Goal: Task Accomplishment & Management: Complete application form

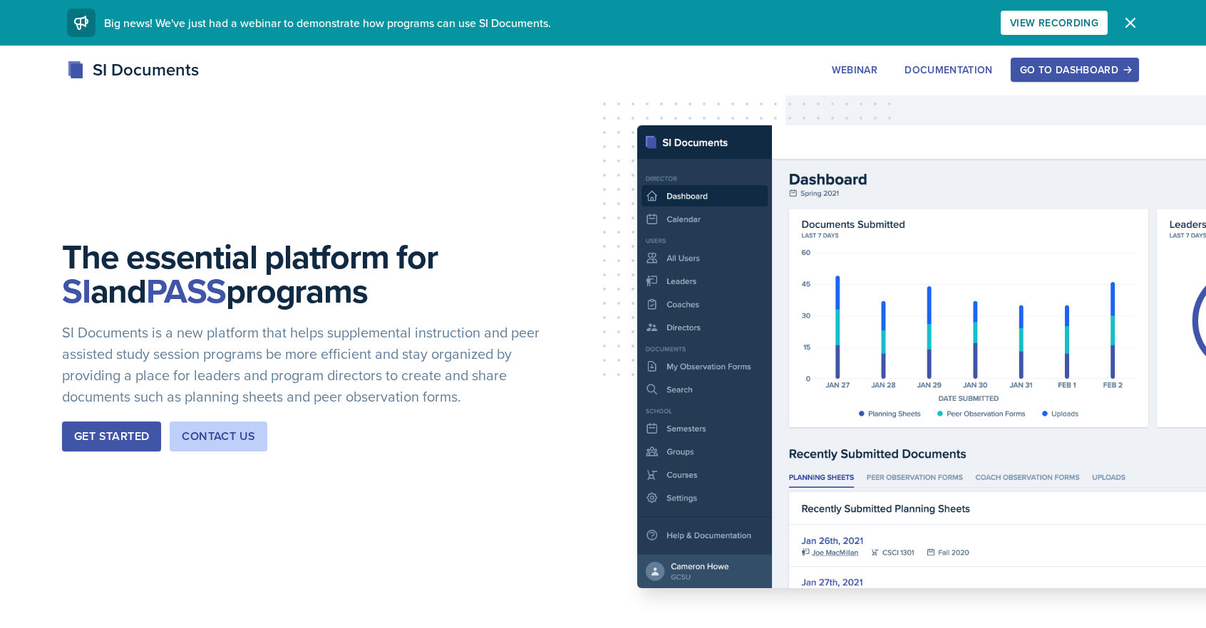
click at [1131, 22] on icon "button" at bounding box center [1130, 23] width 9 height 9
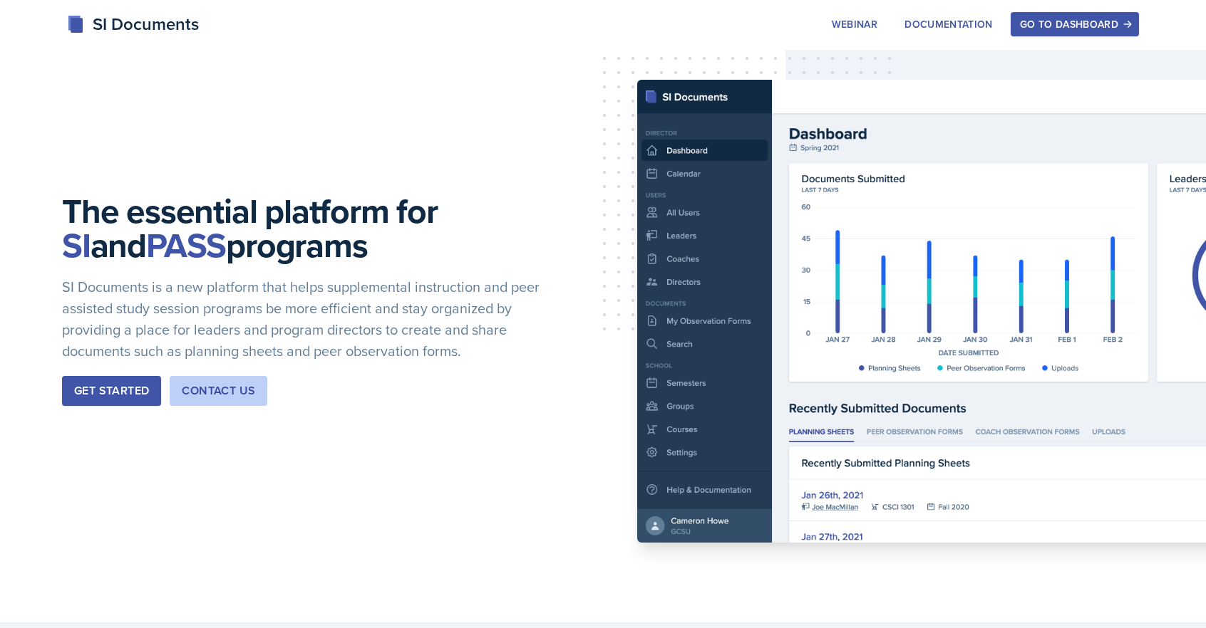
drag, startPoint x: 1068, startPoint y: 25, endPoint x: 1063, endPoint y: 36, distance: 11.8
click at [1068, 25] on div "Go to Dashboard" at bounding box center [1075, 24] width 110 height 11
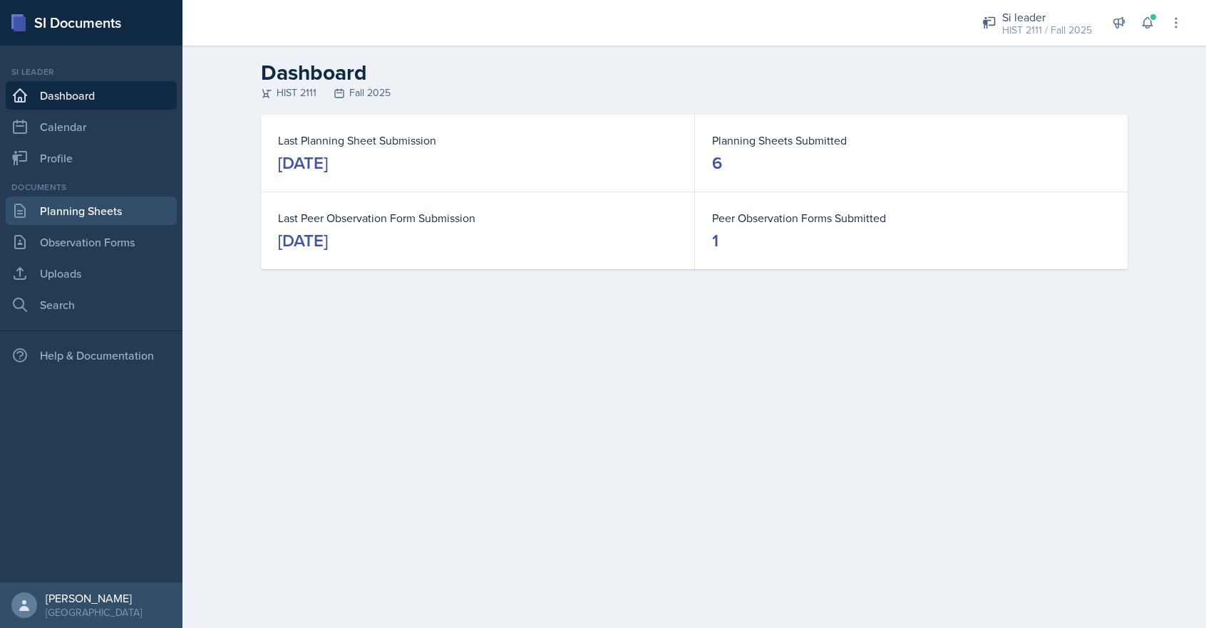
click at [83, 212] on link "Planning Sheets" at bounding box center [91, 211] width 171 height 29
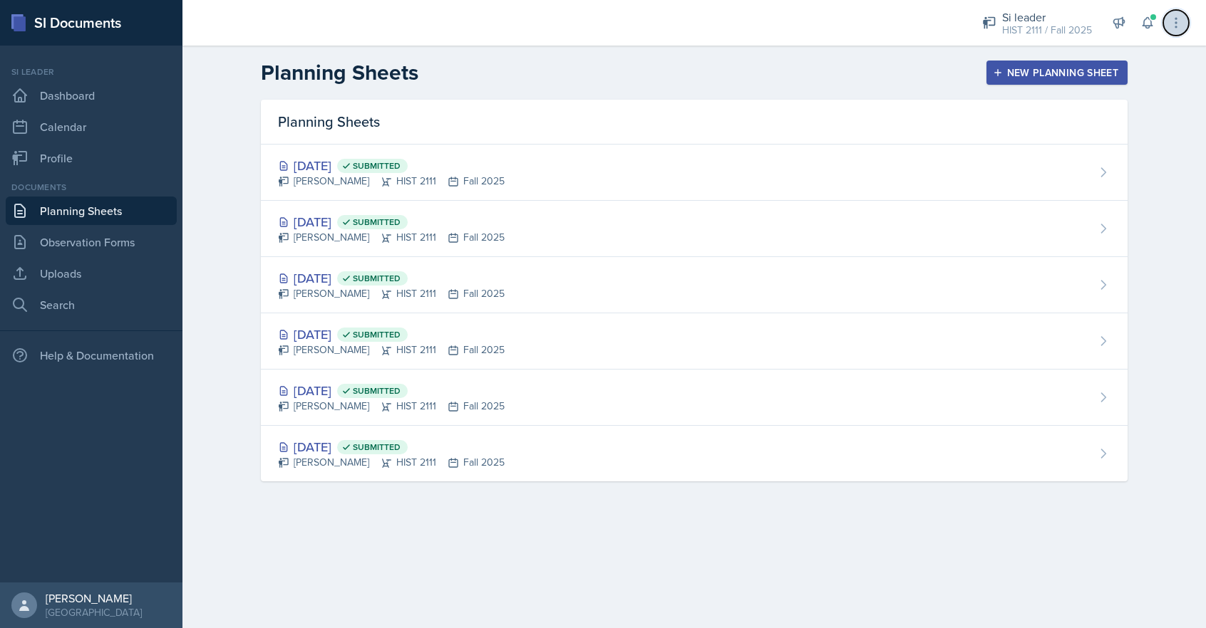
click at [1173, 21] on icon at bounding box center [1176, 23] width 14 height 14
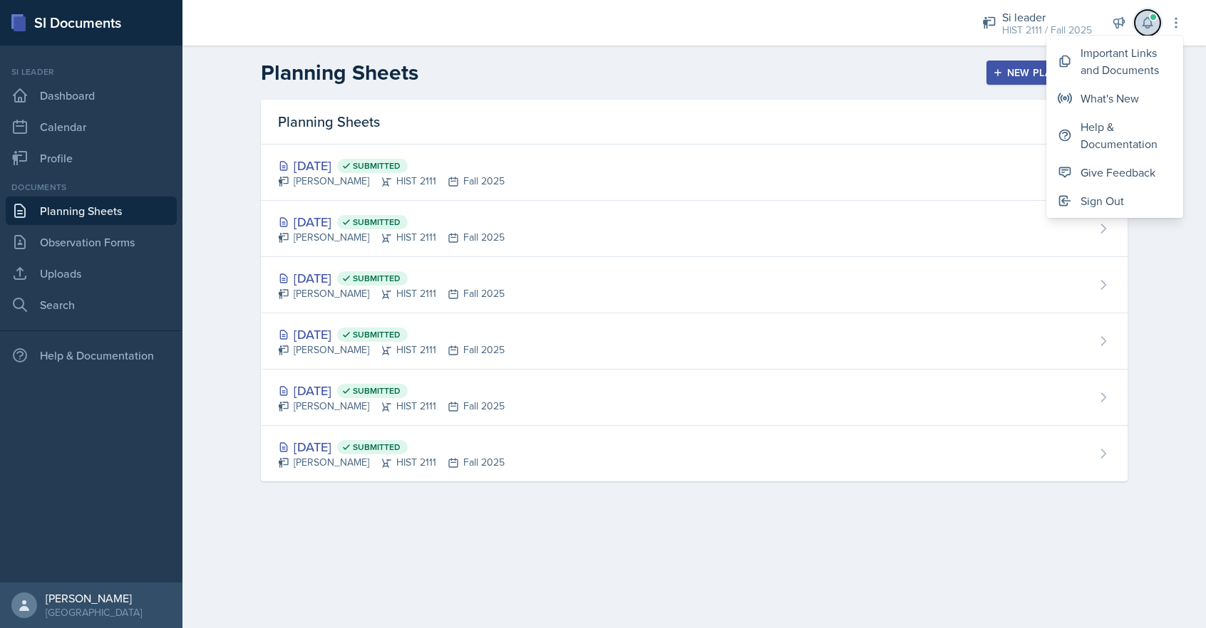
click at [1139, 20] on button at bounding box center [1147, 23] width 26 height 26
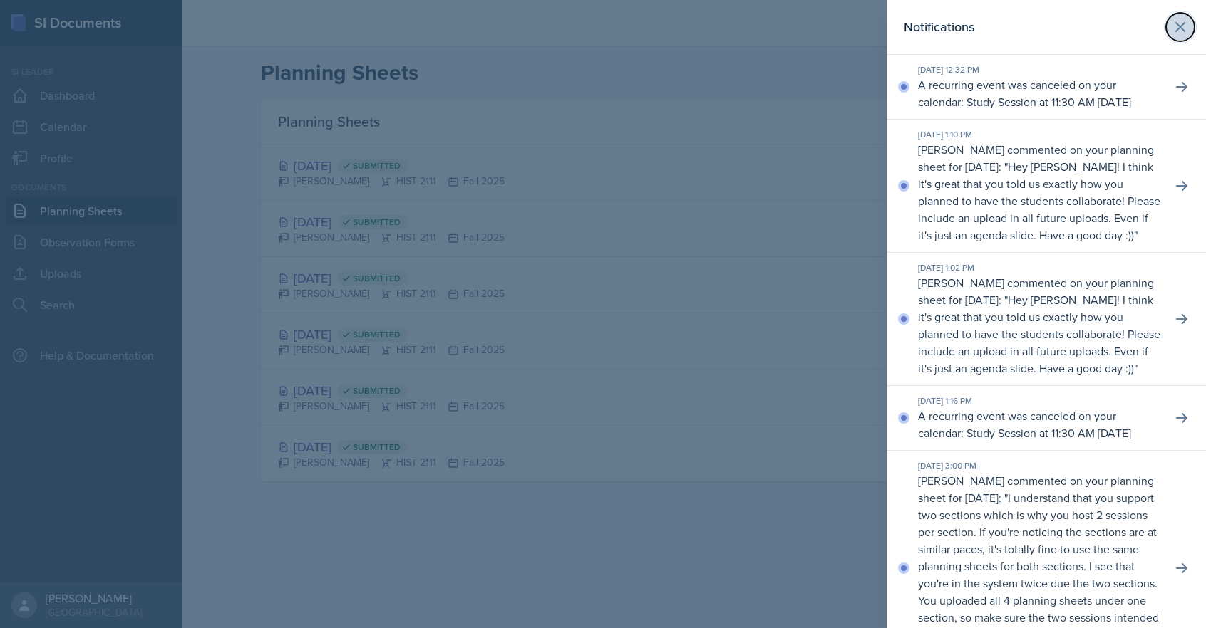
click at [1176, 21] on icon at bounding box center [1179, 27] width 17 height 17
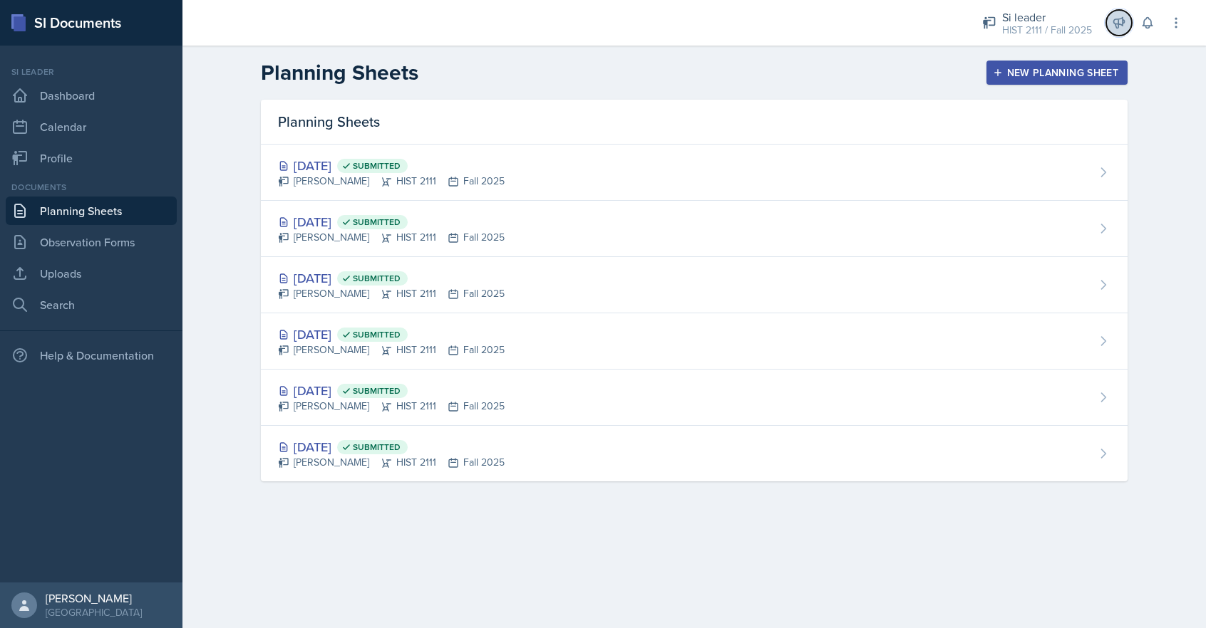
click at [1114, 21] on icon at bounding box center [1119, 23] width 11 height 11
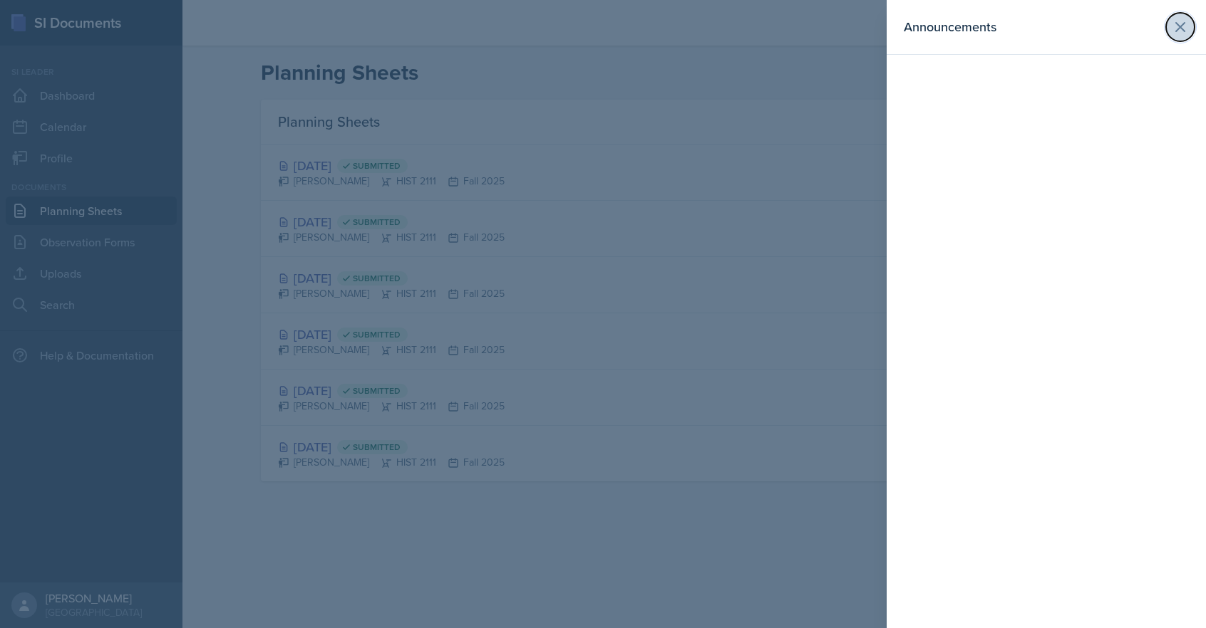
click at [1183, 24] on icon at bounding box center [1180, 27] width 9 height 9
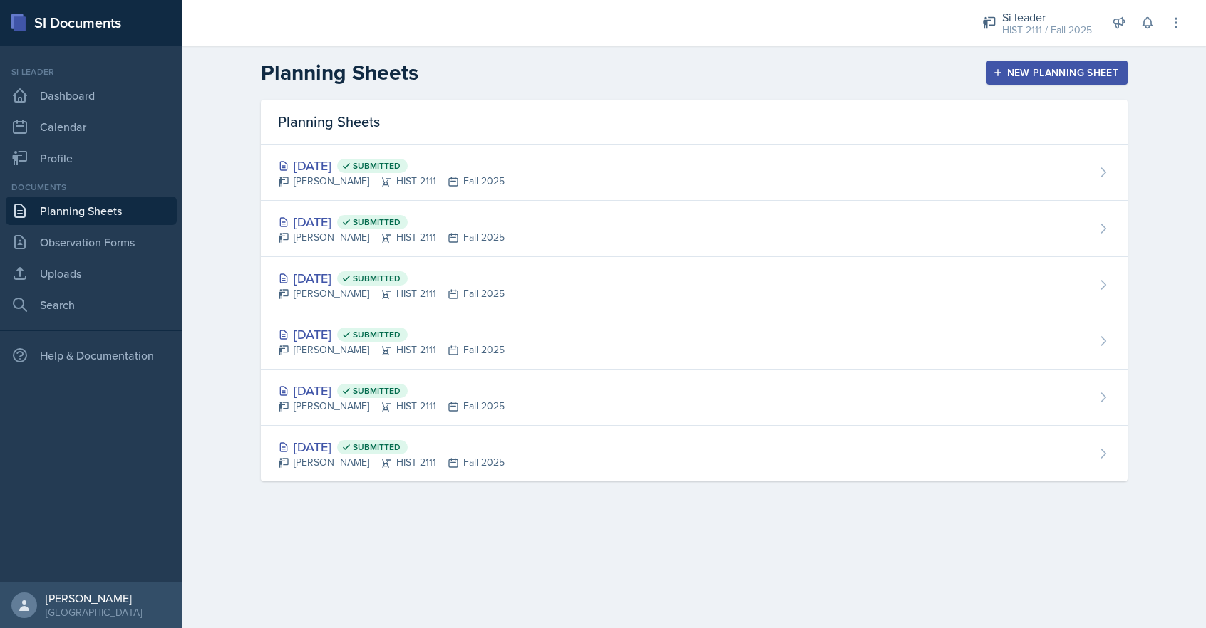
click at [1014, 67] on div "New Planning Sheet" at bounding box center [1056, 72] width 123 height 11
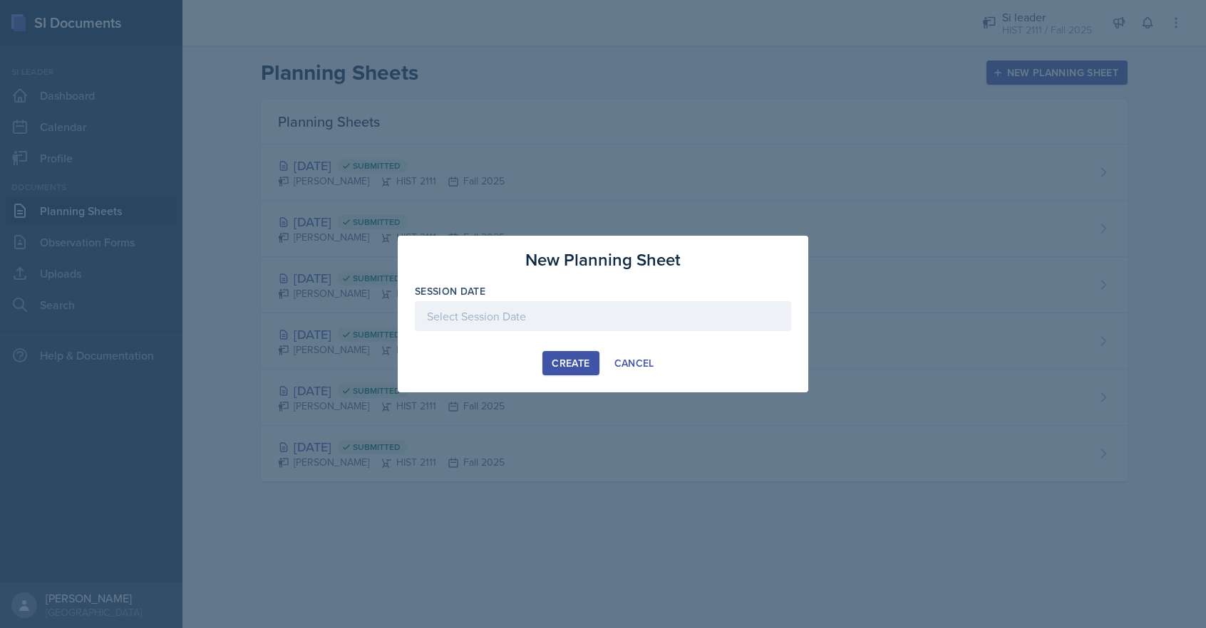
click at [440, 315] on div at bounding box center [603, 316] width 376 height 30
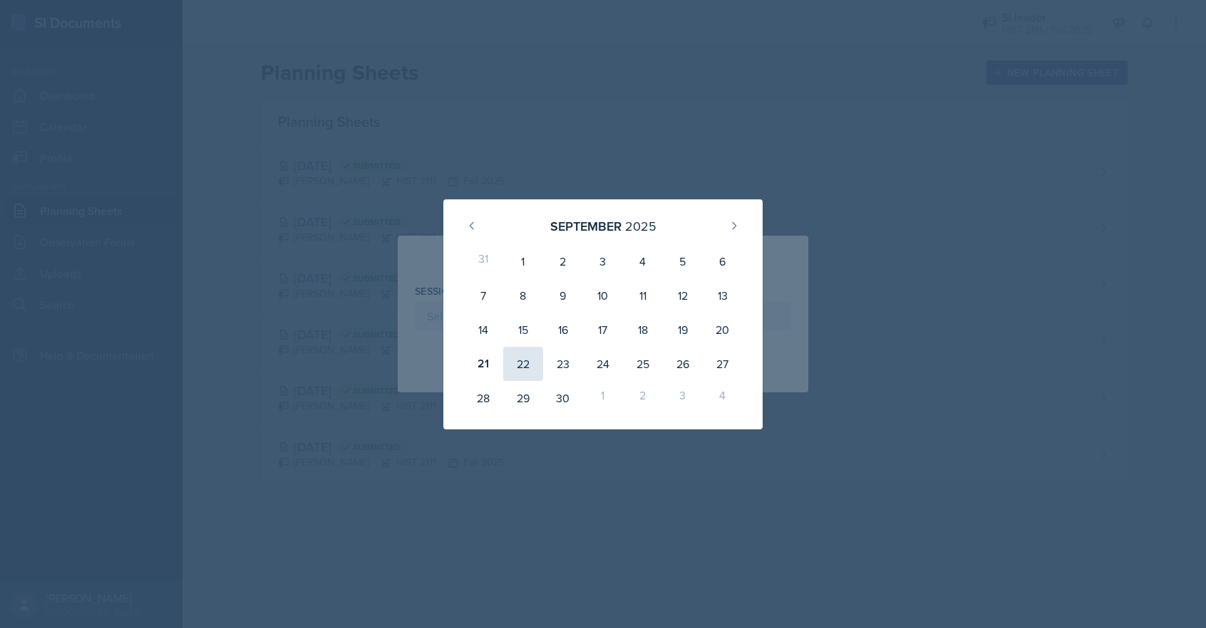
click at [520, 363] on div "22" at bounding box center [523, 364] width 40 height 34
type input "[DATE]"
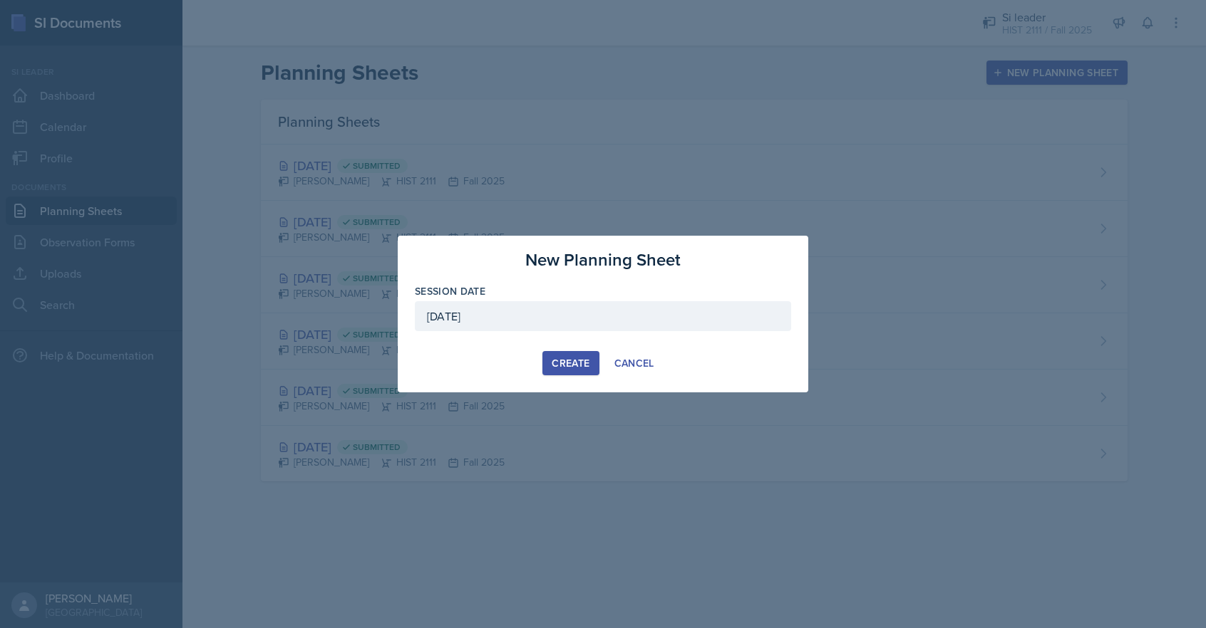
click at [576, 362] on div "Create" at bounding box center [570, 363] width 38 height 11
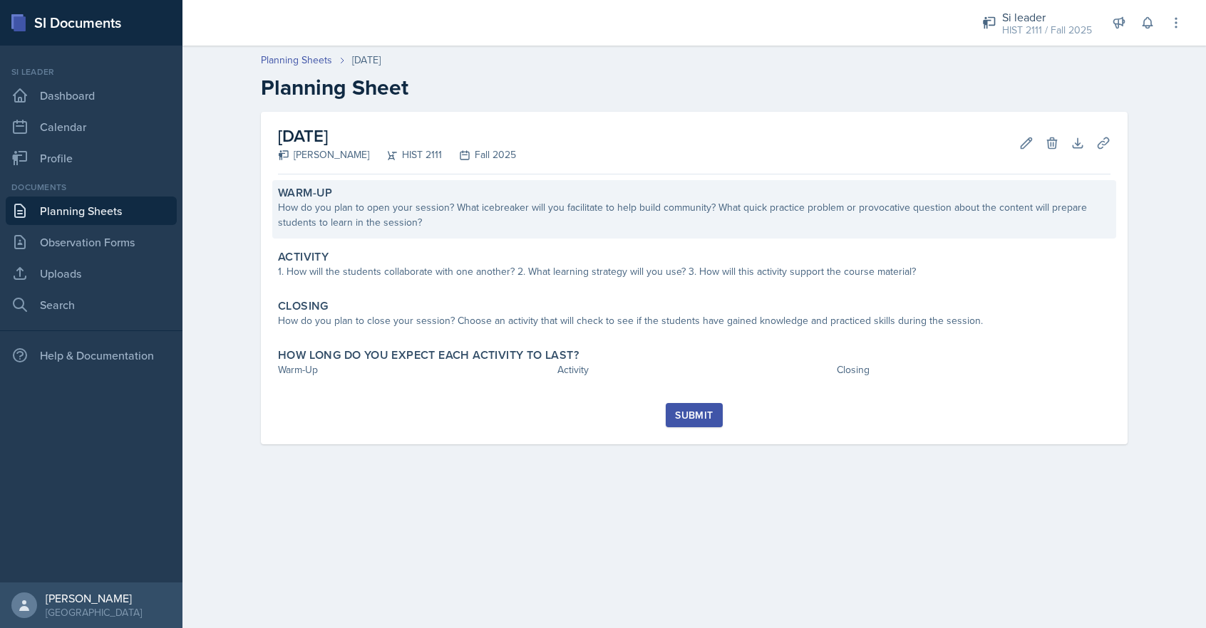
click at [385, 218] on div "How do you plan to open your session? What icebreaker will you facilitate to he…" at bounding box center [694, 215] width 832 height 30
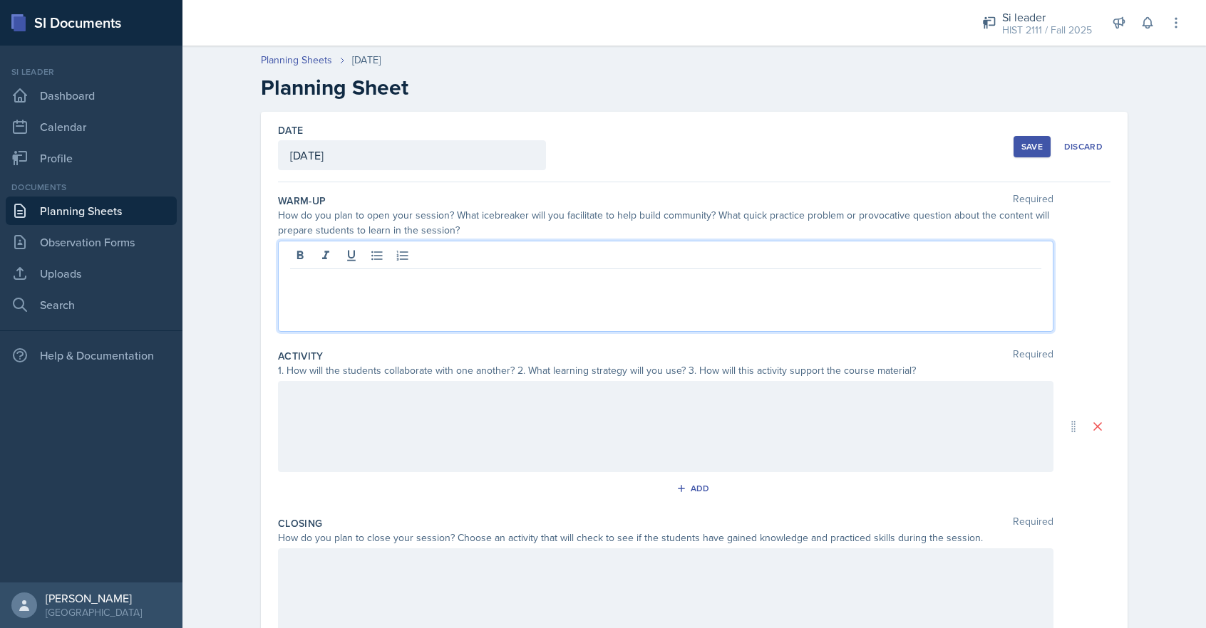
click at [295, 254] on div at bounding box center [665, 286] width 775 height 91
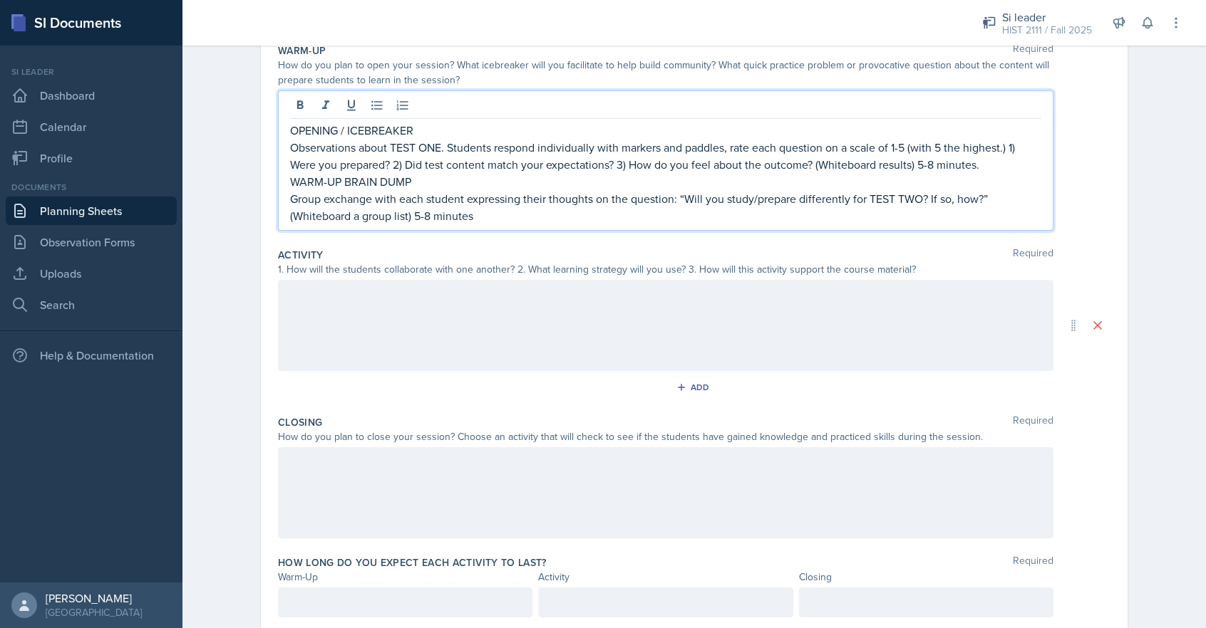
scroll to position [156, 0]
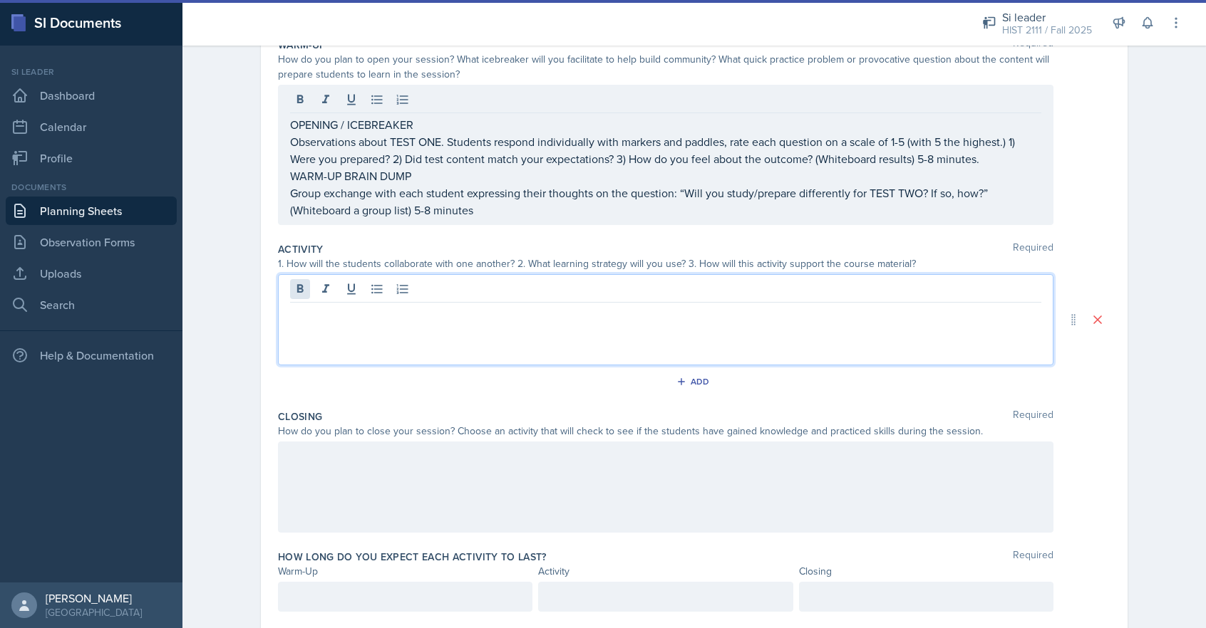
click at [306, 295] on div at bounding box center [665, 319] width 775 height 91
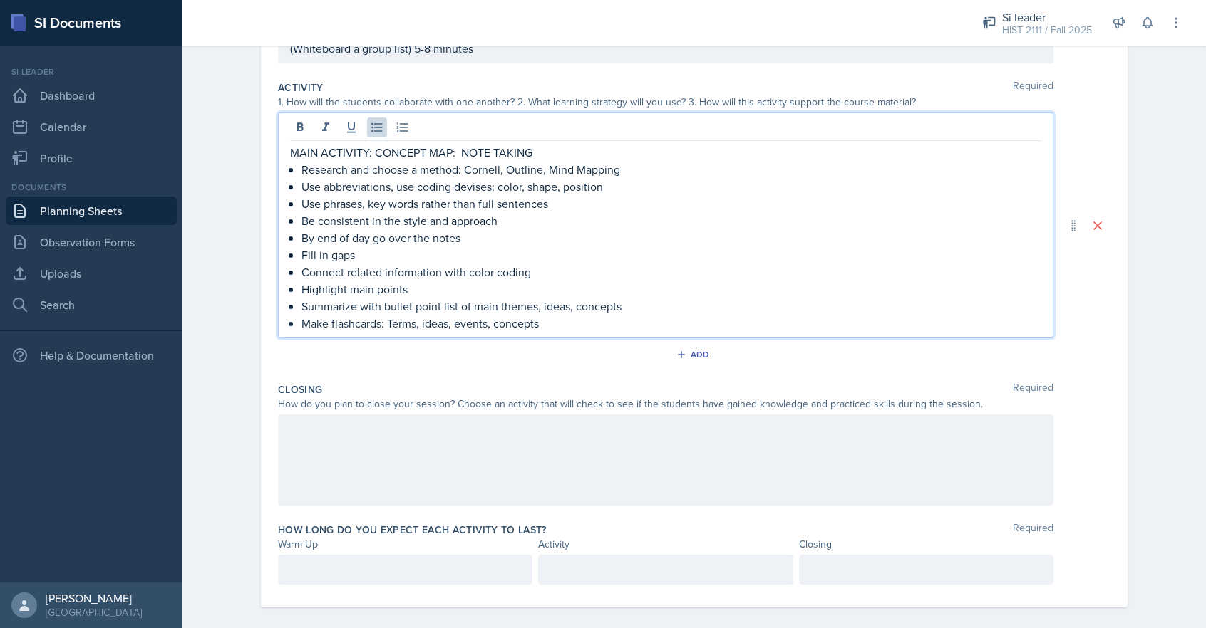
scroll to position [306, 0]
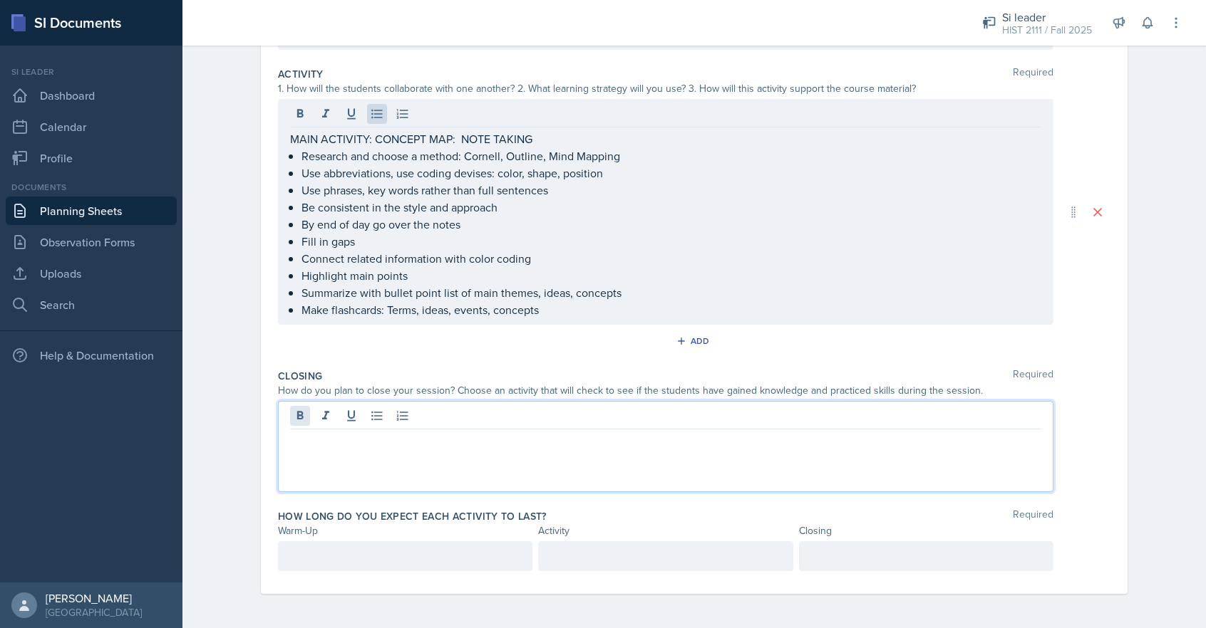
click at [291, 421] on div at bounding box center [665, 446] width 775 height 91
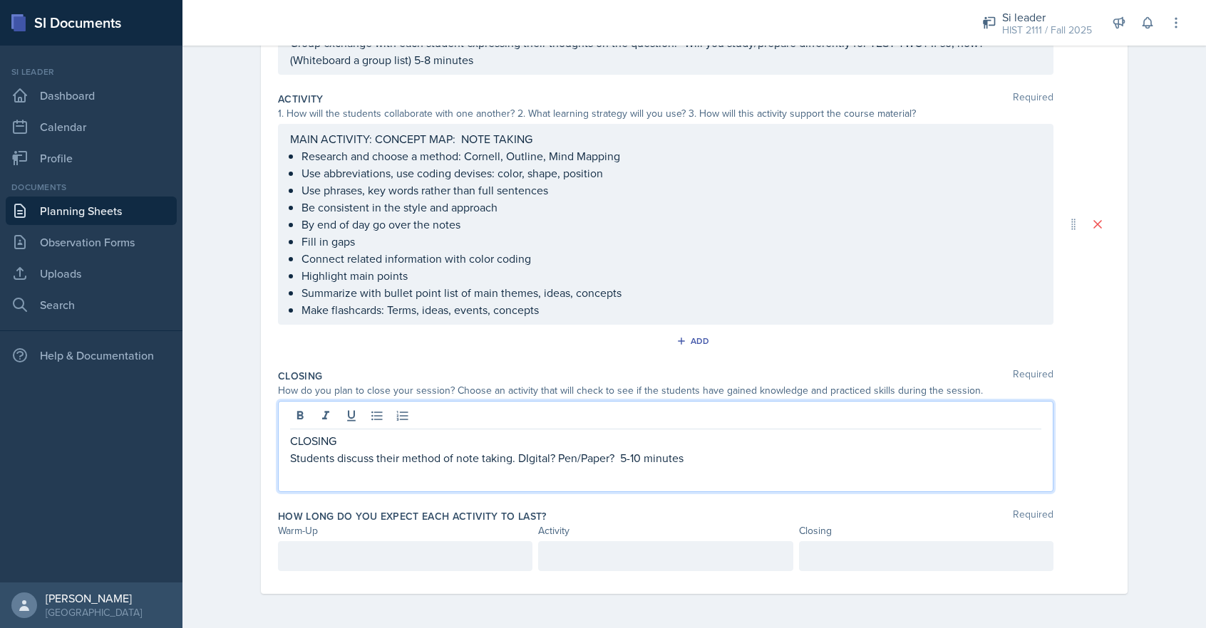
click at [618, 459] on p "Students discuss their method of note taking. DIgital? Pen/Paper? 5-10 minutes" at bounding box center [665, 458] width 751 height 17
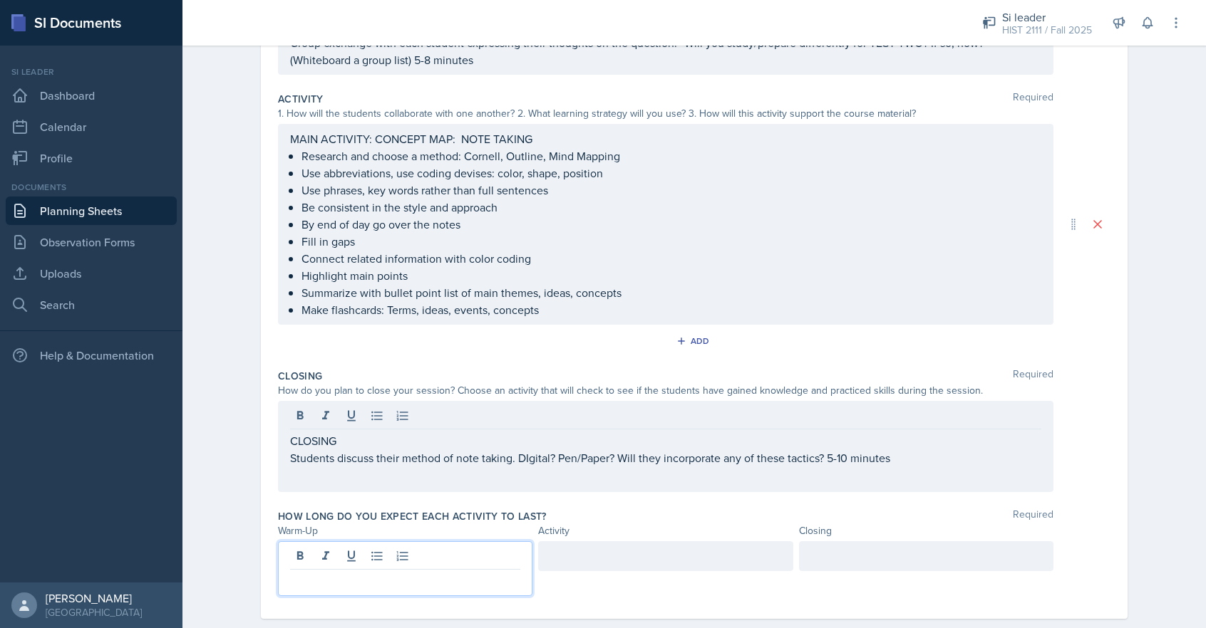
click at [310, 559] on div at bounding box center [405, 569] width 254 height 55
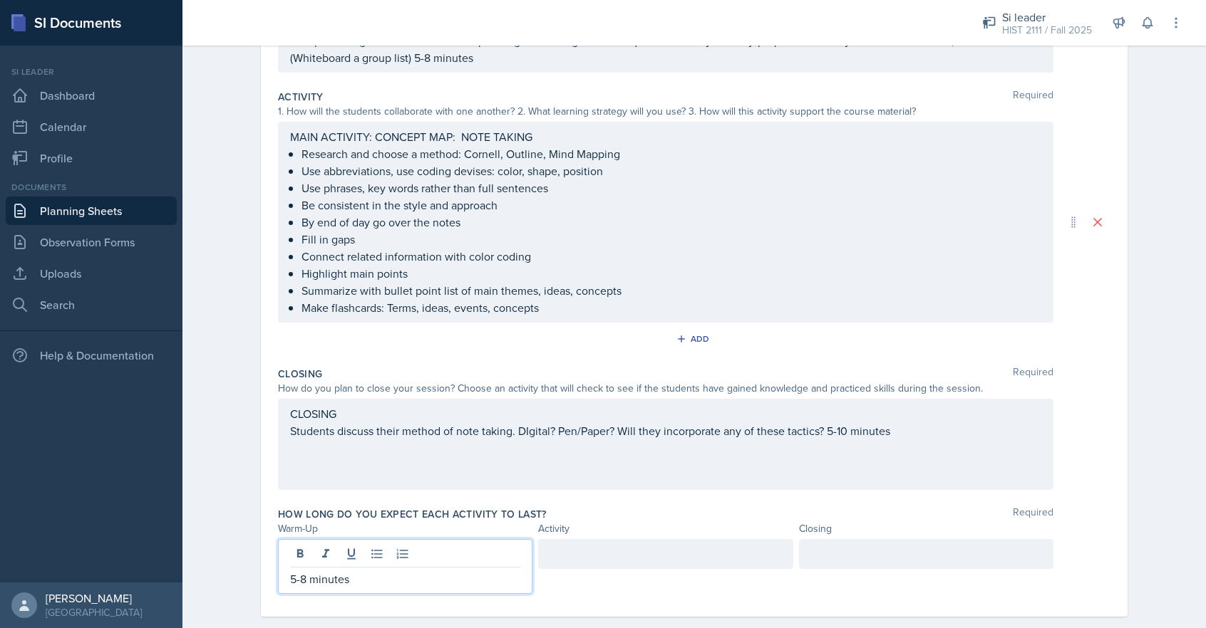
click at [565, 556] on div at bounding box center [665, 554] width 254 height 30
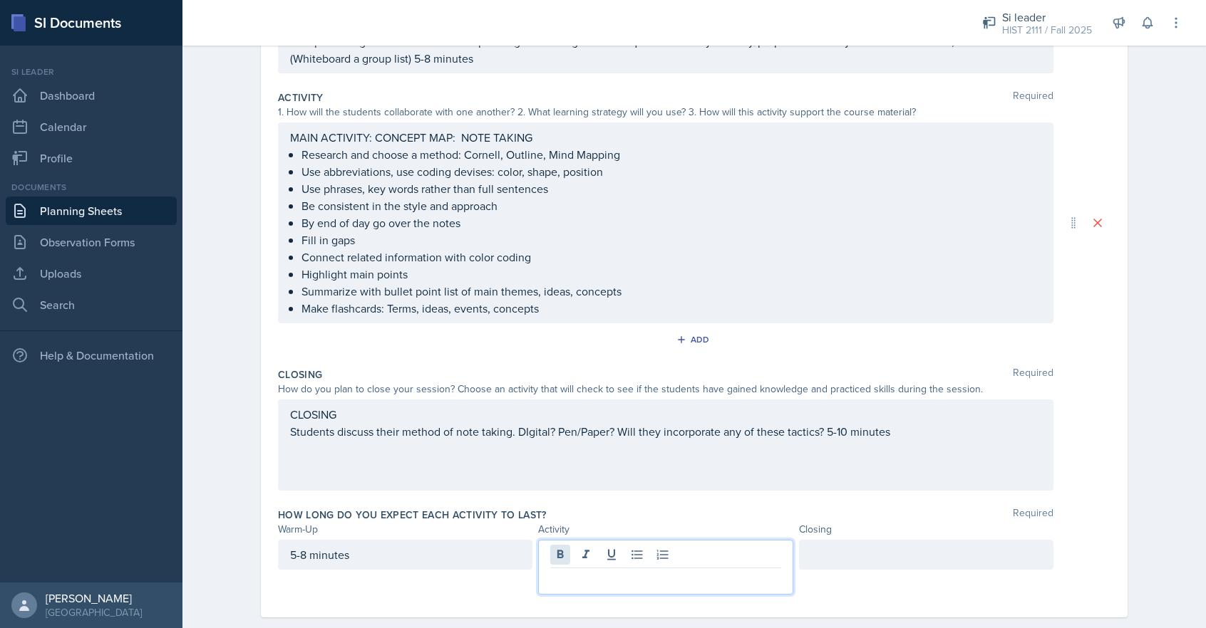
scroll to position [281, 0]
click at [816, 556] on div at bounding box center [926, 557] width 254 height 30
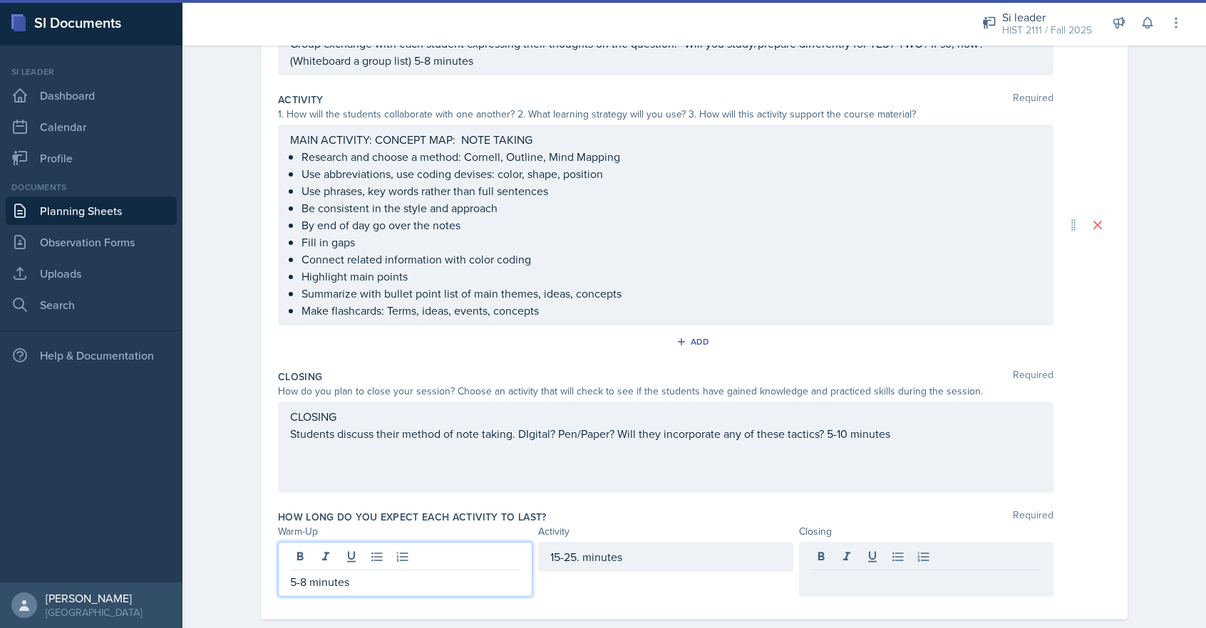
drag, startPoint x: 294, startPoint y: 558, endPoint x: 295, endPoint y: 580, distance: 22.1
click at [291, 559] on div "5-8 minutes" at bounding box center [405, 569] width 254 height 55
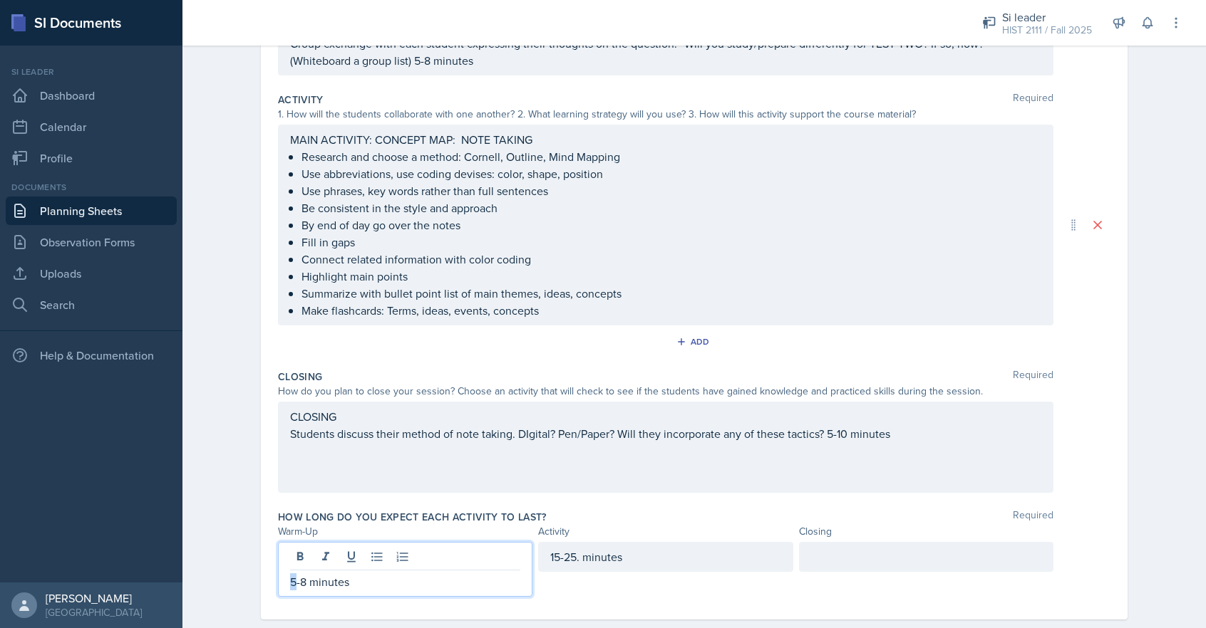
click at [290, 582] on p "5-8 minutes" at bounding box center [405, 582] width 230 height 17
click at [301, 584] on p "8-8 minutes" at bounding box center [405, 582] width 230 height 17
click at [546, 587] on div "15-25. minutes" at bounding box center [665, 569] width 254 height 55
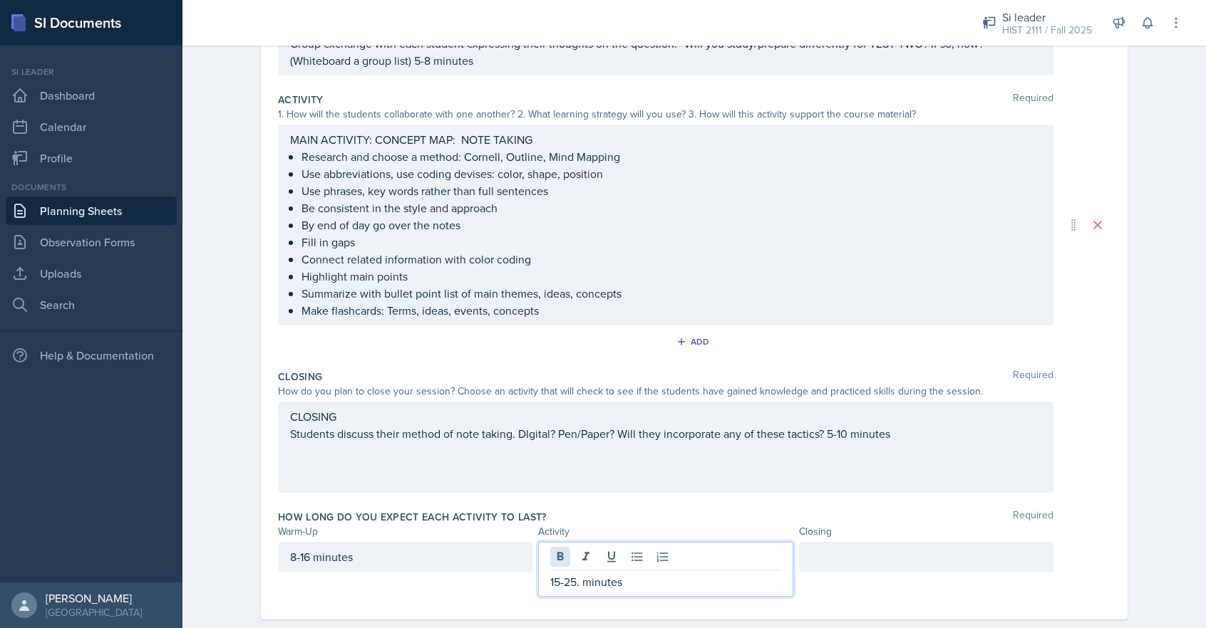
click at [569, 558] on div "15-25. minutes" at bounding box center [665, 569] width 254 height 55
drag, startPoint x: 576, startPoint y: 580, endPoint x: 564, endPoint y: 584, distance: 11.9
click at [566, 583] on p "15-25. minutes" at bounding box center [665, 582] width 230 height 17
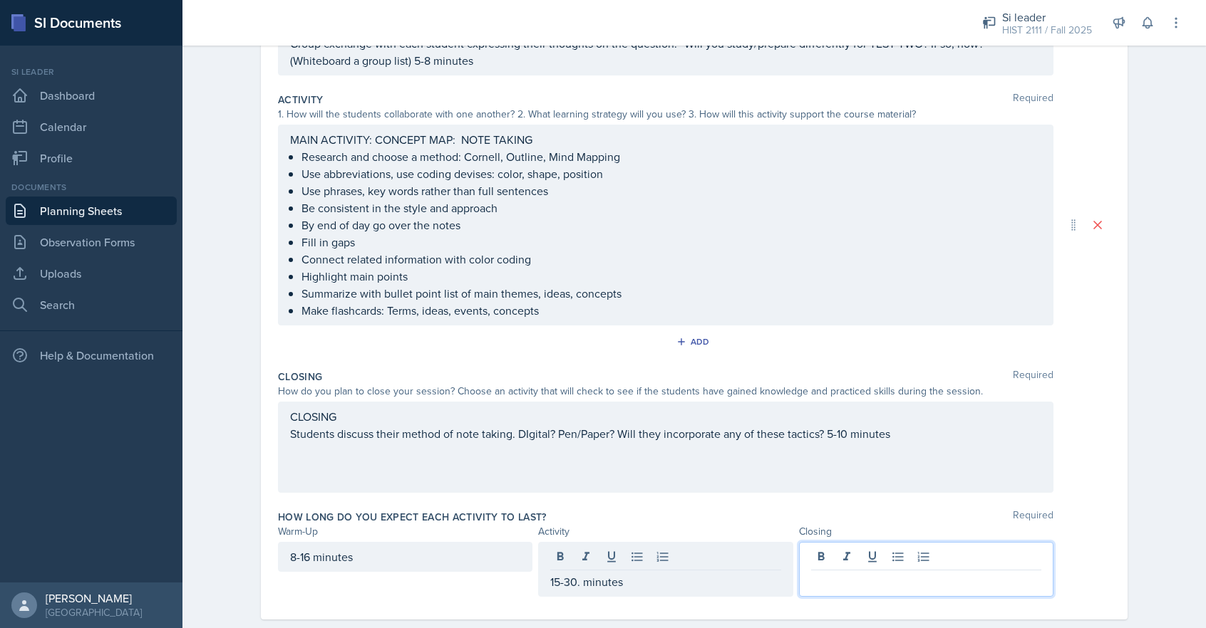
click at [866, 559] on div at bounding box center [926, 569] width 254 height 55
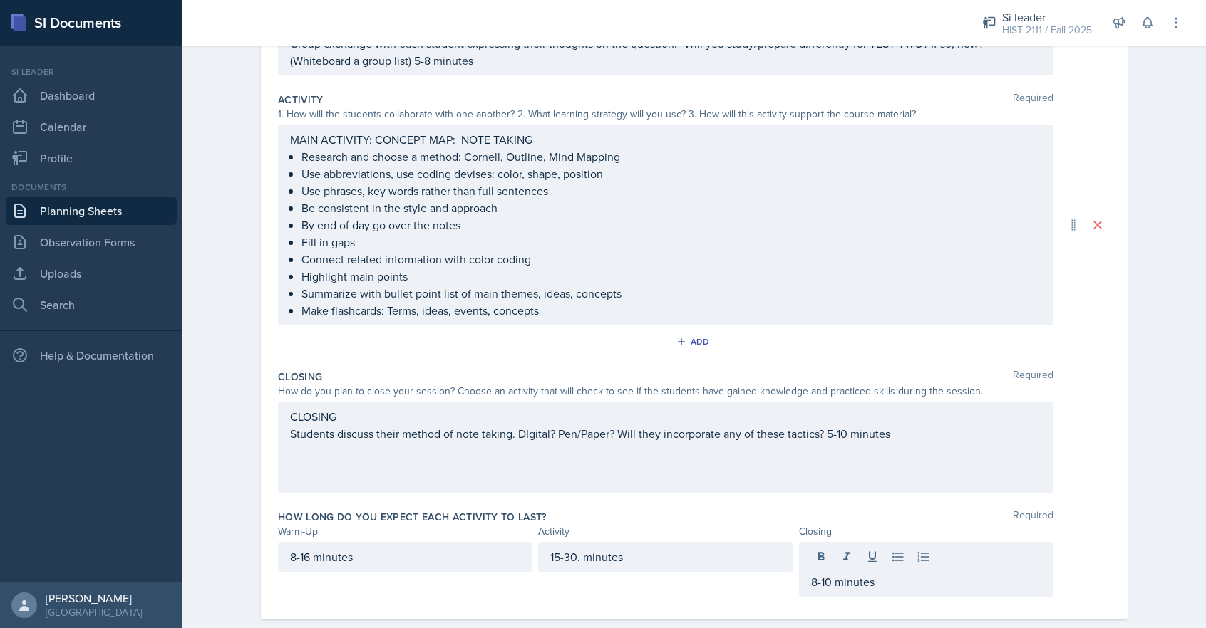
click at [650, 599] on div "How long do you expect each activity to last? Required Warm-Up Activity Closing…" at bounding box center [694, 556] width 832 height 104
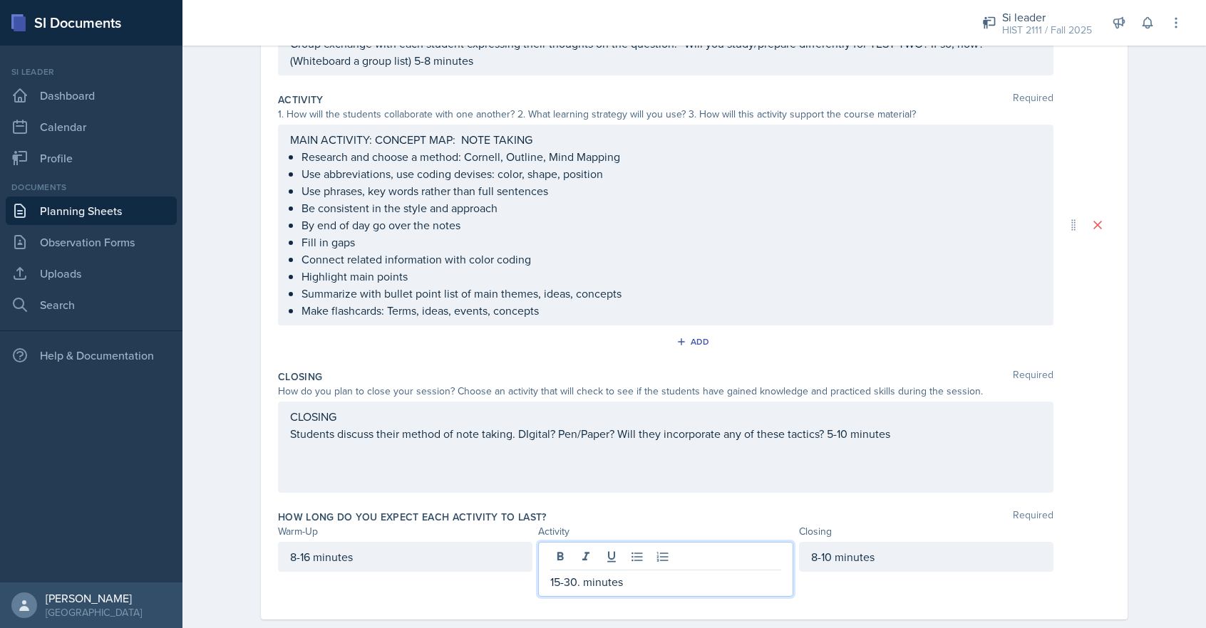
click at [580, 561] on div "15-30. minutes" at bounding box center [665, 569] width 254 height 55
click at [387, 598] on div "How long do you expect each activity to last? Required Warm-Up Activity Closing…" at bounding box center [694, 556] width 832 height 104
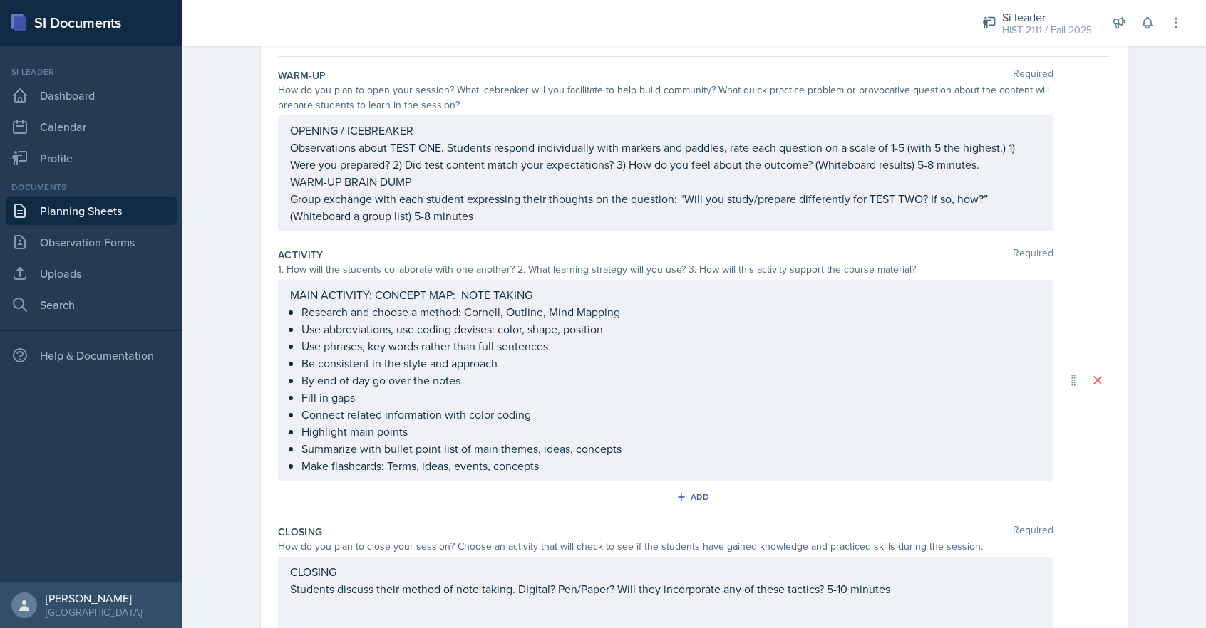
scroll to position [125, 0]
drag, startPoint x: 451, startPoint y: 296, endPoint x: 455, endPoint y: 308, distance: 12.6
click at [451, 296] on div "MAIN ACTIVITY: CONCEPT MAP: NOTE TAKING Research and choose a method: Cornell, …" at bounding box center [665, 381] width 775 height 201
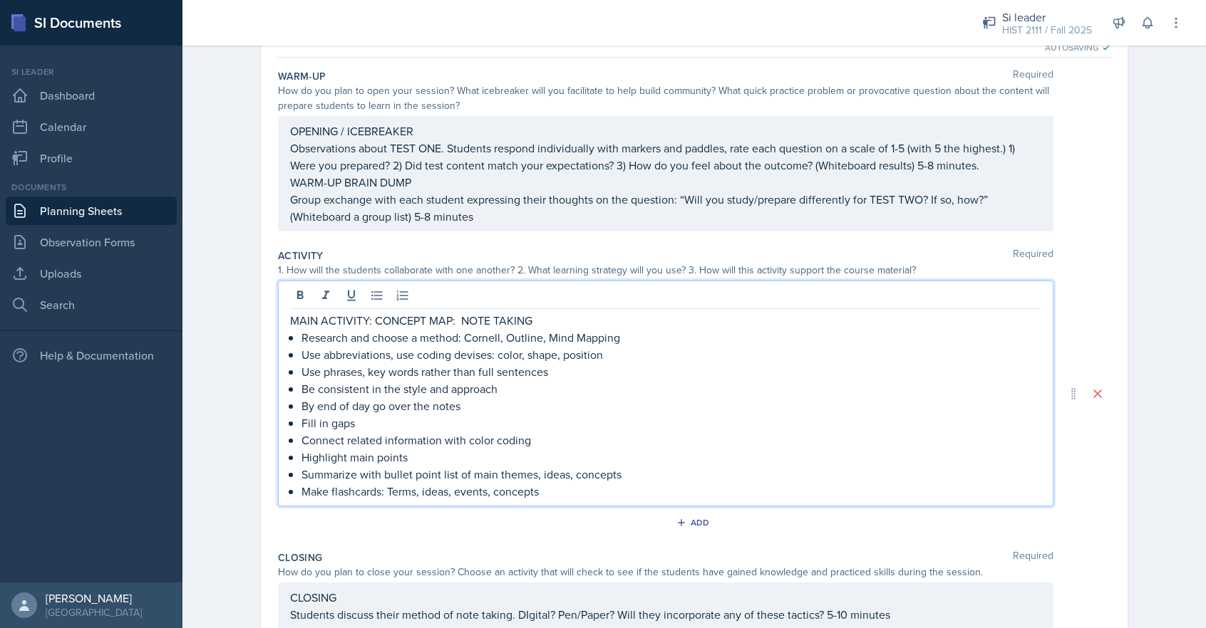
drag, startPoint x: 450, startPoint y: 322, endPoint x: 457, endPoint y: 354, distance: 33.0
click at [450, 323] on p "MAIN ACTIVITY: CONCEPT MAP: NOTE TAKING" at bounding box center [665, 320] width 751 height 17
click at [374, 321] on p "MAIN ACTIVITY: CONCEPT MAP: NOTE TAKING" at bounding box center [665, 320] width 751 height 17
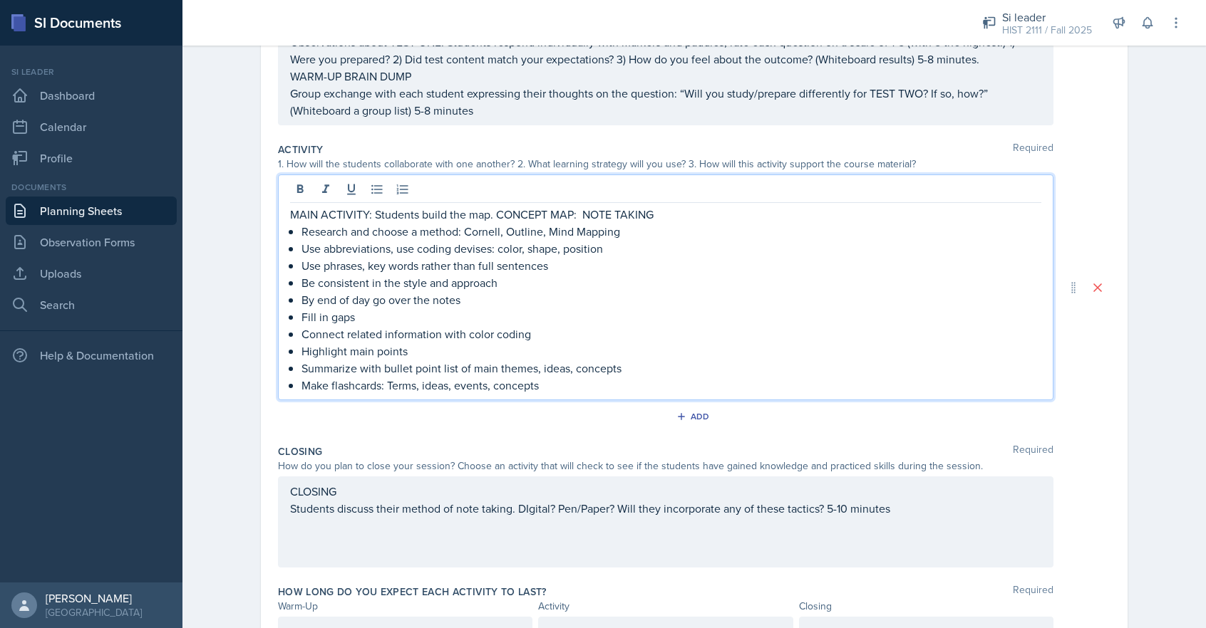
scroll to position [306, 0]
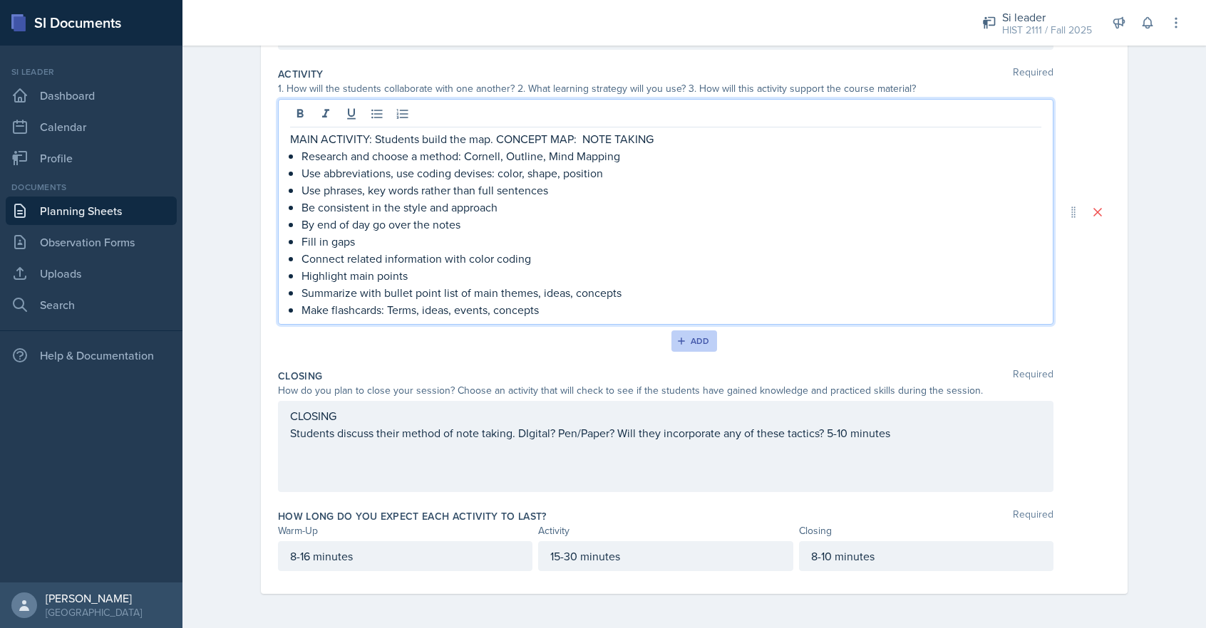
click at [705, 341] on div "Add" at bounding box center [694, 341] width 31 height 11
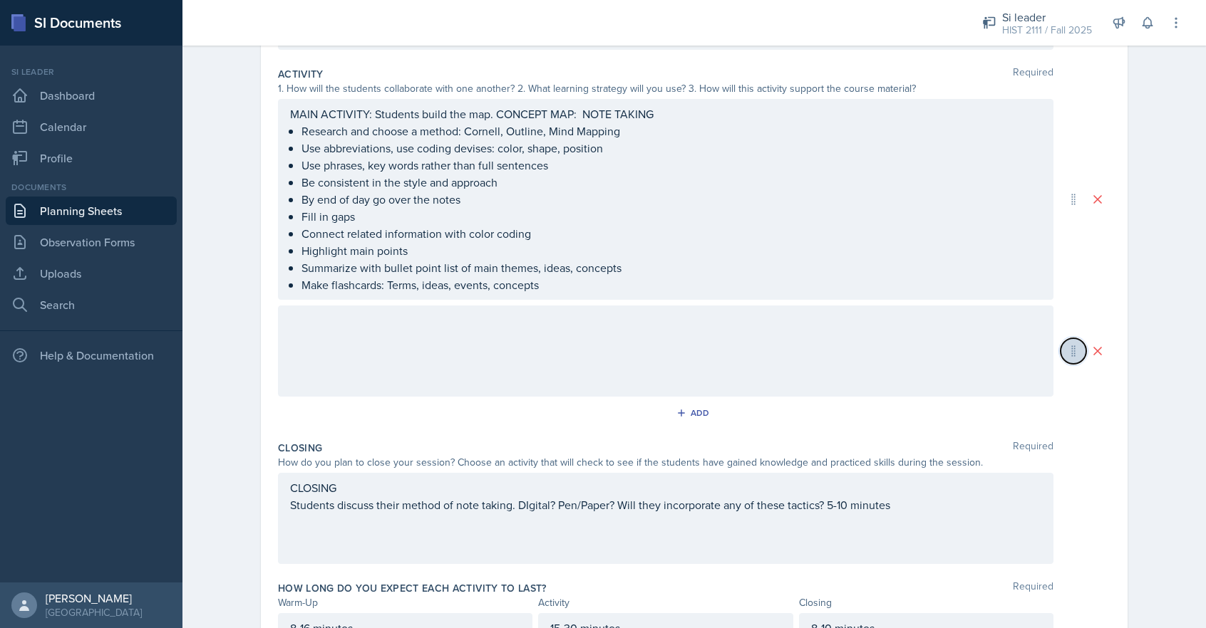
click at [1076, 351] on icon at bounding box center [1073, 351] width 14 height 14
click at [1073, 351] on icon at bounding box center [1074, 351] width 4 height 11
click at [1094, 348] on icon at bounding box center [1097, 351] width 7 height 7
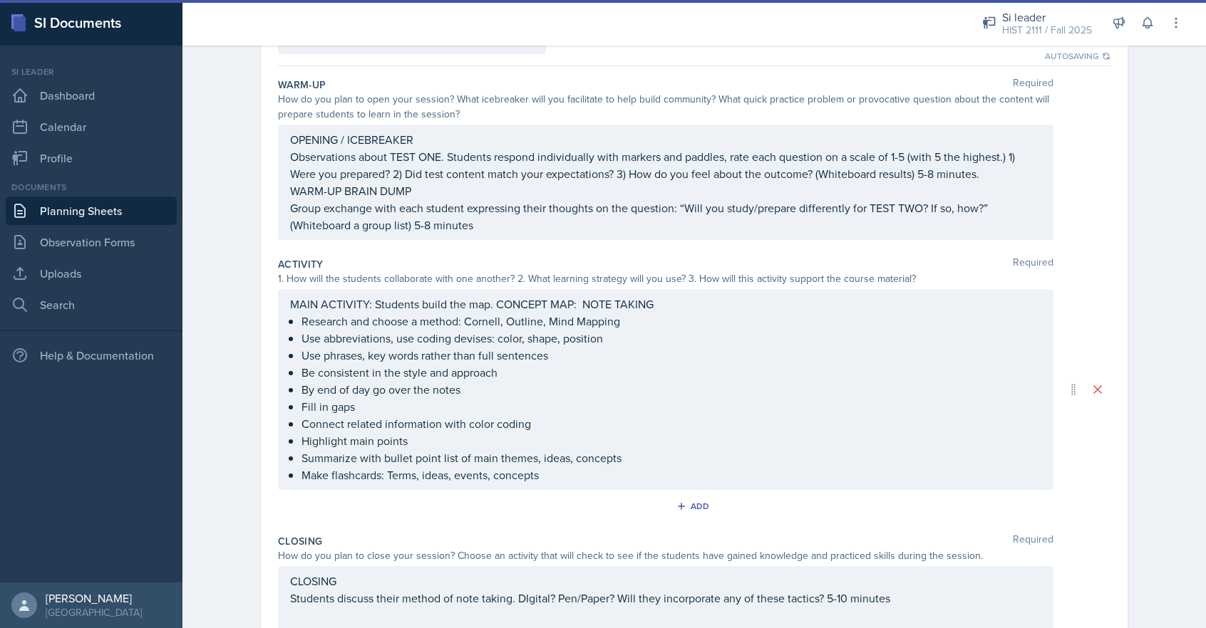
scroll to position [0, 0]
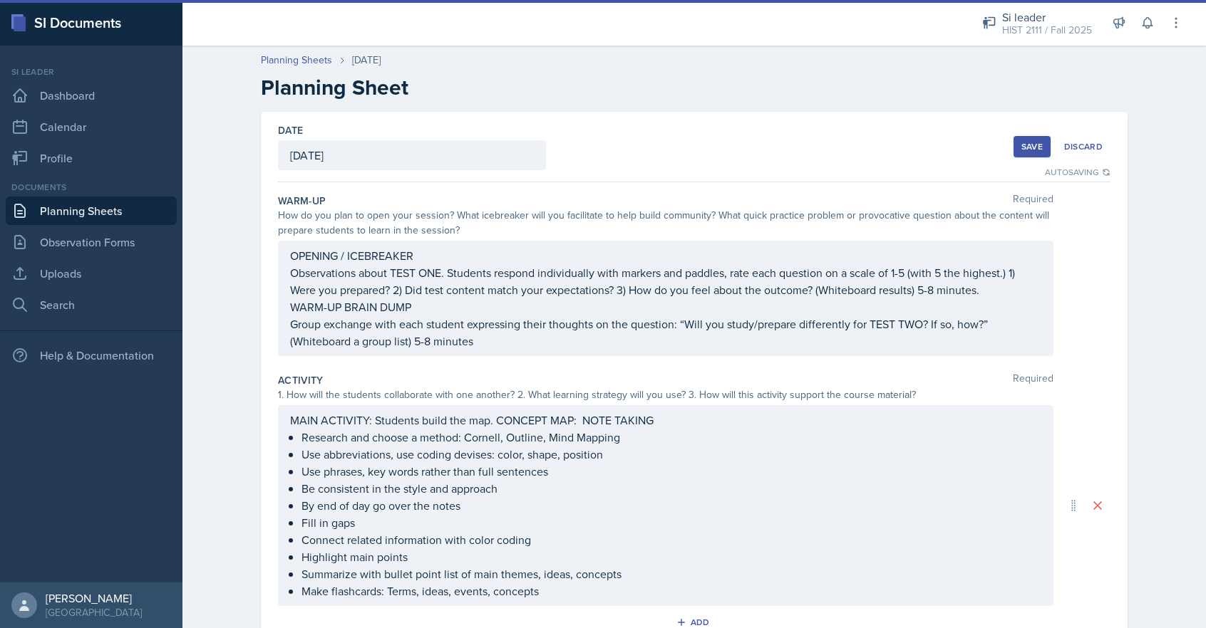
click at [1036, 144] on div "Save" at bounding box center [1031, 146] width 21 height 11
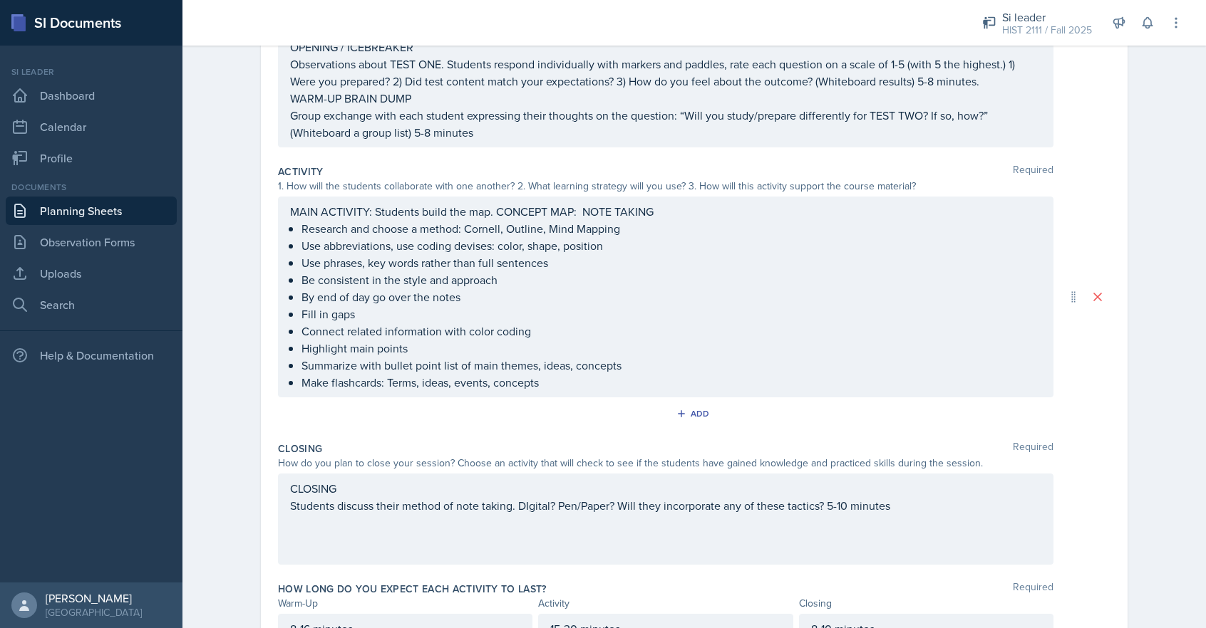
scroll to position [234, 0]
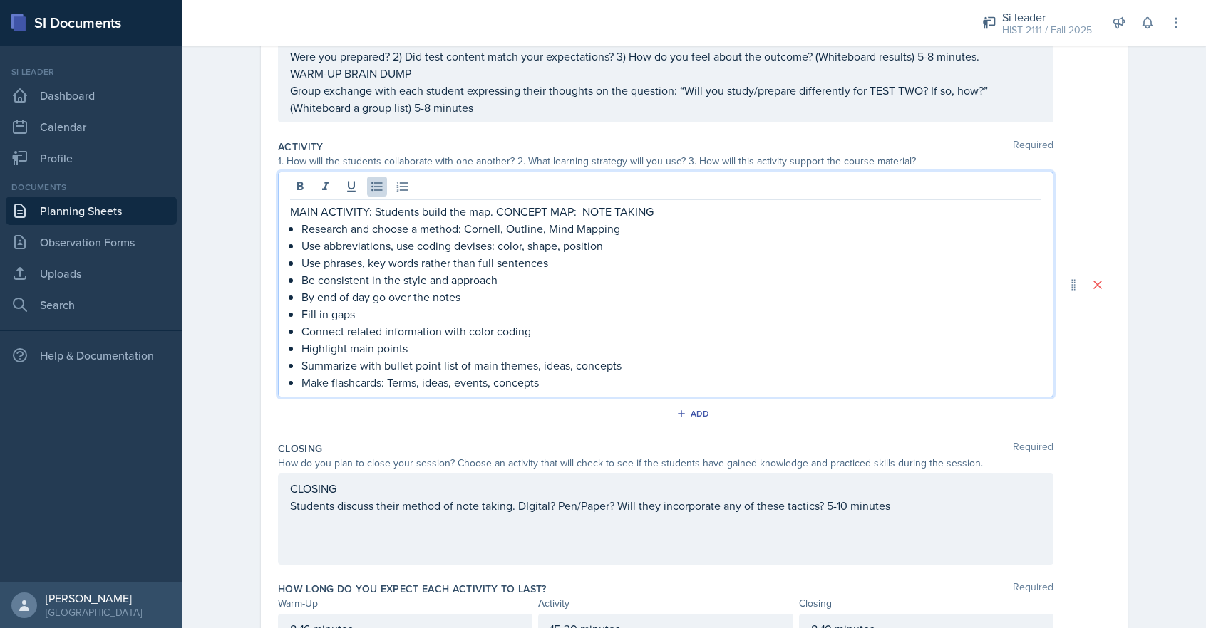
click at [601, 299] on p "By end of day go over the notes" at bounding box center [671, 297] width 740 height 17
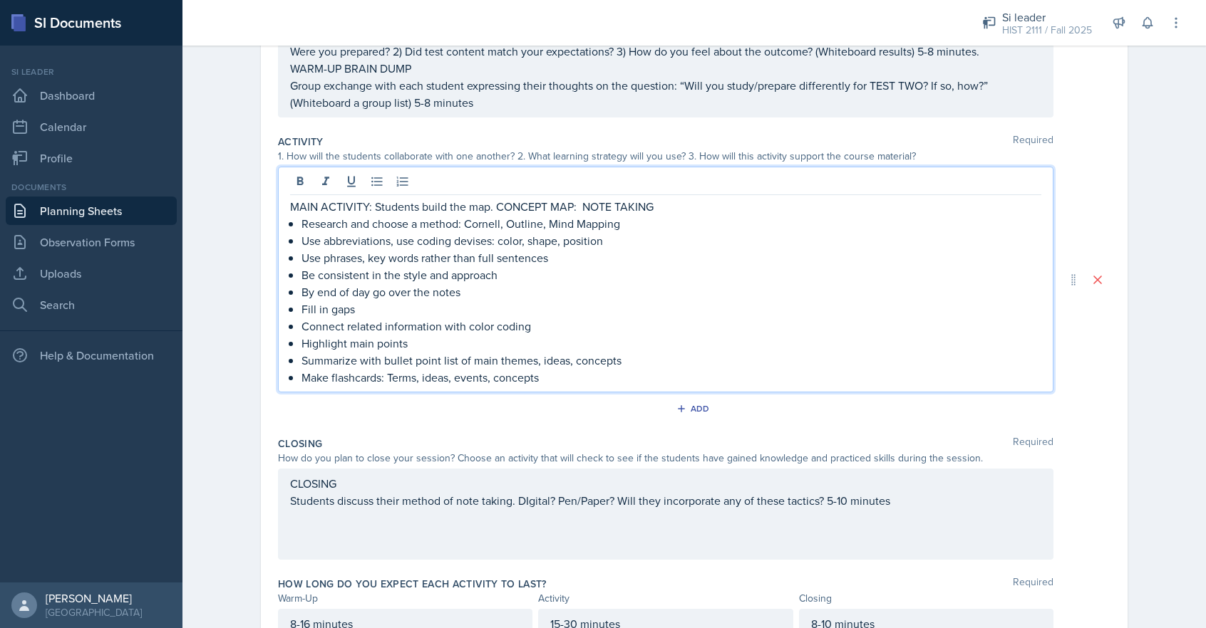
click at [290, 206] on p "MAIN ACTIVITY: Students build the map. CONCEPT MAP: NOTE TAKING" at bounding box center [665, 206] width 751 height 17
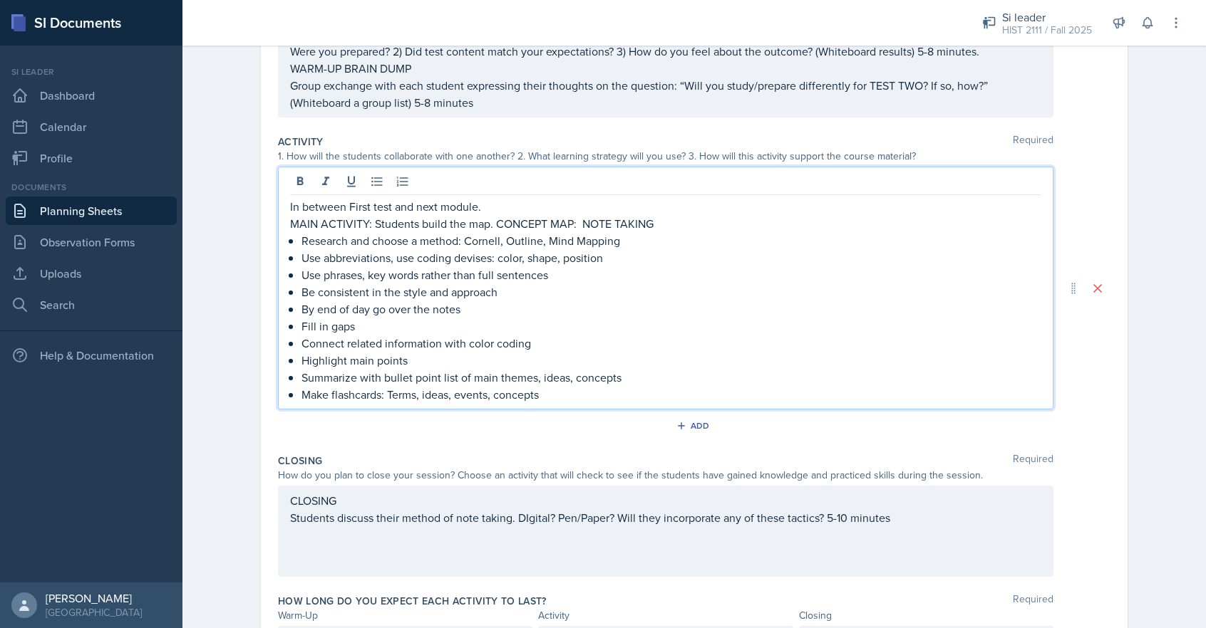
click at [483, 207] on p "In between First test and next module." at bounding box center [665, 206] width 751 height 17
drag, startPoint x: 492, startPoint y: 224, endPoint x: 371, endPoint y: 229, distance: 120.5
click at [371, 229] on p "MAIN ACTIVITY: Students build the map. CONCEPT MAP: NOTE TAKING" at bounding box center [665, 223] width 751 height 17
copy p "Students build the map."
drag, startPoint x: 535, startPoint y: 222, endPoint x: 577, endPoint y: 273, distance: 65.8
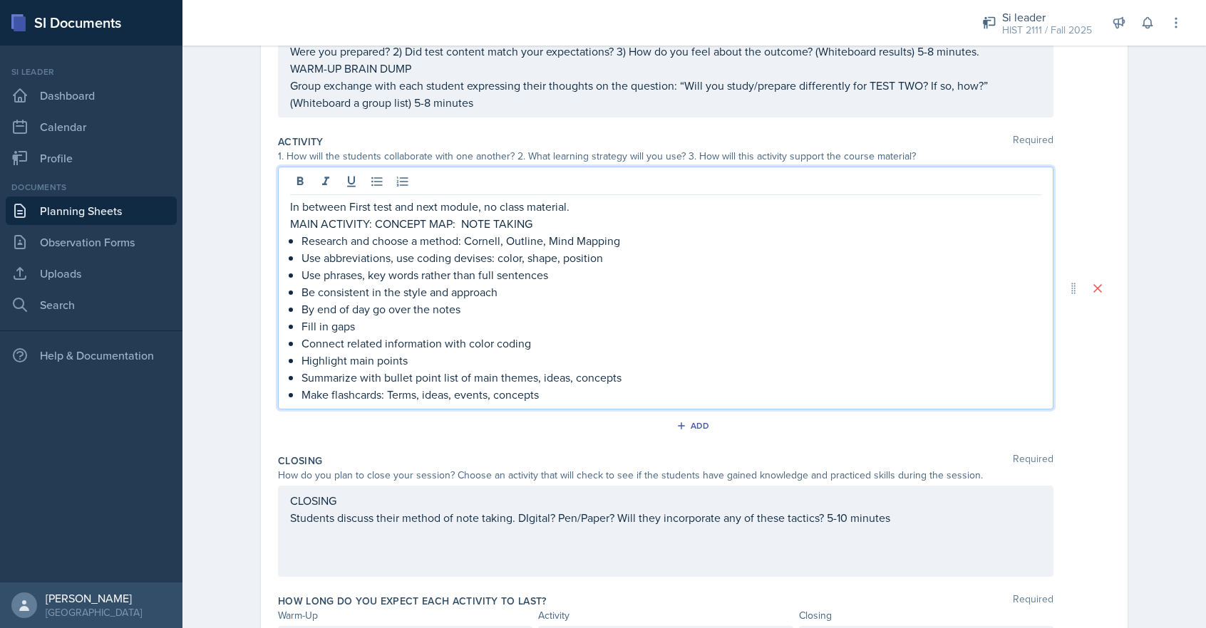
click at [536, 223] on p "MAIN ACTIVITY: CONCEPT MAP: NOTE TAKING" at bounding box center [665, 223] width 751 height 17
click at [537, 224] on p "MAIN ACTIVITY: CONCEPT MAP: NOTE TAKING STUDENTS BUILD THE MAP" at bounding box center [665, 223] width 751 height 17
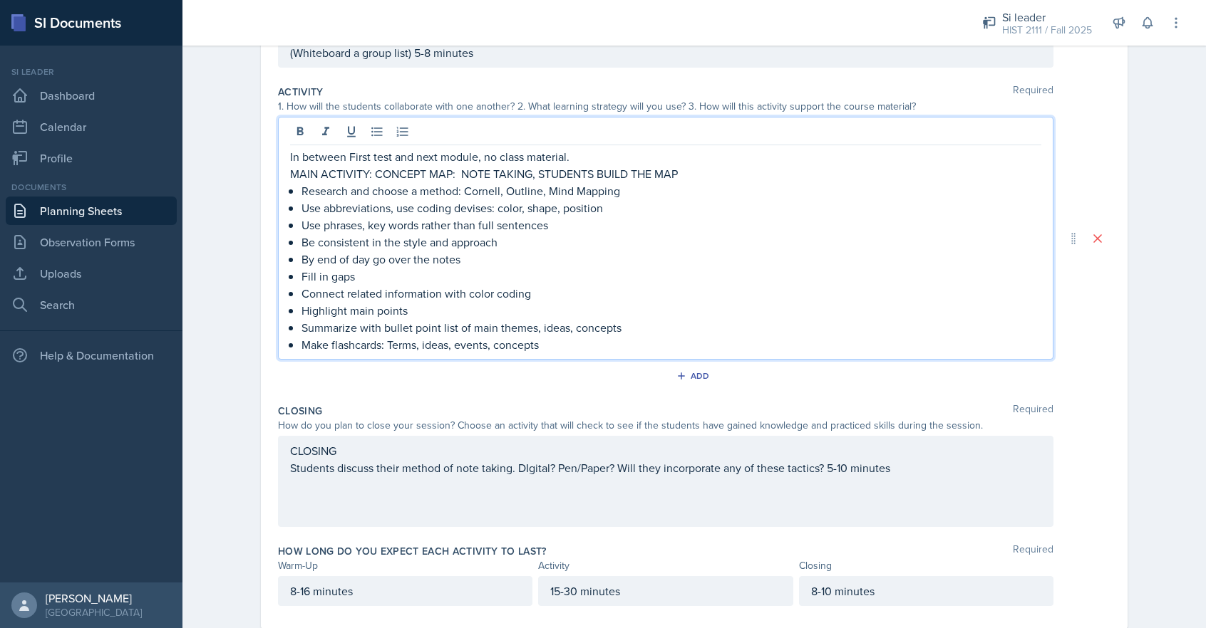
scroll to position [323, 0]
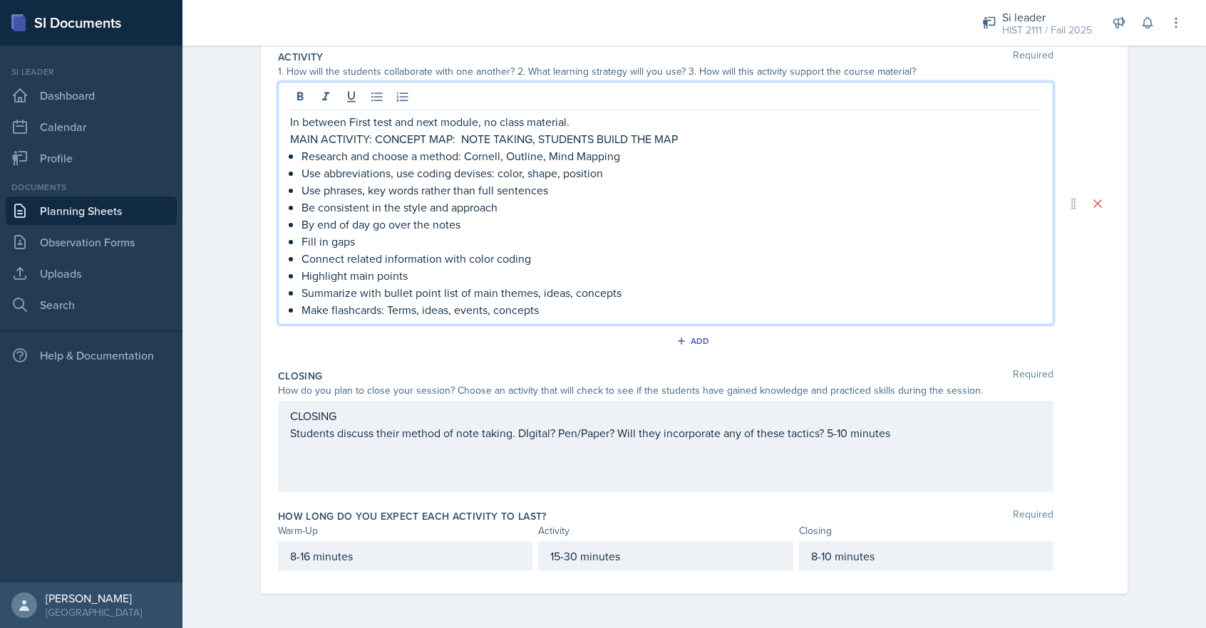
click at [579, 311] on p "Make flashcards: Terms, ideas, events, concepts" at bounding box center [671, 309] width 740 height 17
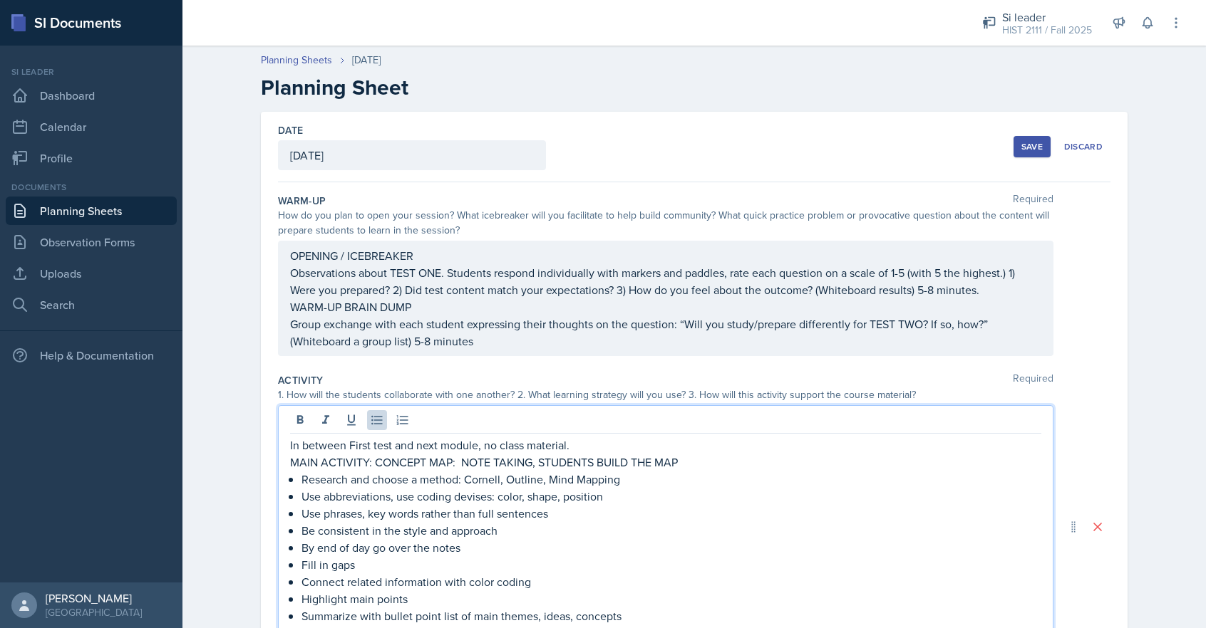
scroll to position [21, 0]
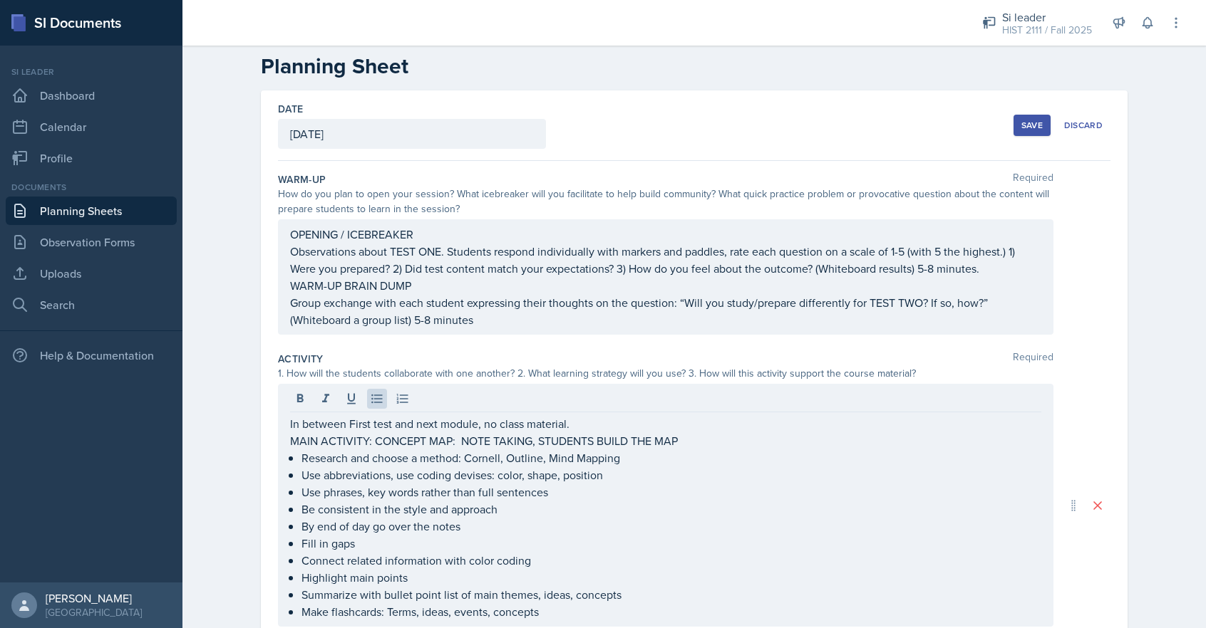
click at [1030, 120] on div "Save" at bounding box center [1031, 125] width 21 height 11
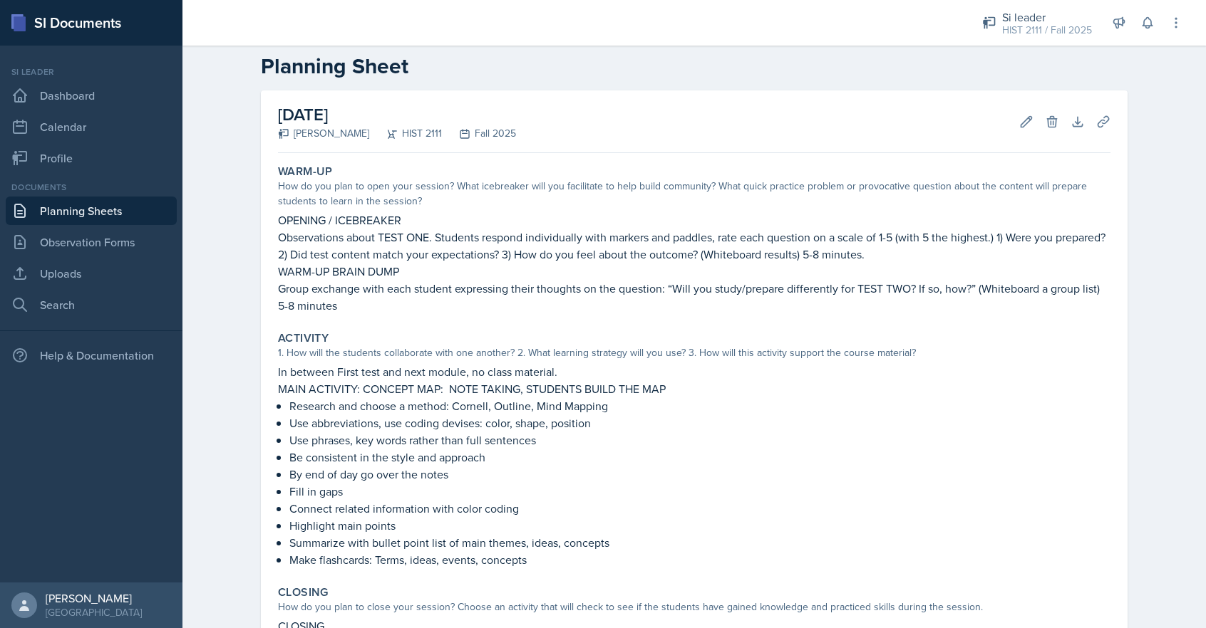
click at [1170, 571] on div "Planning Sheets [DATE] Planning Sheet [DATE] [PERSON_NAME] HIST 2111 Fall 2025 …" at bounding box center [693, 416] width 1023 height 799
click at [74, 210] on link "Planning Sheets" at bounding box center [91, 211] width 171 height 29
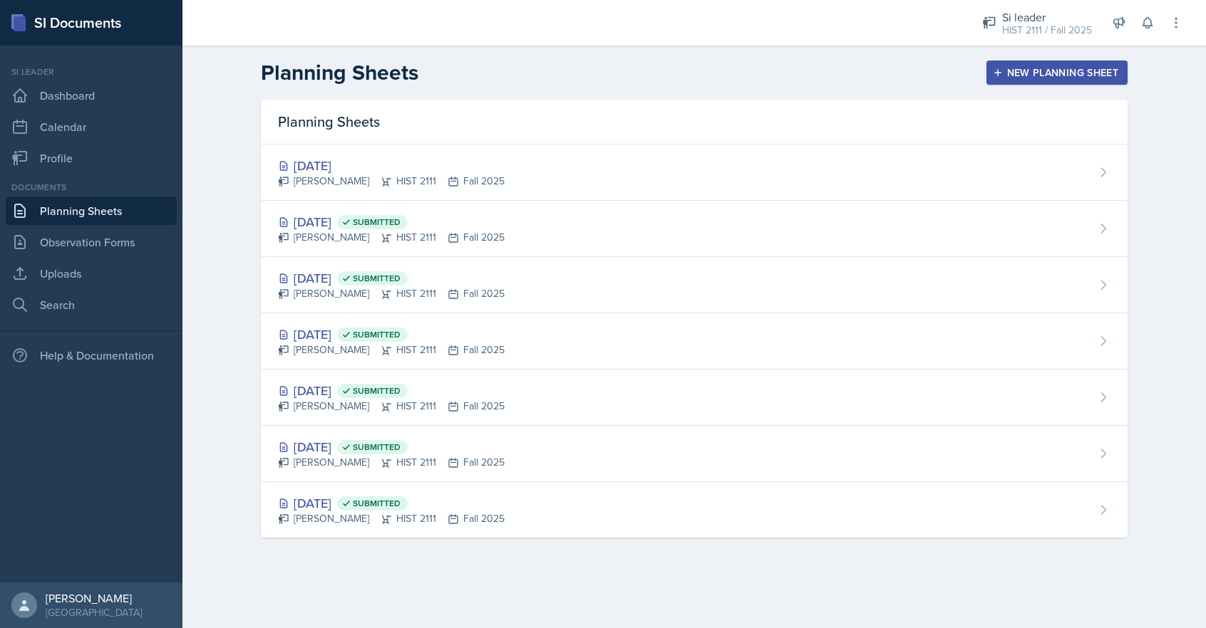
click at [1050, 69] on div "New Planning Sheet" at bounding box center [1056, 72] width 123 height 11
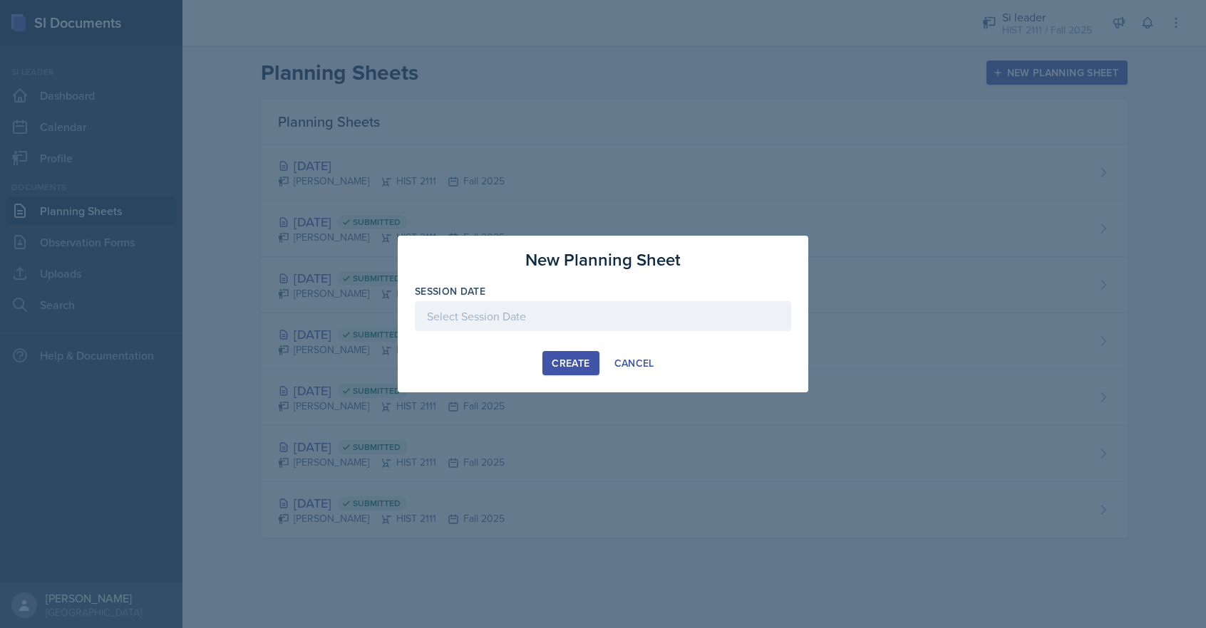
click at [575, 364] on div "Create" at bounding box center [570, 363] width 38 height 11
click at [448, 317] on div at bounding box center [603, 316] width 376 height 30
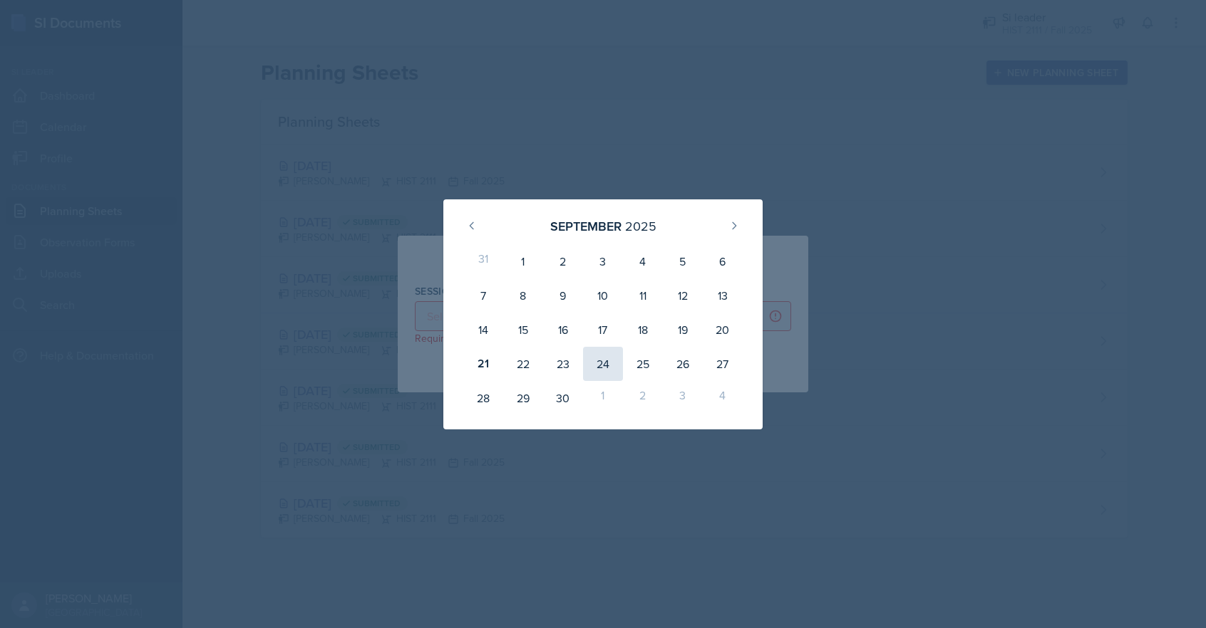
click at [601, 364] on div "24" at bounding box center [603, 364] width 40 height 34
type input "[DATE]"
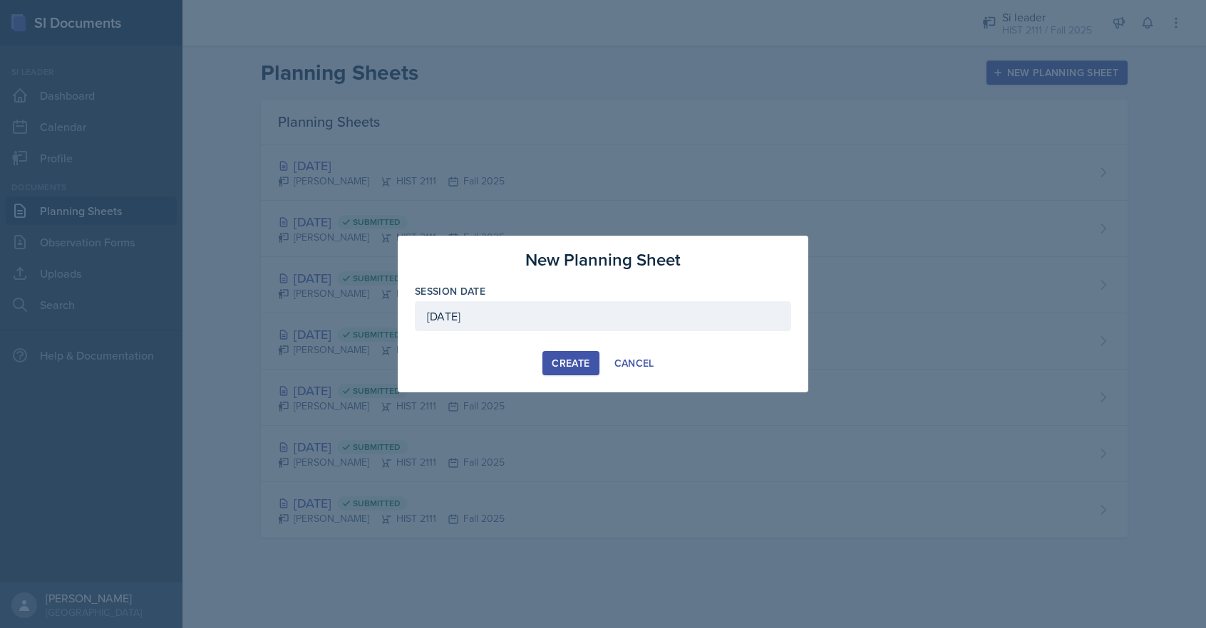
click at [563, 361] on div "Create" at bounding box center [570, 363] width 38 height 11
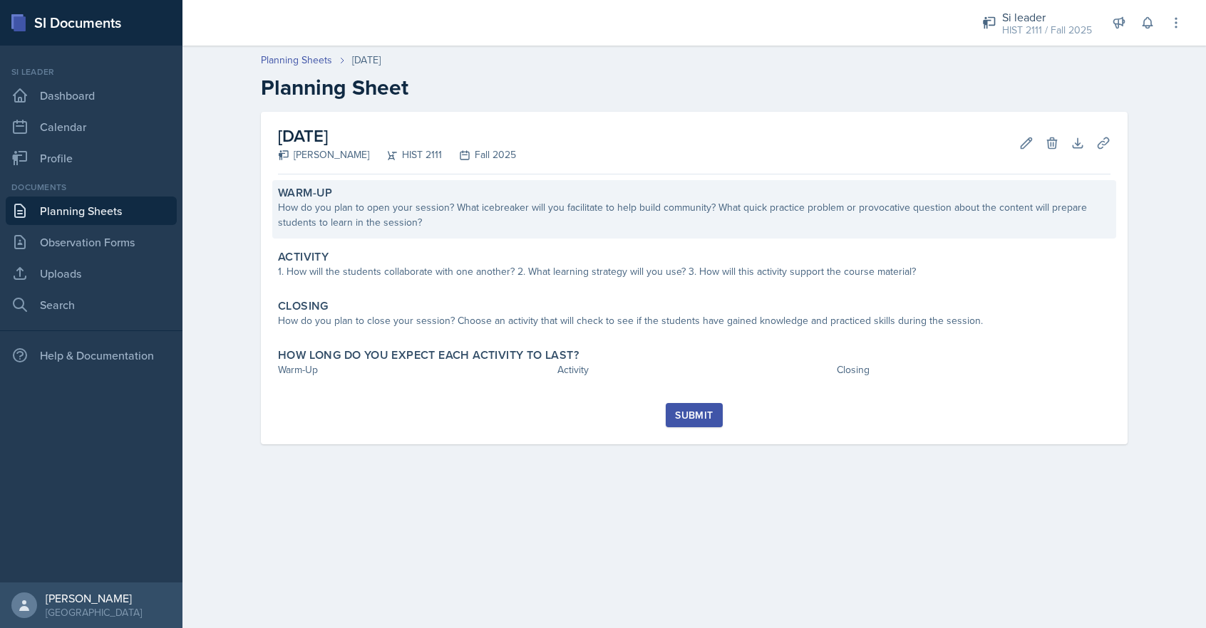
click at [367, 209] on div "How do you plan to open your session? What icebreaker will you facilitate to he…" at bounding box center [694, 215] width 832 height 30
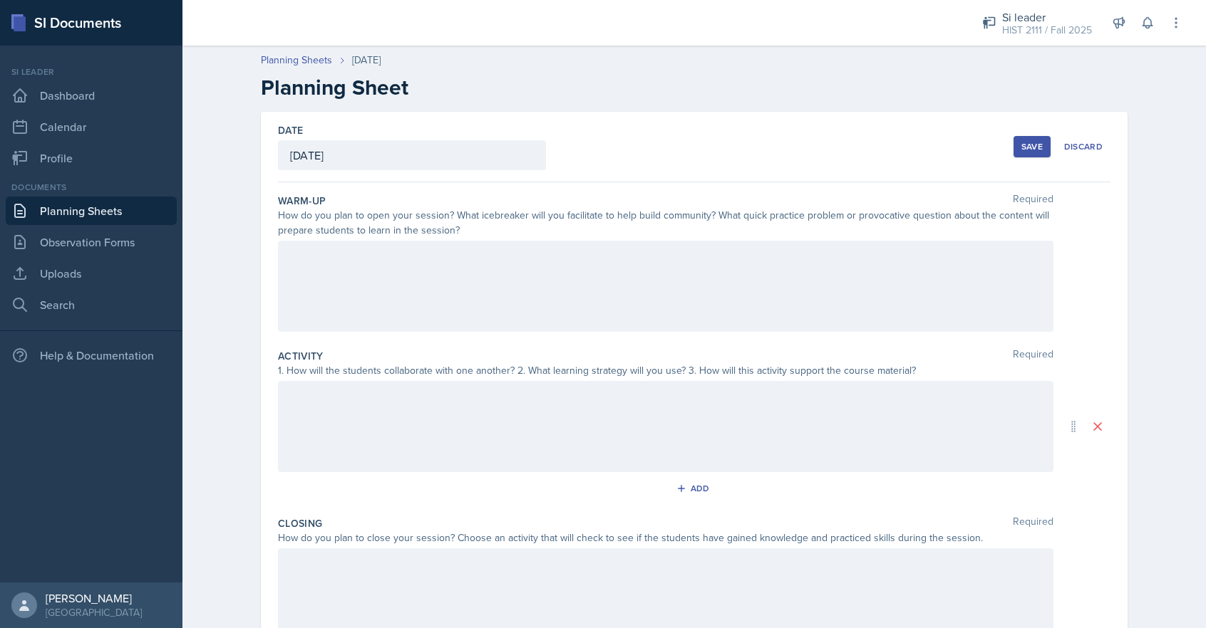
click at [311, 258] on div at bounding box center [665, 286] width 775 height 91
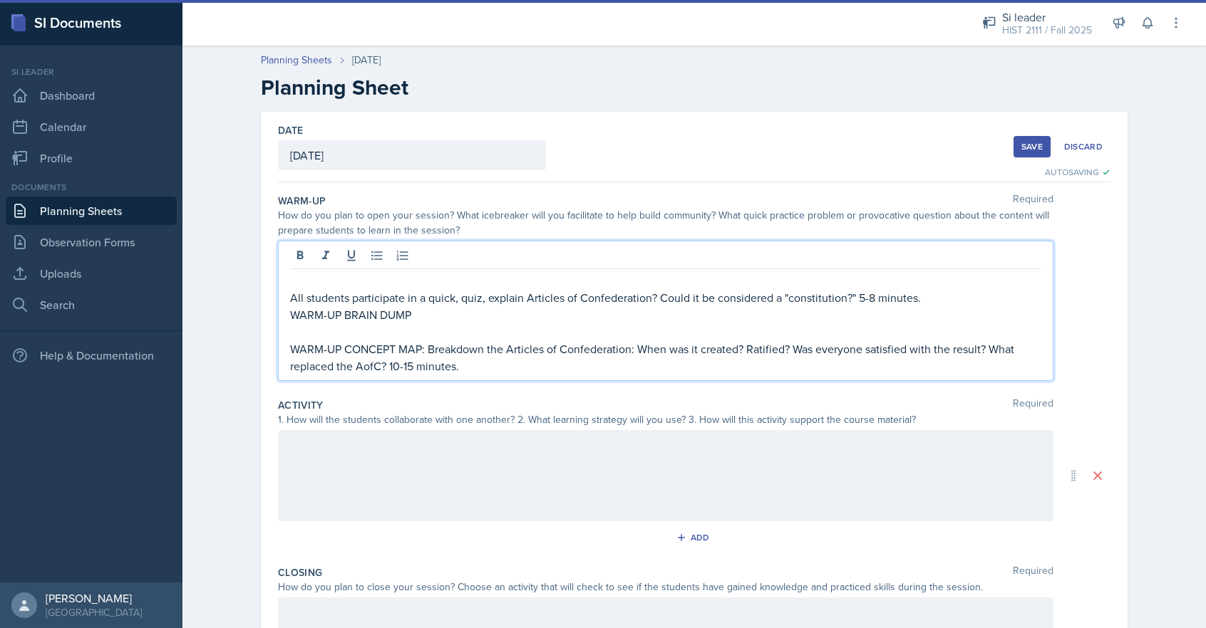
click at [291, 298] on p "All students participate in a quick, quiz, explain Articles of Confederation? C…" at bounding box center [665, 297] width 751 height 17
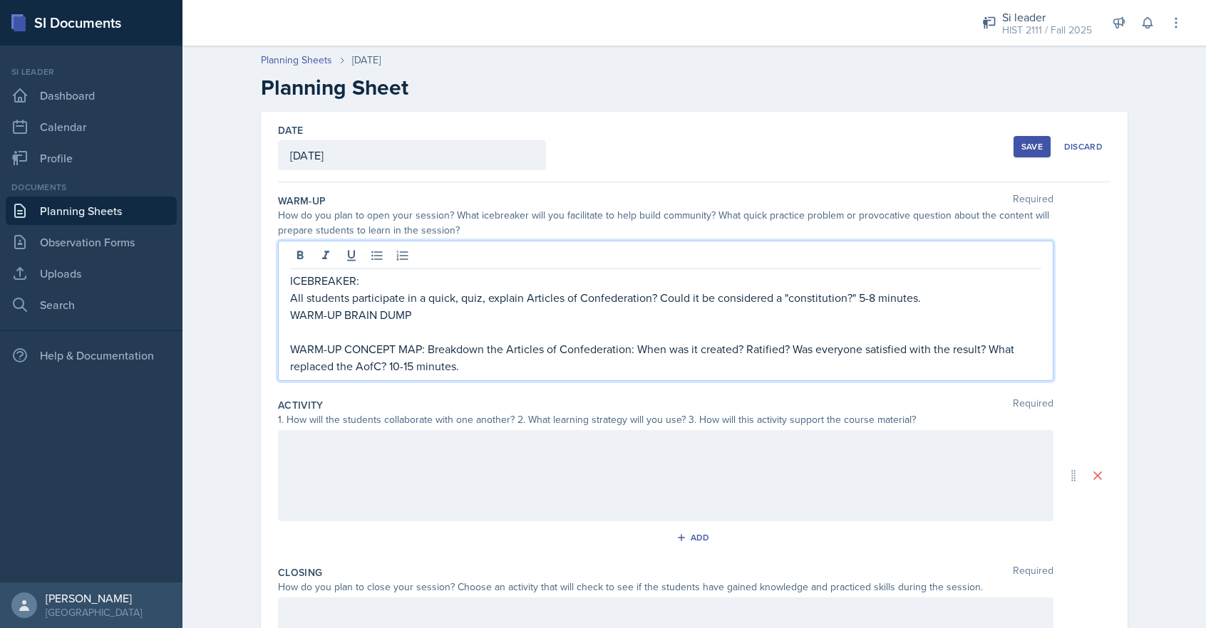
click at [291, 301] on p "All students participate in a quick, quiz, explain Articles of Confederation? C…" at bounding box center [665, 297] width 751 height 17
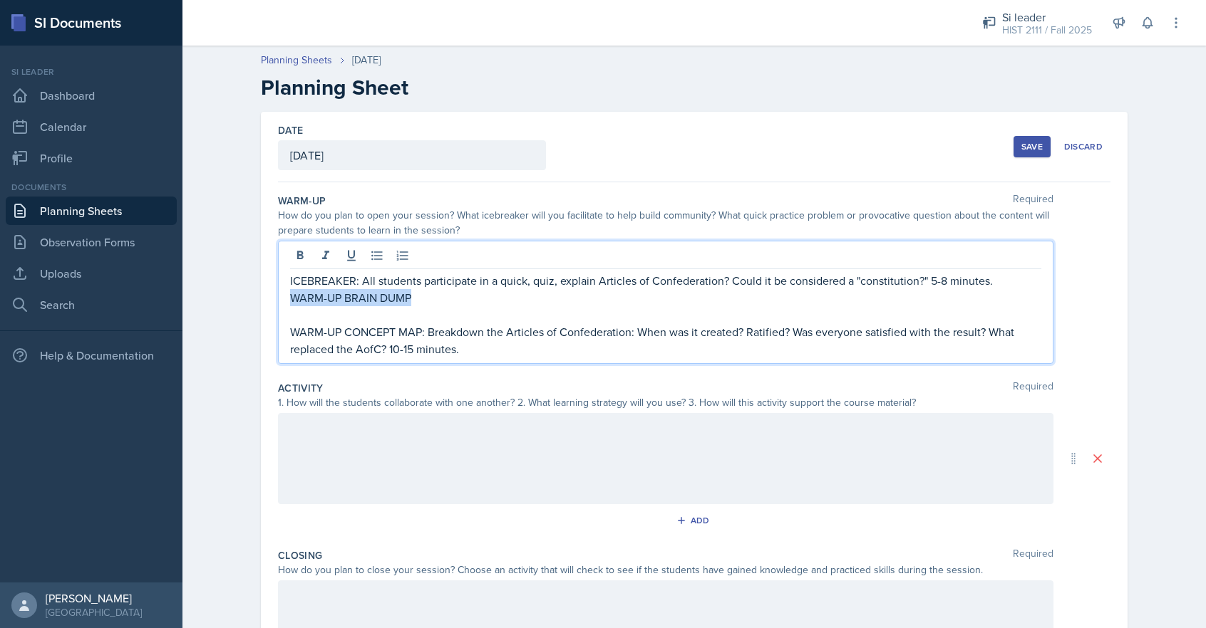
drag, startPoint x: 415, startPoint y: 299, endPoint x: 286, endPoint y: 301, distance: 129.7
click at [286, 301] on div "ICEBREAKER: All students participate in a quick, quiz, explain Articles of Conf…" at bounding box center [665, 302] width 775 height 123
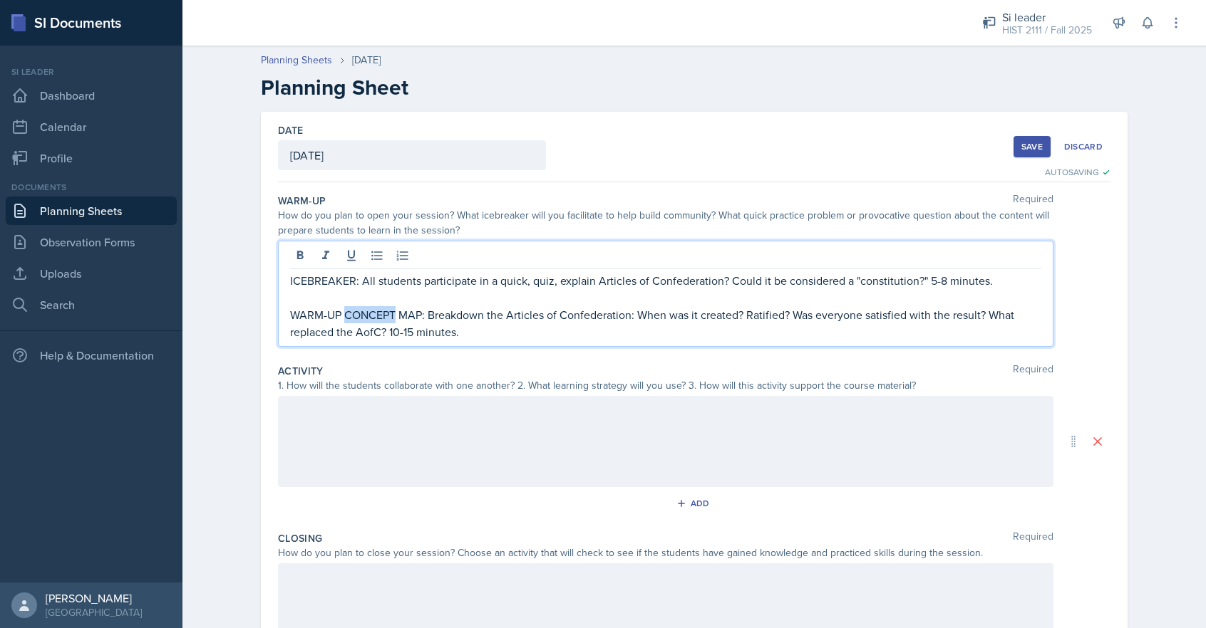
drag, startPoint x: 345, startPoint y: 315, endPoint x: 396, endPoint y: 313, distance: 51.3
click at [396, 313] on p "WARM-UP CONCEPT MAP: Breakdown the Articles of Confederation: When was it creat…" at bounding box center [665, 323] width 751 height 34
click at [380, 315] on p "WARM-UP CONCEPT MAP: Breakdown the Articles of Confederation: When was it creat…" at bounding box center [665, 323] width 751 height 34
click at [428, 316] on p "WARM-UP CONCEPT MAP: Breakdown the Articles of Confederation: When was it creat…" at bounding box center [665, 323] width 751 height 34
click at [666, 316] on p "WARM-UP CONCEPT MAP: Students get into two groups. Each group breakdown the Art…" at bounding box center [665, 323] width 751 height 34
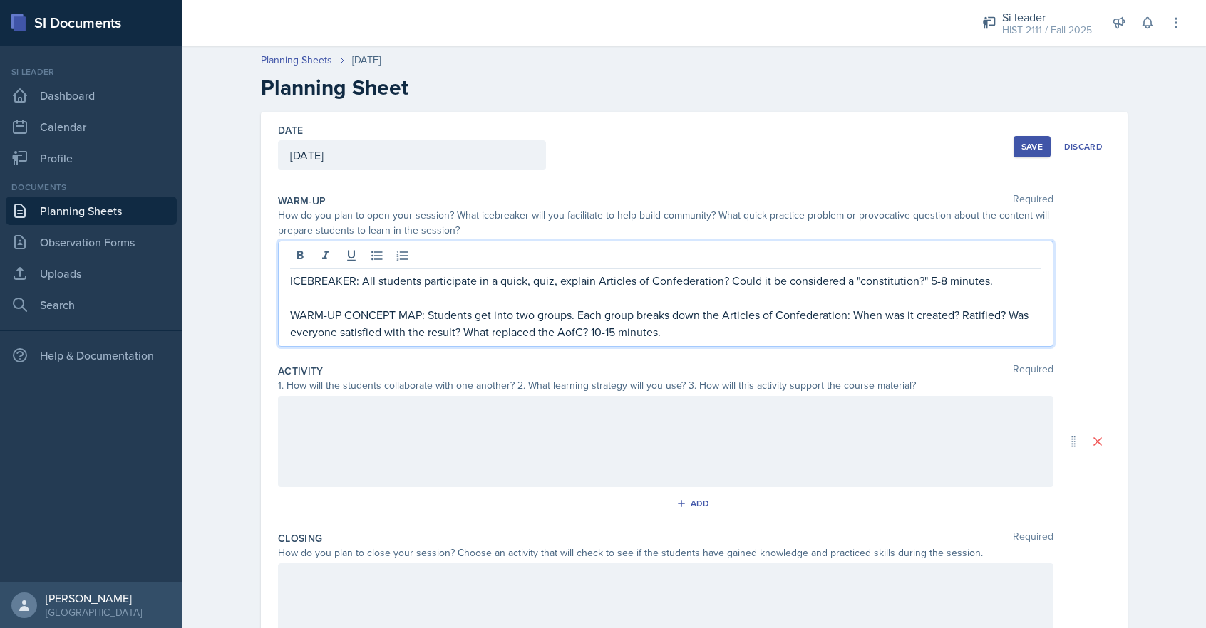
click at [855, 315] on p "WARM-UP CONCEPT MAP: Students get into two groups. Each group breaks down the A…" at bounding box center [665, 323] width 751 height 34
click at [972, 317] on p "WARM-UP CONCEPT MAP: Students get into two groups. Each group breaks down the A…" at bounding box center [665, 323] width 751 height 34
drag, startPoint x: 291, startPoint y: 333, endPoint x: 291, endPoint y: 352, distance: 18.5
click at [291, 333] on p "WARM-UP CONCEPT MAP: Students get into two groups. Each group breaks down the A…" at bounding box center [665, 323] width 751 height 34
click at [499, 333] on p "WARM-UP CONCEPT MAP: Students get into two groups. Each group breaks down the A…" at bounding box center [665, 323] width 751 height 34
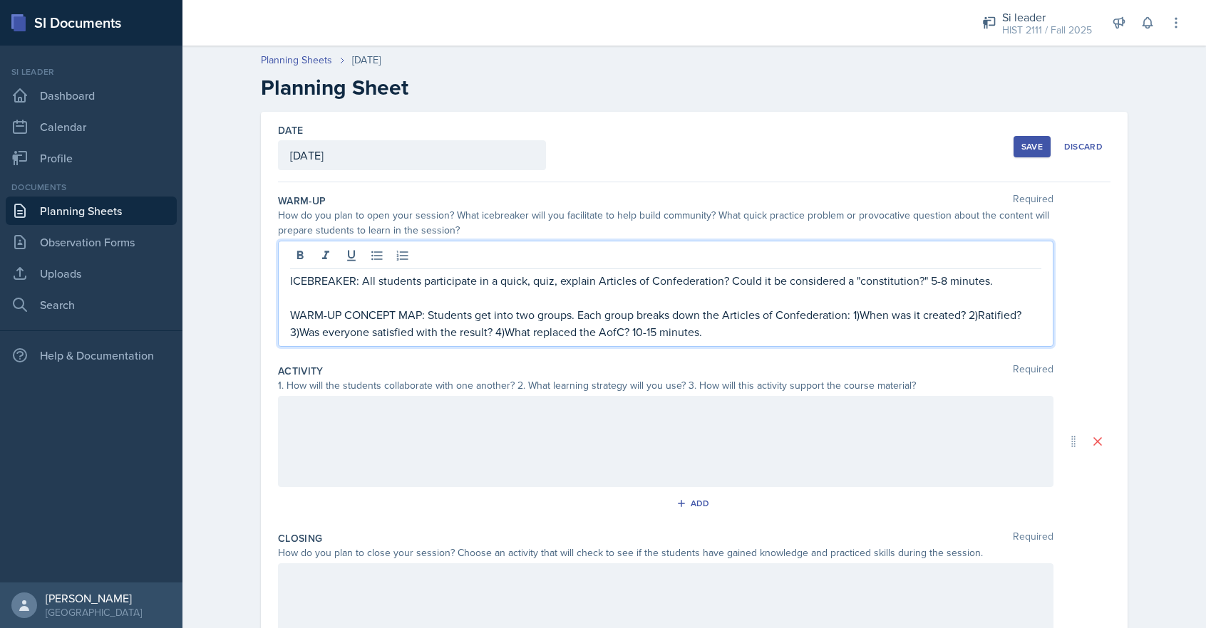
drag, startPoint x: 980, startPoint y: 314, endPoint x: 1005, endPoint y: 403, distance: 91.6
click at [981, 315] on p "WARM-UP CONCEPT MAP: Students get into two groups. Each group breaks down the A…" at bounding box center [665, 323] width 751 height 34
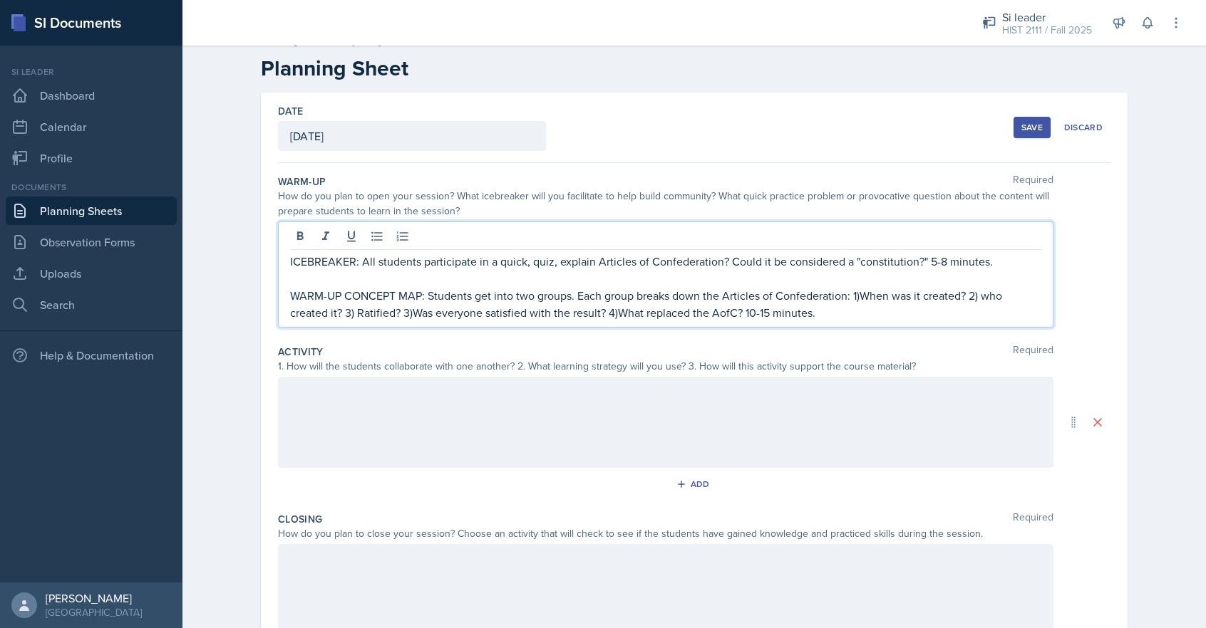
scroll to position [20, 0]
drag, startPoint x: 408, startPoint y: 315, endPoint x: 410, endPoint y: 331, distance: 16.5
click at [409, 316] on p "WARM-UP CONCEPT MAP: Students get into two groups. Each group breaks down the A…" at bounding box center [665, 303] width 751 height 34
click at [614, 316] on p "WARM-UP CONCEPT MAP: Students get into two groups. Each group breaks down the A…" at bounding box center [665, 306] width 751 height 34
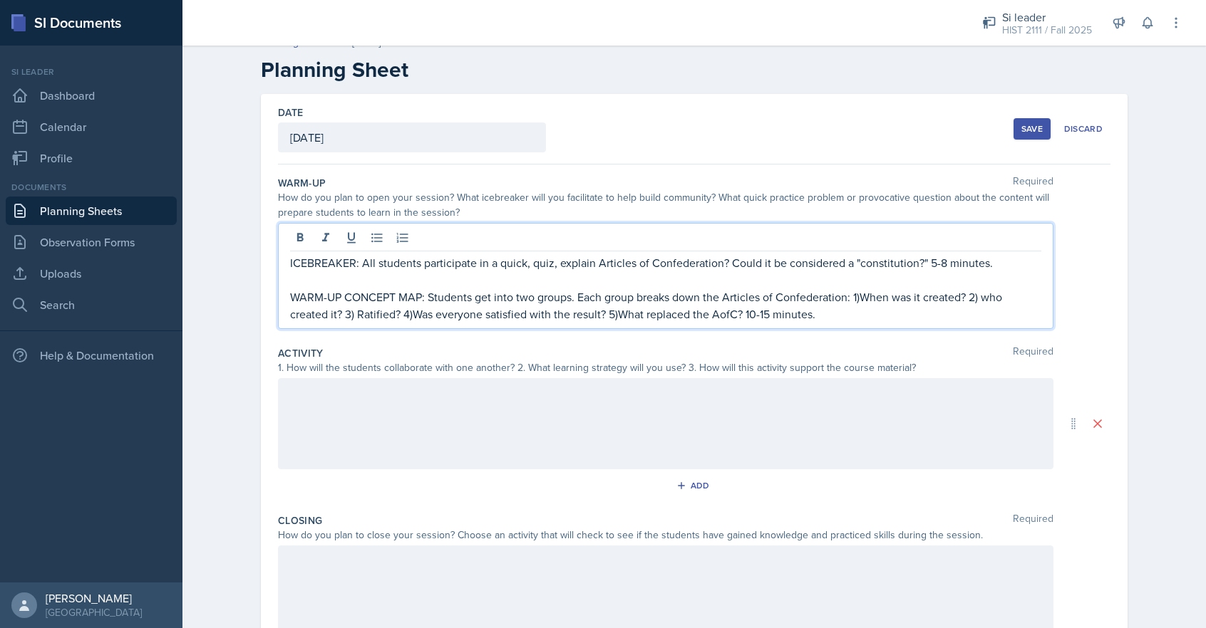
drag, startPoint x: 744, startPoint y: 314, endPoint x: 755, endPoint y: 328, distance: 18.2
click at [745, 316] on p "WARM-UP CONCEPT MAP: Students get into two groups. Each group breaks down the A…" at bounding box center [665, 306] width 751 height 34
click at [743, 316] on p "WARM-UP CONCEPT MAP: Students get into two groups. Each group breaks down the A…" at bounding box center [665, 306] width 751 height 34
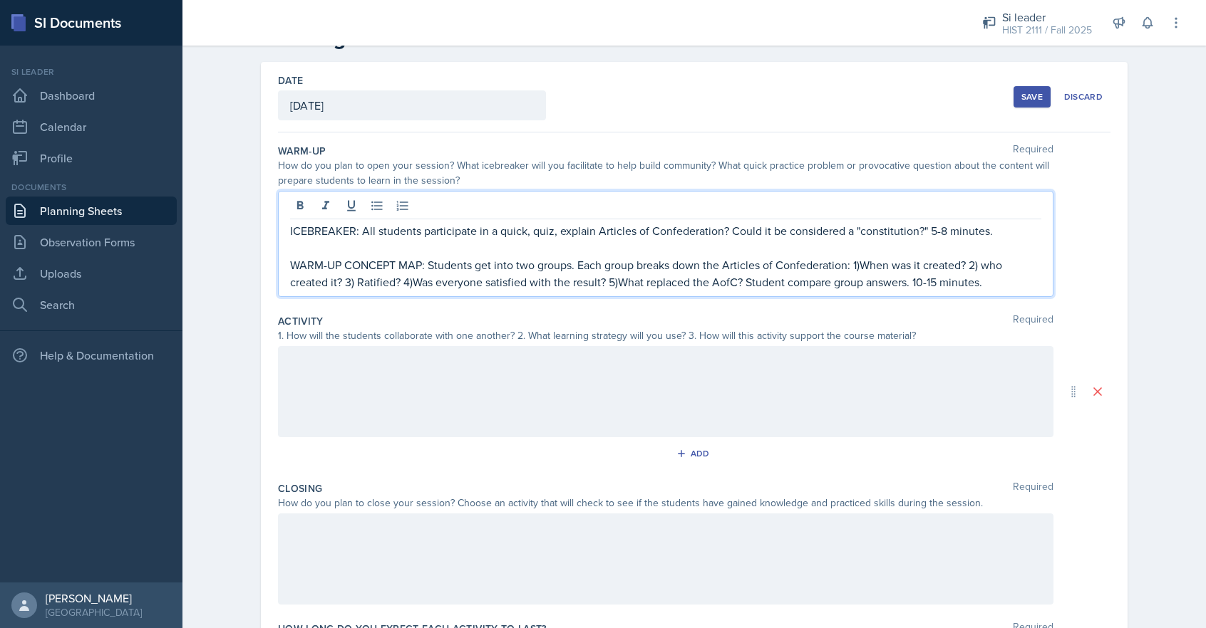
scroll to position [88, 0]
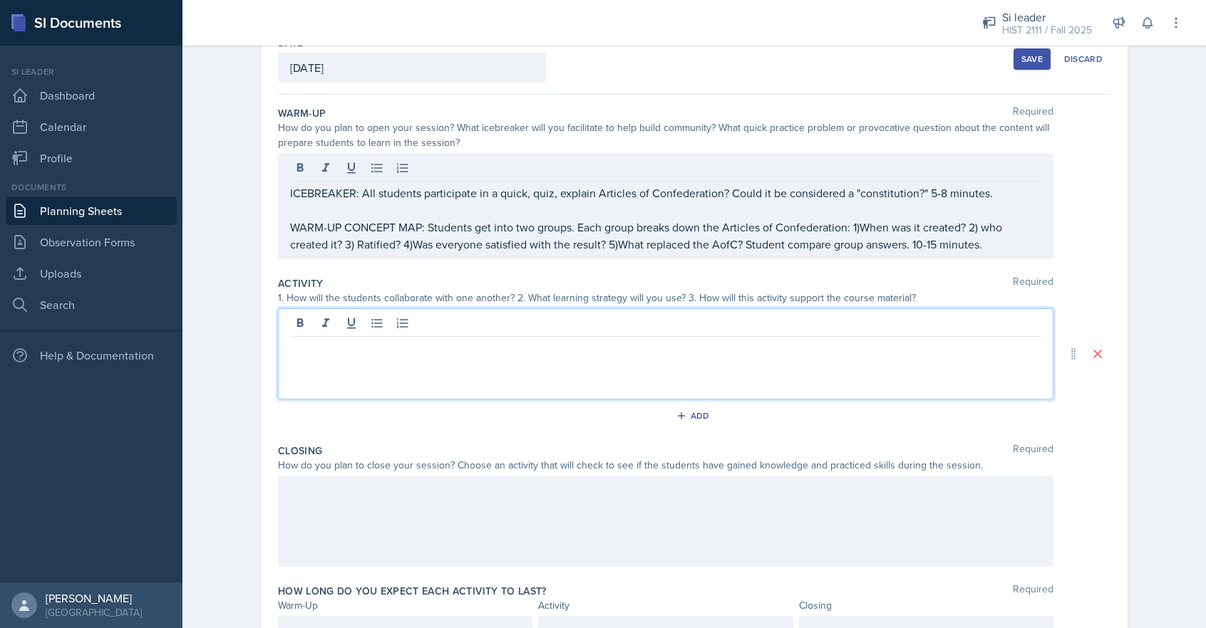
click at [299, 324] on div at bounding box center [665, 354] width 775 height 91
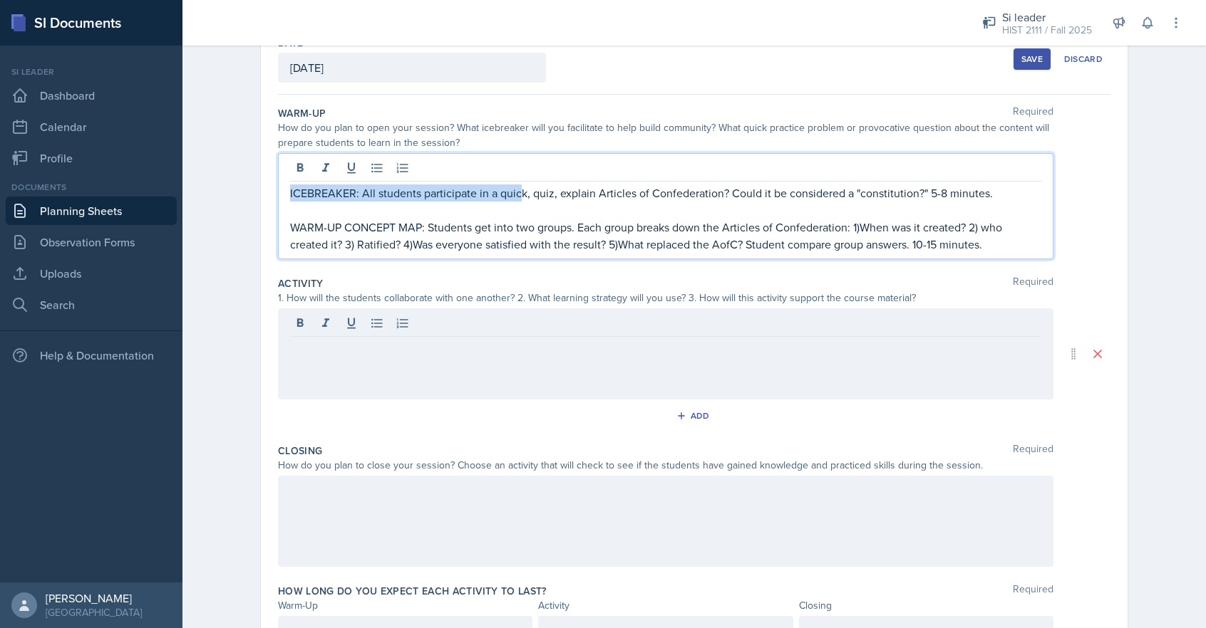
drag, startPoint x: 498, startPoint y: 184, endPoint x: 519, endPoint y: 189, distance: 22.0
click at [520, 187] on p "ICEBREAKER: All students participate in a quick, quiz, explain Articles of Conf…" at bounding box center [665, 193] width 751 height 17
click at [521, 197] on p "ICEBREAKER: All students participate in a quick, quiz, explain Articles of Conf…" at bounding box center [665, 193] width 751 height 17
drag, startPoint x: 524, startPoint y: 196, endPoint x: 500, endPoint y: 198, distance: 23.6
click at [500, 198] on p "ICEBREAKER: All students participate in a quick, quiz, explain Articles of Conf…" at bounding box center [665, 193] width 751 height 17
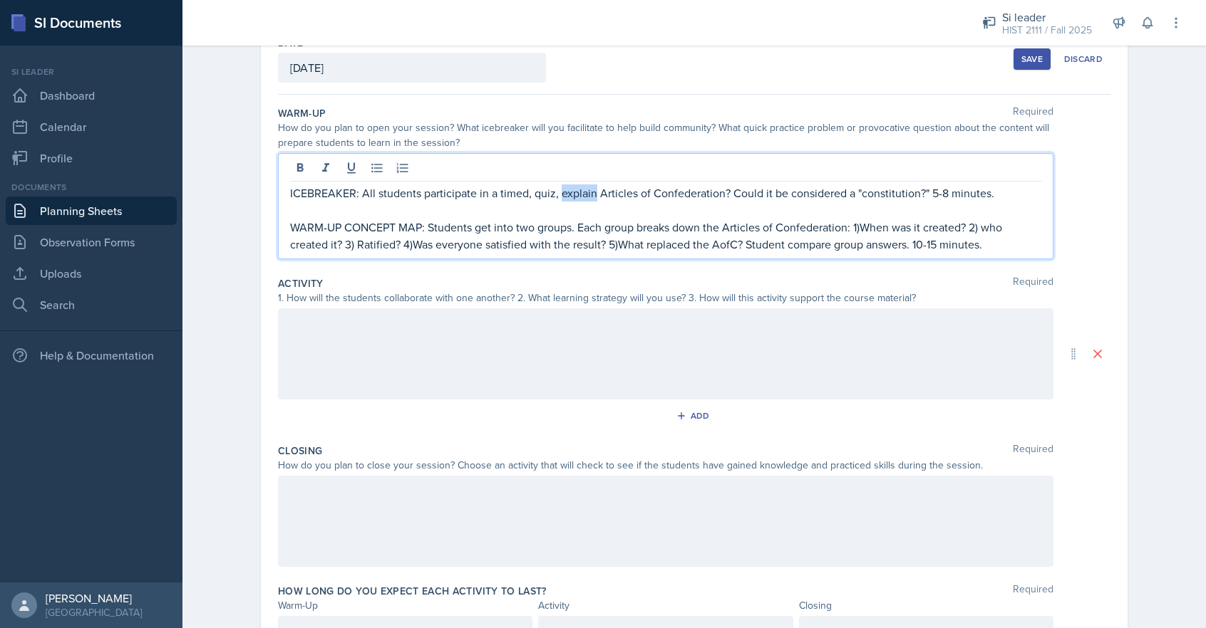
drag, startPoint x: 560, startPoint y: 195, endPoint x: 584, endPoint y: 195, distance: 23.5
click at [584, 195] on p "ICEBREAKER: All students participate in a timed, quiz, explain Articles of Conf…" at bounding box center [665, 193] width 751 height 17
drag, startPoint x: 723, startPoint y: 192, endPoint x: 719, endPoint y: 260, distance: 67.8
click at [723, 193] on p "ICEBREAKER: All students participate in a timed, quiz, define Articles of Confe…" at bounding box center [665, 193] width 751 height 17
drag, startPoint x: 423, startPoint y: 195, endPoint x: 474, endPoint y: 197, distance: 51.3
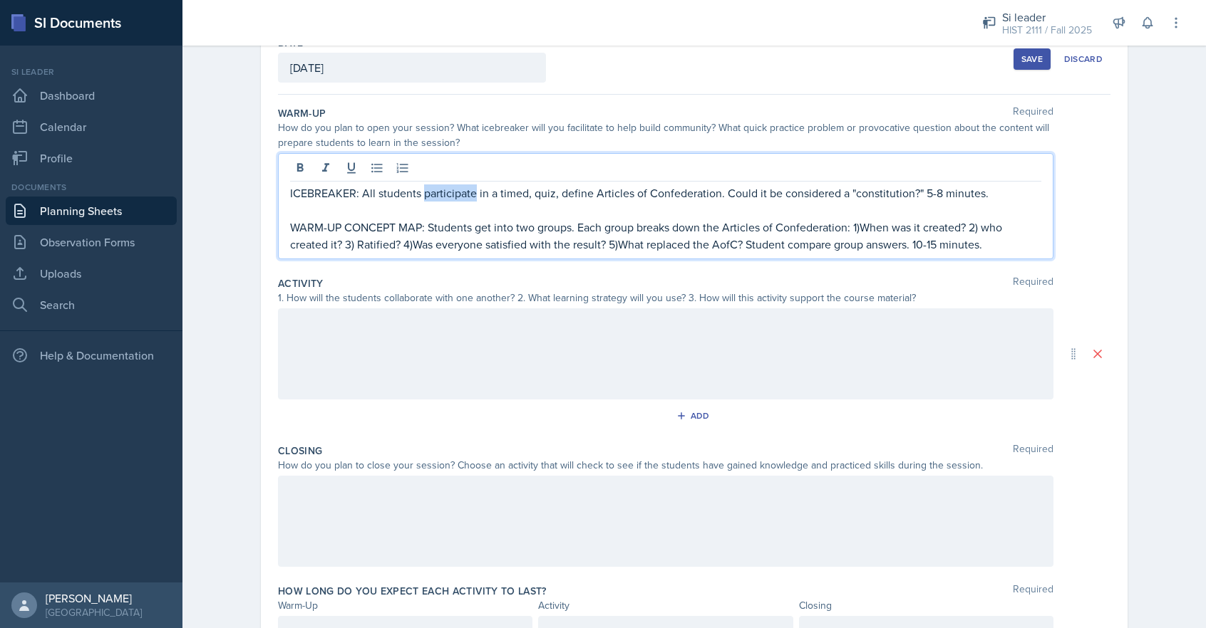
click at [475, 196] on p "ICEBREAKER: All students participate in a timed, quiz, define Articles of Confe…" at bounding box center [665, 193] width 751 height 17
drag, startPoint x: 544, startPoint y: 195, endPoint x: 579, endPoint y: 195, distance: 34.9
click at [579, 195] on p "ICEBREAKER: All students compete in a timed, quiz, define Articles of Confedera…" at bounding box center [665, 193] width 751 height 17
click at [705, 195] on p "ICEBREAKER: All students compete in a timed, quiz about Articles of Confederati…" at bounding box center [665, 193] width 751 height 17
drag, startPoint x: 491, startPoint y: 195, endPoint x: 492, endPoint y: 204, distance: 9.3
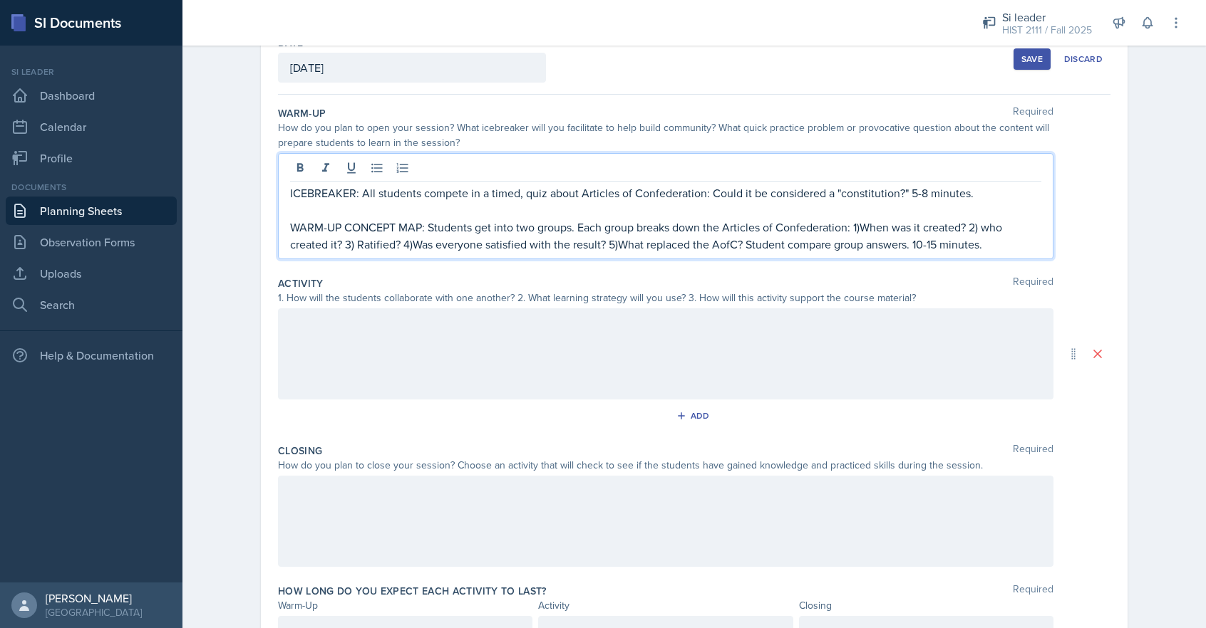
click at [491, 195] on p "ICEBREAKER: All students compete in a timed, quiz about Articles of Confederati…" at bounding box center [665, 193] width 751 height 17
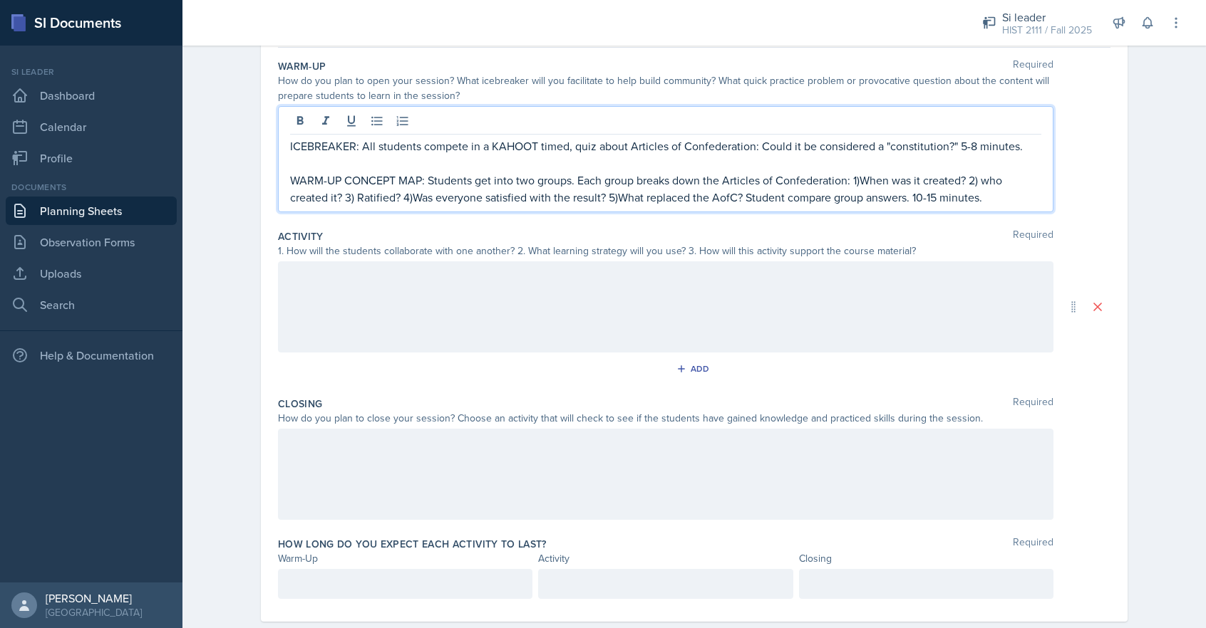
scroll to position [136, 0]
click at [990, 178] on p "WARM-UP CONCEPT MAP: Students get into two groups. Each group breaks down the A…" at bounding box center [665, 187] width 751 height 34
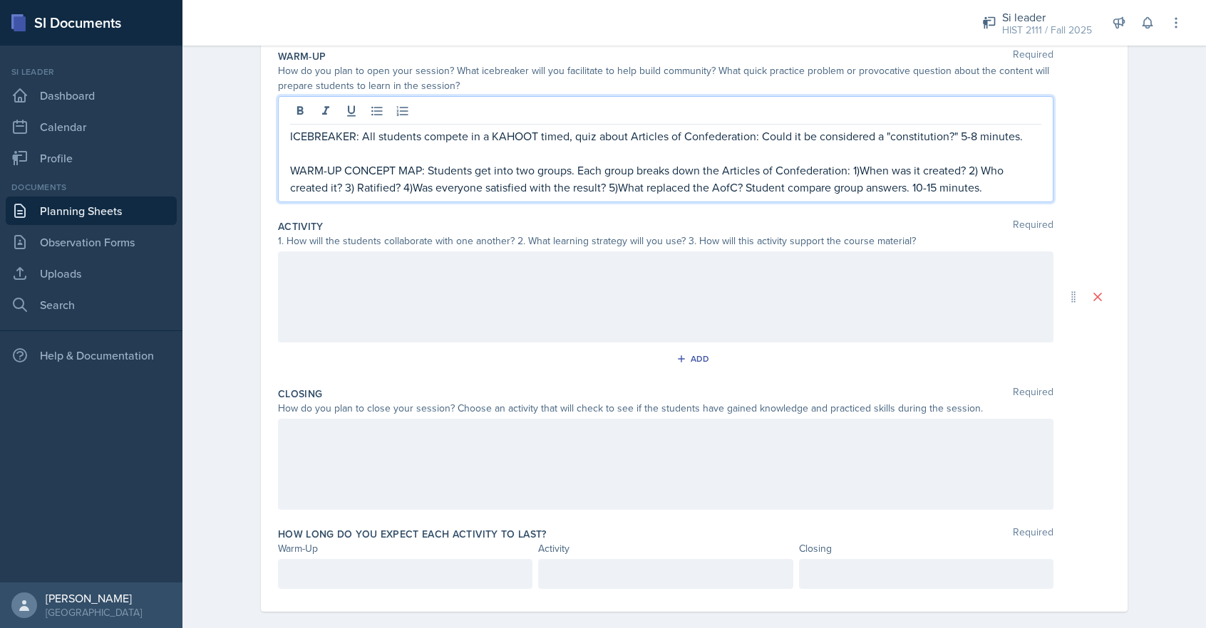
scroll to position [162, 0]
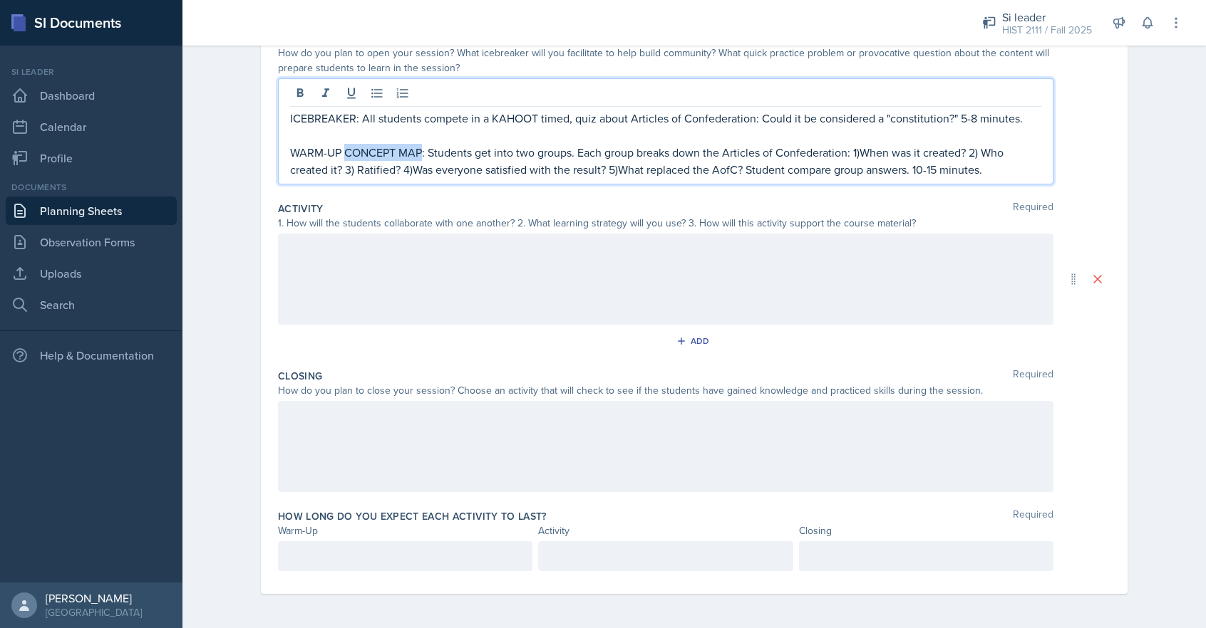
drag, startPoint x: 421, startPoint y: 152, endPoint x: 346, endPoint y: 152, distance: 75.5
click at [346, 152] on p "WARM-UP CONCEPT MAP: Students get into two groups. Each group breaks down the A…" at bounding box center [665, 161] width 751 height 34
drag, startPoint x: 591, startPoint y: 122, endPoint x: 579, endPoint y: 125, distance: 13.1
click at [579, 125] on p "ICEBREAKER: All students compete in a KAHOOT timed, quiz about Articles of Conf…" at bounding box center [665, 118] width 751 height 17
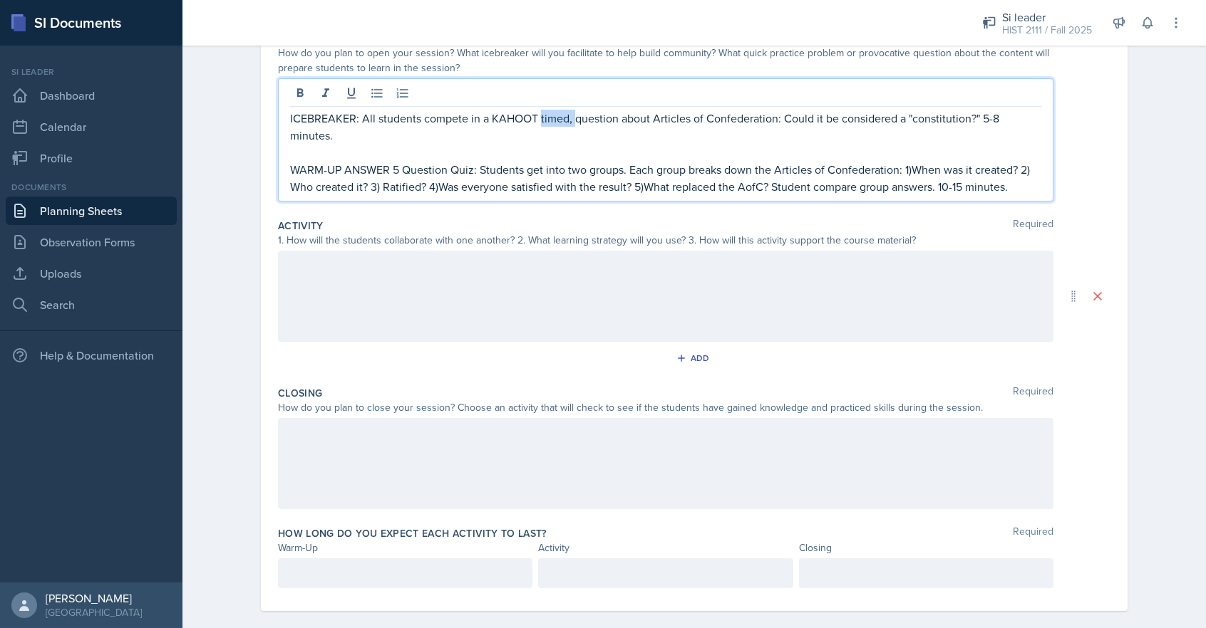
drag, startPoint x: 540, startPoint y: 120, endPoint x: 572, endPoint y: 122, distance: 32.1
click at [572, 120] on p "ICEBREAKER: All students compete in a KAHOOT timed, question about Articles of …" at bounding box center [665, 127] width 751 height 34
click at [572, 122] on p "ICEBREAKER: All students compete in a KAHOOT timed, question about Articles of …" at bounding box center [665, 127] width 751 height 34
drag, startPoint x: 573, startPoint y: 121, endPoint x: 539, endPoint y: 121, distance: 33.5
click at [539, 121] on p "ICEBREAKER: All students compete in a KAHOOT timed, question about Articles of …" at bounding box center [665, 127] width 751 height 34
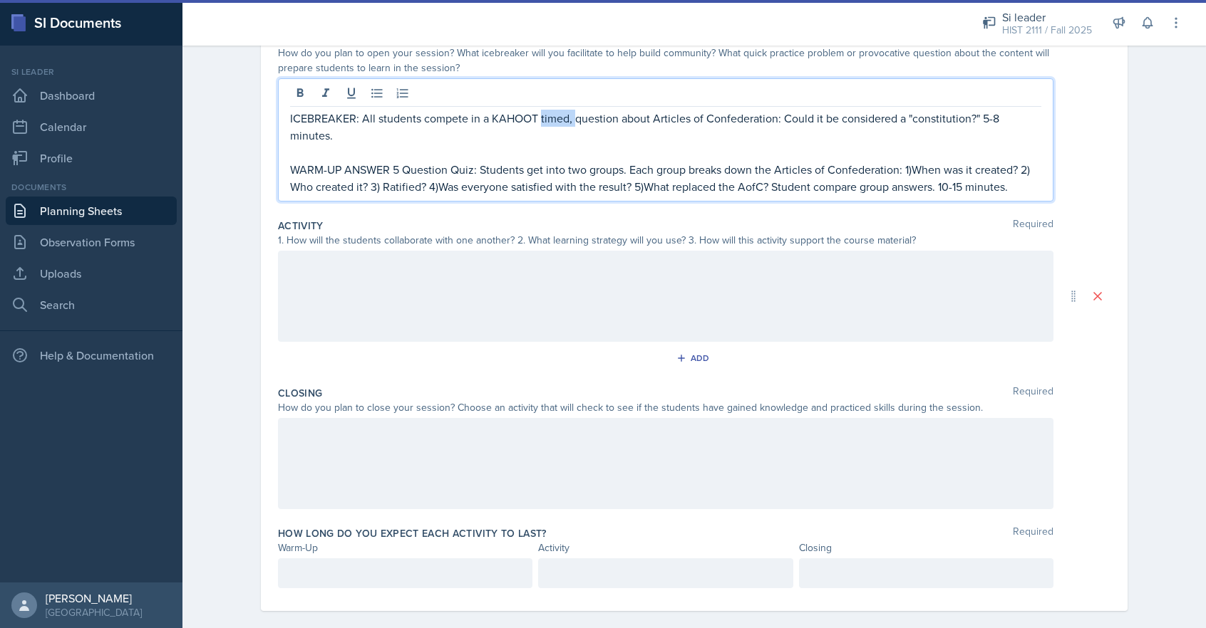
scroll to position [180, 0]
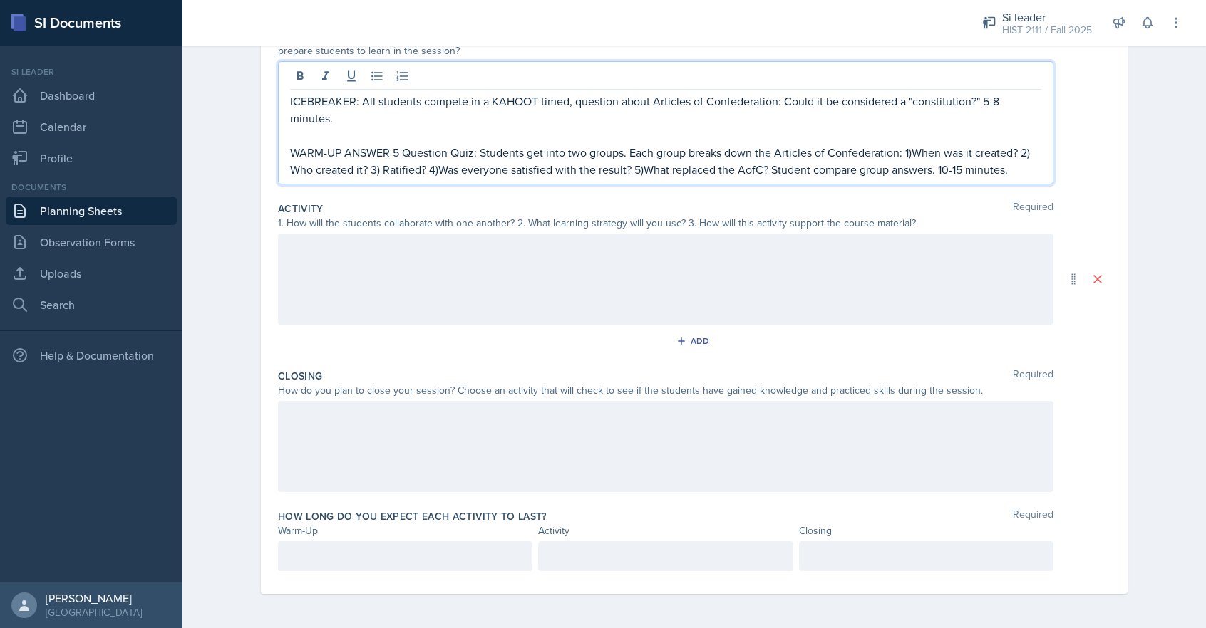
click at [309, 261] on div at bounding box center [665, 279] width 775 height 91
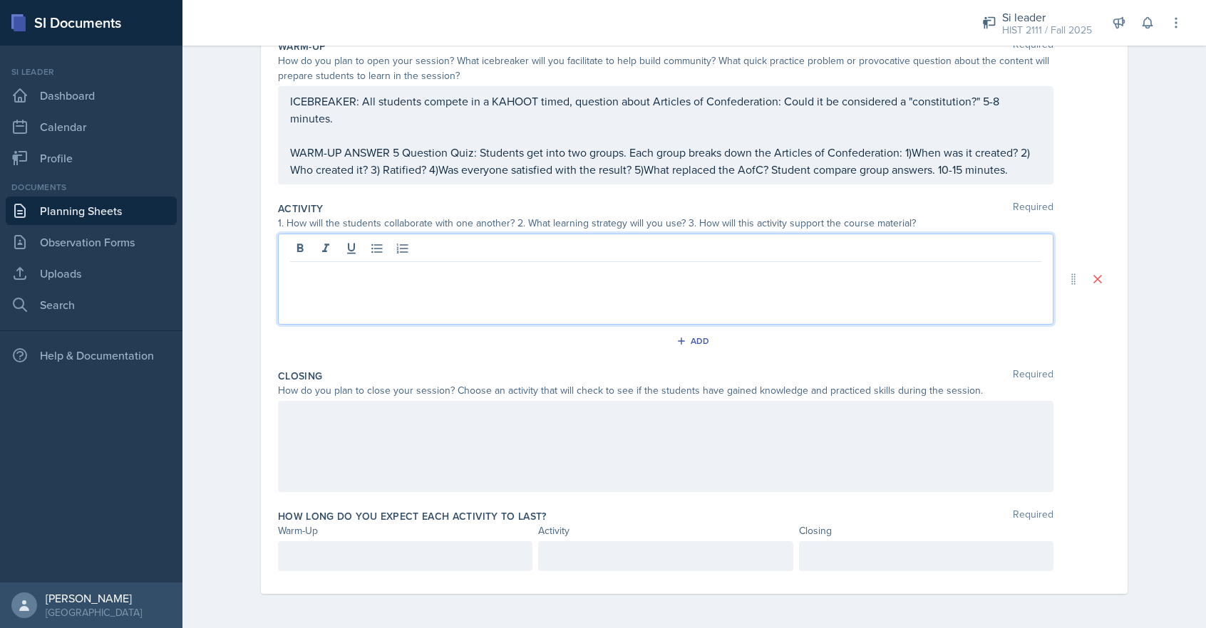
scroll to position [155, 0]
click at [294, 273] on p at bounding box center [665, 273] width 751 height 17
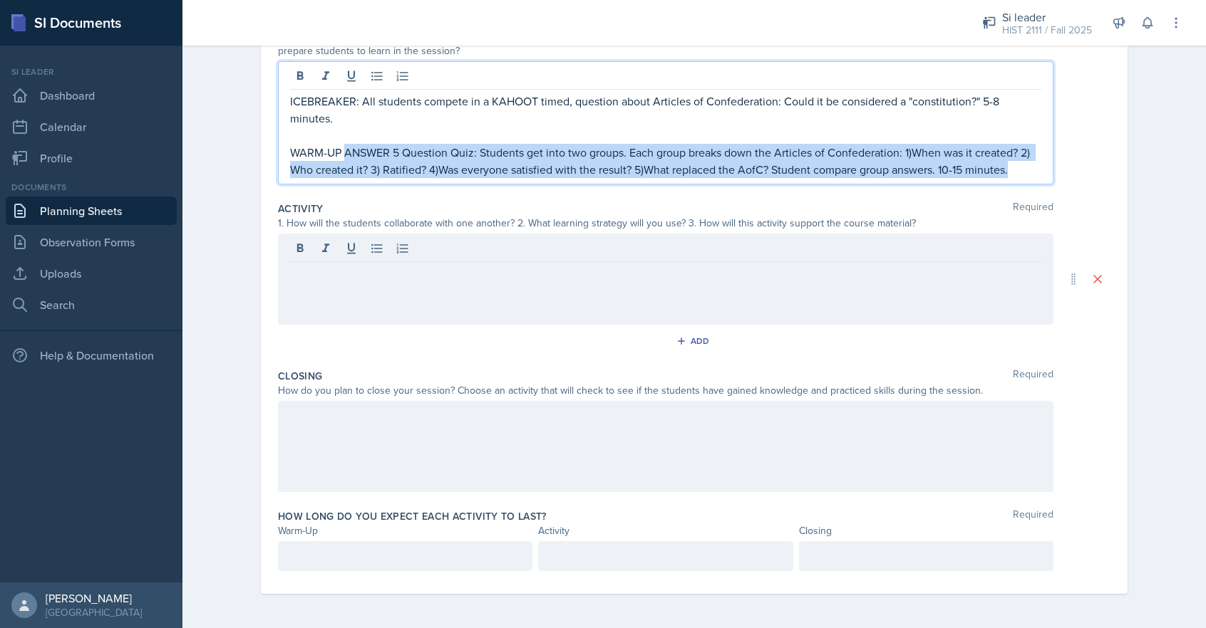
drag, startPoint x: 353, startPoint y: 153, endPoint x: 1024, endPoint y: 179, distance: 671.7
click at [1024, 179] on div "ICEBREAKER: All students compete in a KAHOOT timed, question about Articles of …" at bounding box center [665, 122] width 775 height 123
copy p "ANSWER 5 Question Quiz: Students get into two groups. Each group breaks down th…"
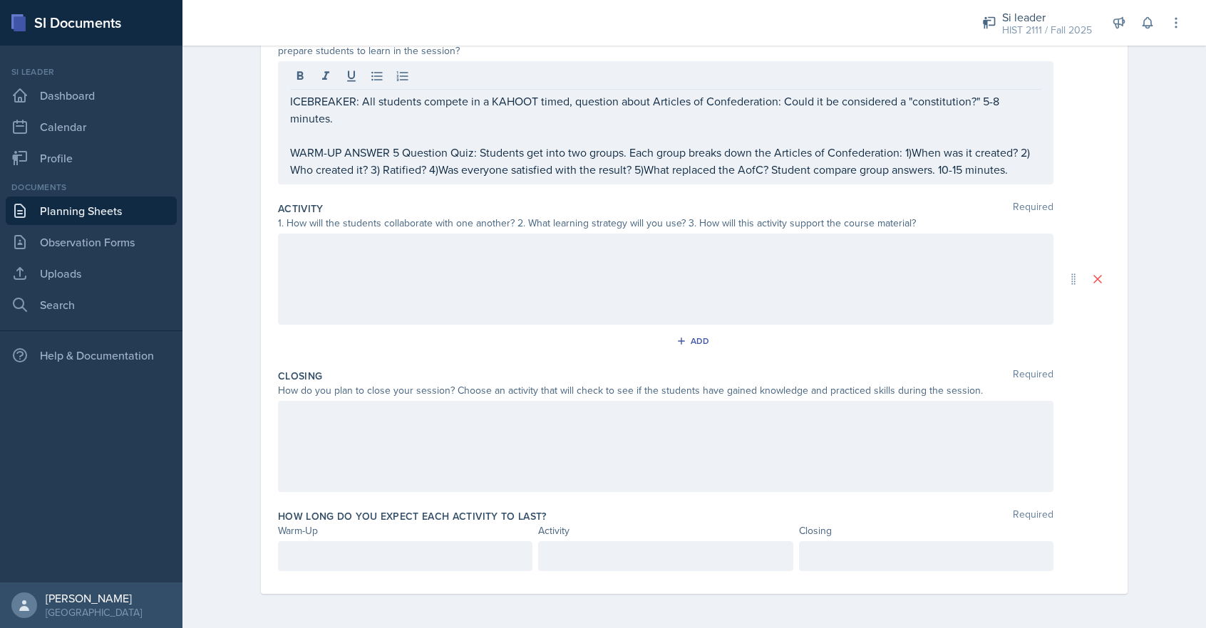
click at [365, 258] on div at bounding box center [665, 279] width 775 height 91
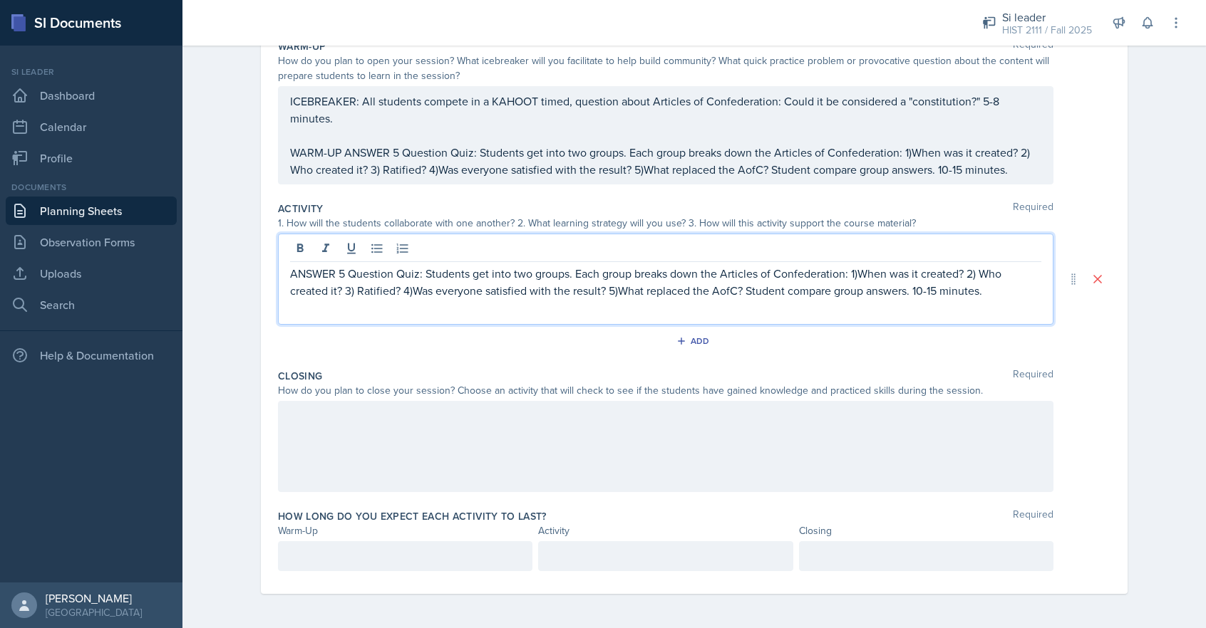
click at [290, 276] on p "ANSWER 5 Question Quiz: Students get into two groups. Each group breaks down th…" at bounding box center [665, 282] width 751 height 34
drag, startPoint x: 599, startPoint y: 274, endPoint x: 723, endPoint y: 277, distance: 123.3
click at [723, 277] on p "Students break into 2 groups: ANSWER 5 Question Quiz: Students get into two gro…" at bounding box center [665, 290] width 751 height 51
copy p "Students get into two groups."
drag, startPoint x: 440, startPoint y: 276, endPoint x: 292, endPoint y: 274, distance: 148.2
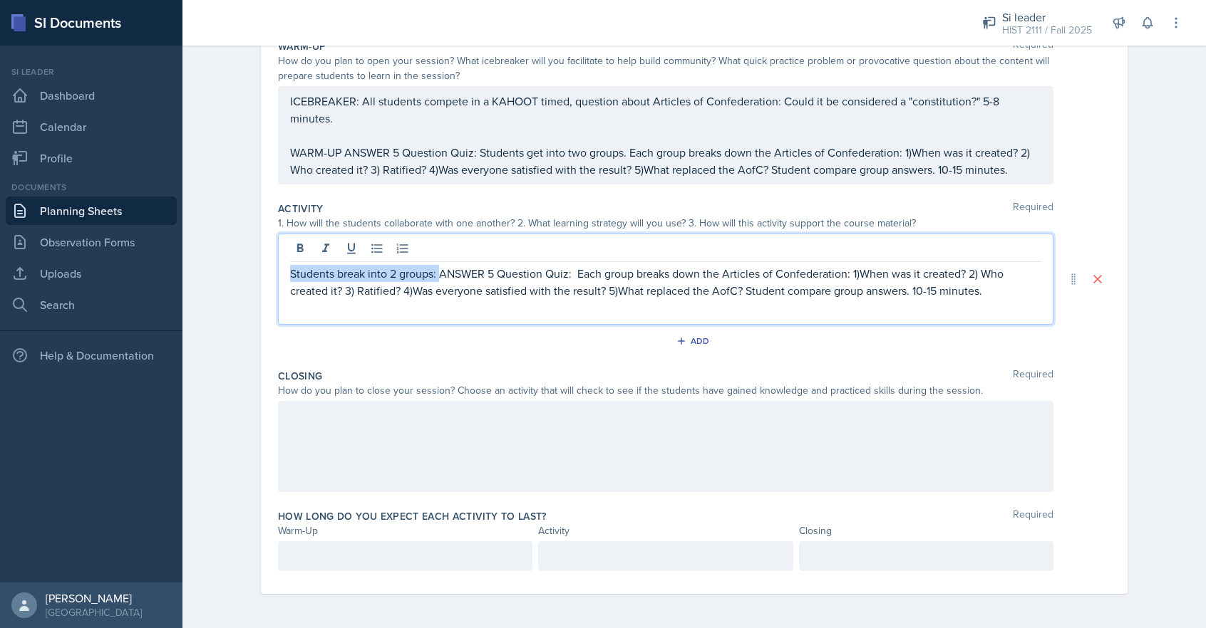
click at [292, 274] on p "Students break into 2 groups: ANSWER 5 Question Quiz: Each group breaks down th…" at bounding box center [665, 282] width 751 height 34
click at [577, 274] on p "Students get into two groups: ANSWER 5 Question Quiz: Each group breaks down th…" at bounding box center [665, 282] width 751 height 34
click at [499, 274] on p "Students get into two groups: ANSWER 5 Question Quiz: Each group breaks down th…" at bounding box center [665, 282] width 751 height 34
click at [488, 275] on p "Students get into two groups: ANSWER 5-Question Quiz: Each group breaks down th…" at bounding box center [665, 282] width 751 height 34
drag, startPoint x: 488, startPoint y: 274, endPoint x: 440, endPoint y: 274, distance: 48.5
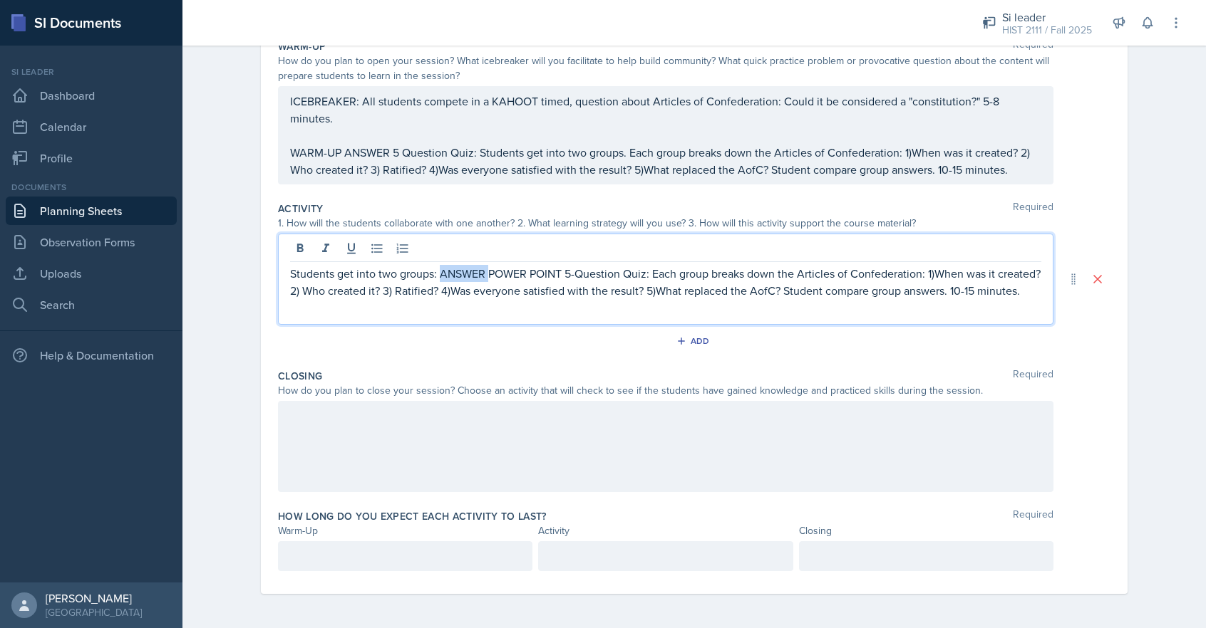
click at [440, 274] on p "Students get into two groups: ANSWER POWER POINT 5-Question Quiz: Each group br…" at bounding box center [665, 282] width 751 height 34
click at [873, 275] on p "Students get into two groups: POWER POINT 5-Question Quiz: Each group breaks do…" at bounding box center [665, 282] width 751 height 34
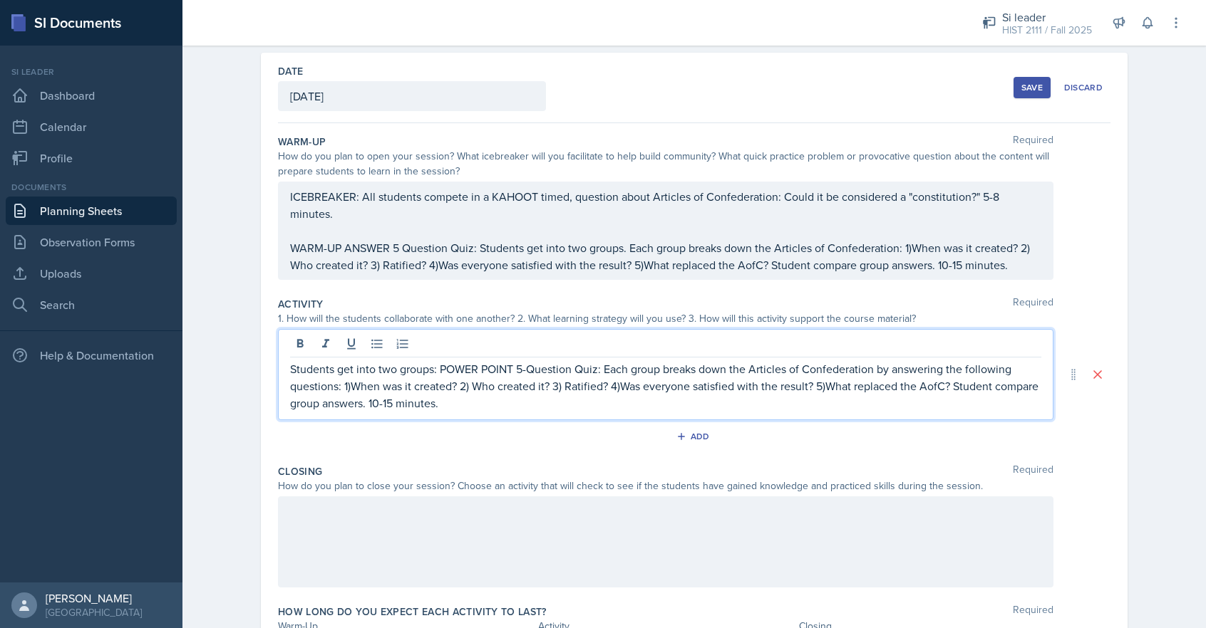
scroll to position [84, 0]
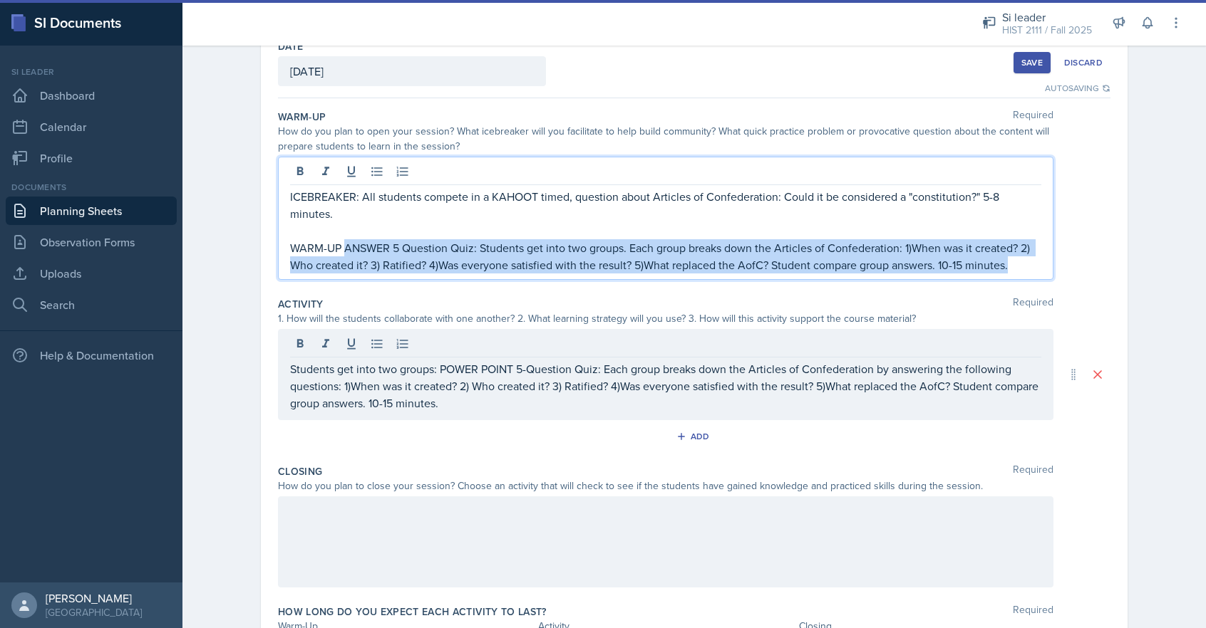
drag, startPoint x: 343, startPoint y: 249, endPoint x: 1037, endPoint y: 283, distance: 694.8
click at [1037, 283] on div "Warm-Up Required How do you plan to open your session? What icebreaker will you…" at bounding box center [694, 197] width 832 height 187
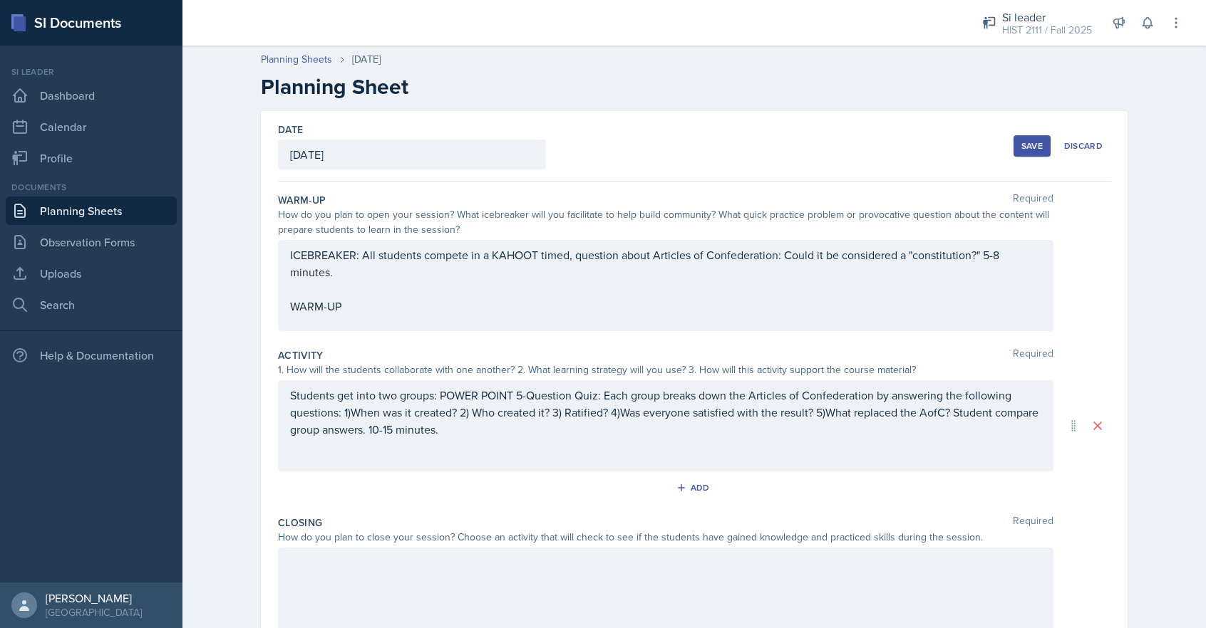
scroll to position [26, 0]
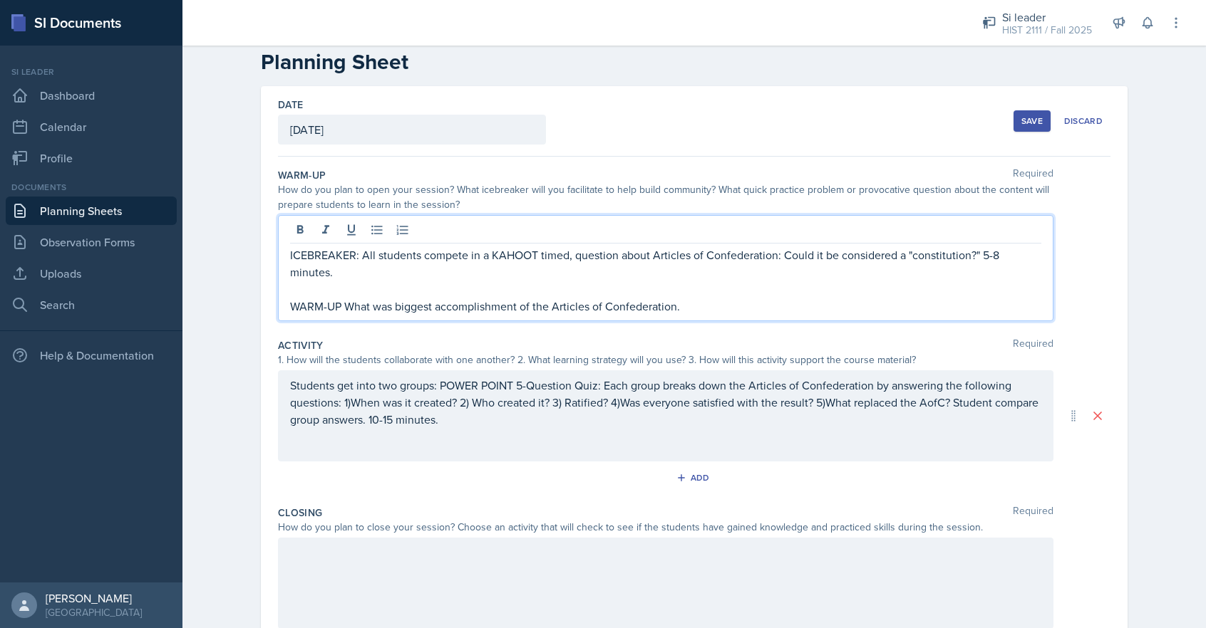
click at [346, 309] on p "WARM-UP What was biggest accomplishment of the Articles of Confederation." at bounding box center [665, 306] width 751 height 17
drag, startPoint x: 569, startPoint y: 307, endPoint x: 705, endPoint y: 304, distance: 136.8
click at [705, 304] on p "WARM-UP Each student individually answers: What was biggest accomplishment of t…" at bounding box center [665, 306] width 751 height 17
copy p "biggest accomplishment of"
click at [719, 309] on p "WARM-UP Each student individually answers: What was the Articles of Confederati…" at bounding box center [665, 306] width 751 height 17
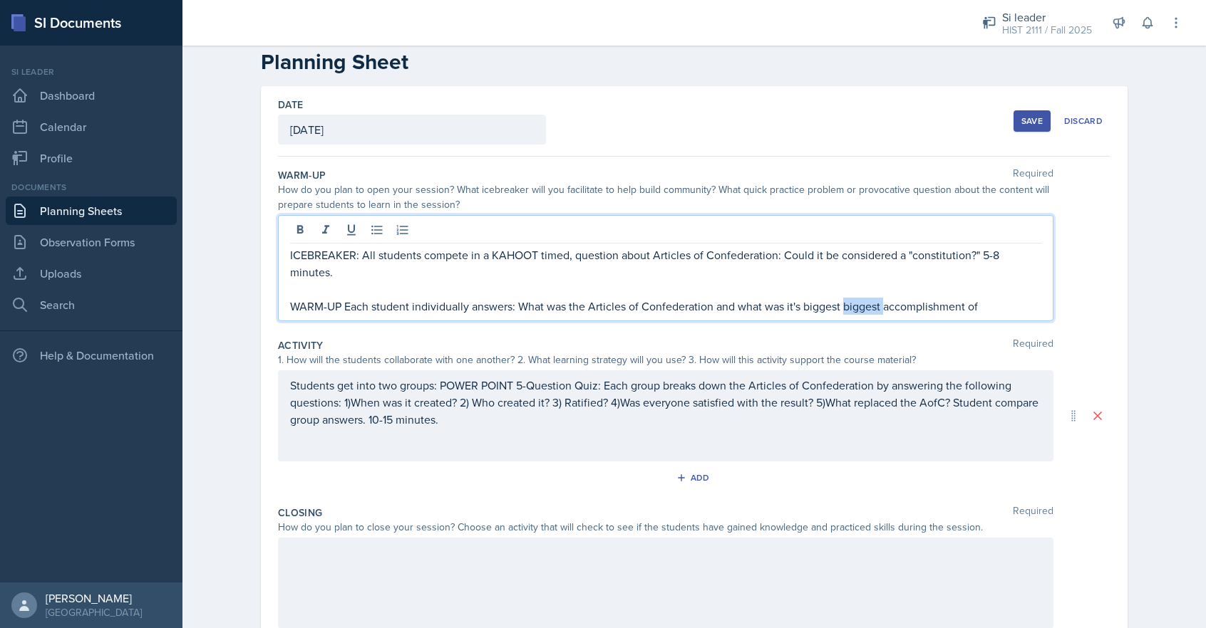
drag, startPoint x: 844, startPoint y: 308, endPoint x: 884, endPoint y: 310, distance: 40.0
click at [884, 310] on p "WARM-UP Each student individually answers: What was the Articles of Confederati…" at bounding box center [665, 306] width 751 height 17
drag, startPoint x: 926, startPoint y: 309, endPoint x: 996, endPoint y: 314, distance: 70.8
click at [996, 314] on p "WARM-UP Each student individually answers: What was the Articles of Confederati…" at bounding box center [665, 306] width 751 height 17
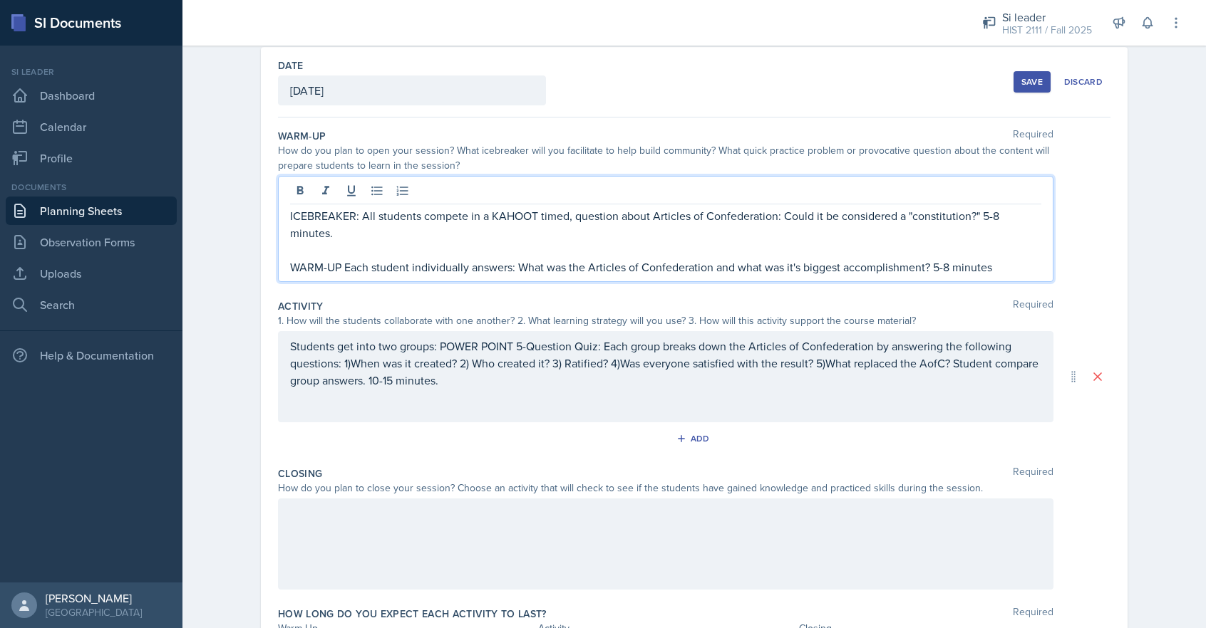
scroll to position [71, 0]
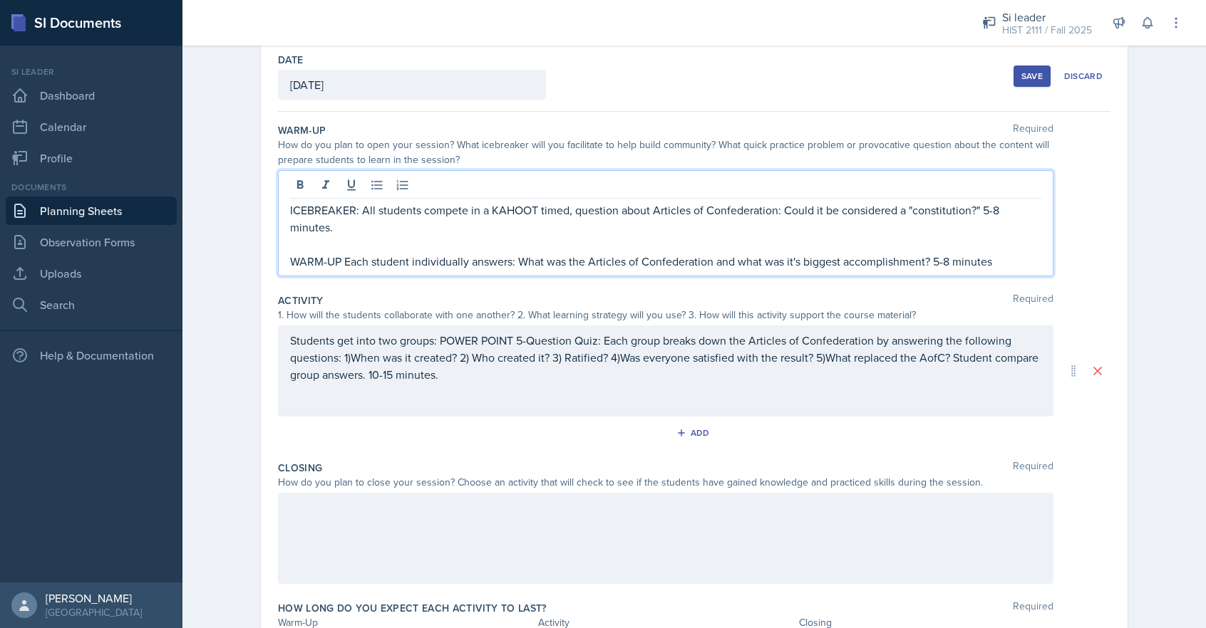
click at [390, 376] on p "Students get into two groups: POWER POINT 5-Question Quiz: Each group breaks do…" at bounding box center [665, 357] width 751 height 51
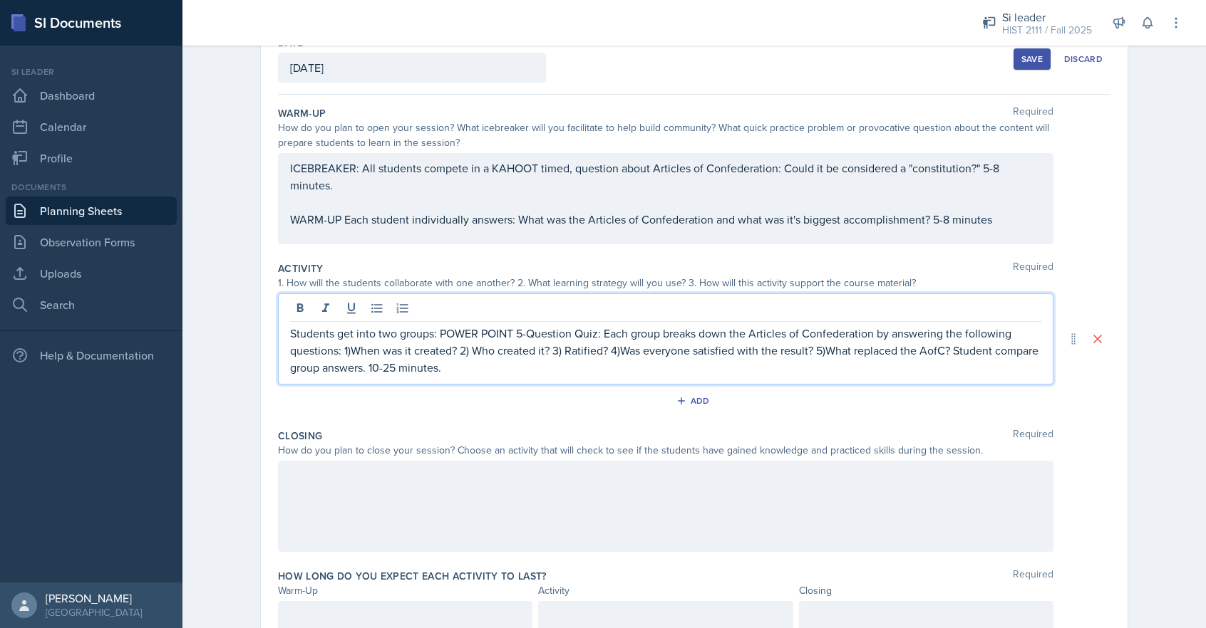
scroll to position [87, 0]
drag, startPoint x: 395, startPoint y: 369, endPoint x: 384, endPoint y: 368, distance: 11.4
click at [384, 368] on p "Students get into two groups: POWER POINT 5-Question Quiz: Each group breaks do…" at bounding box center [665, 351] width 751 height 51
click at [392, 368] on p "Students get into two groups: POWER POINT 5-Question Quiz: Each group breaks do…" at bounding box center [665, 351] width 751 height 51
click at [380, 367] on p "Students get into two groups: POWER POINT 5-Question Quiz: Each group breaks do…" at bounding box center [665, 351] width 751 height 51
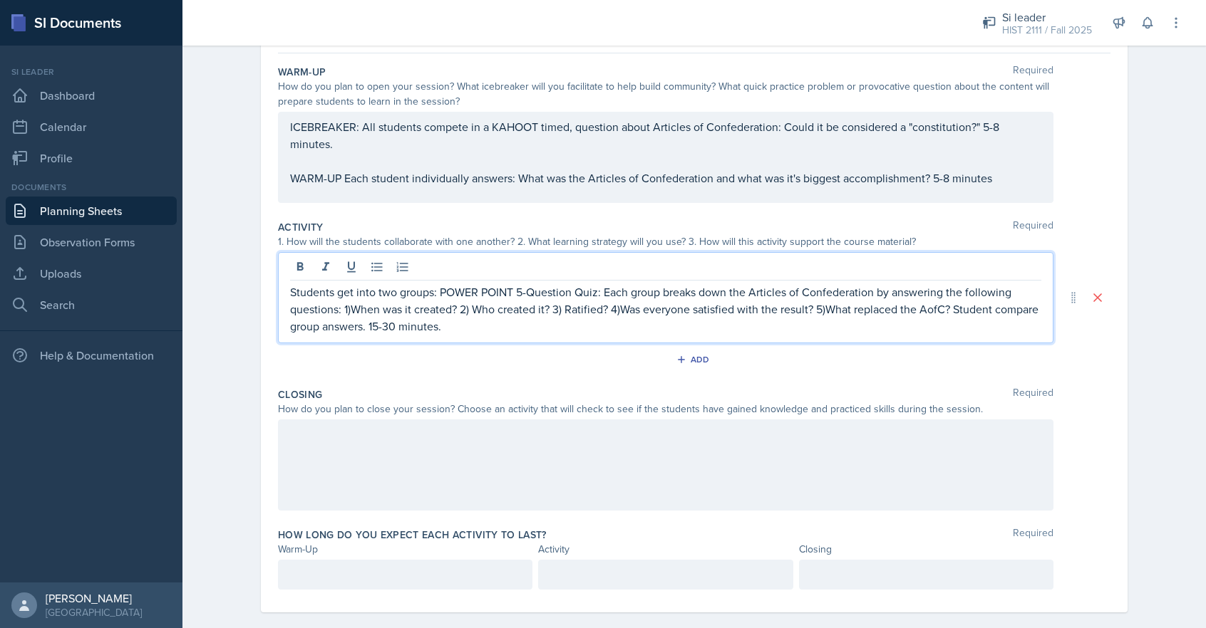
scroll to position [147, 0]
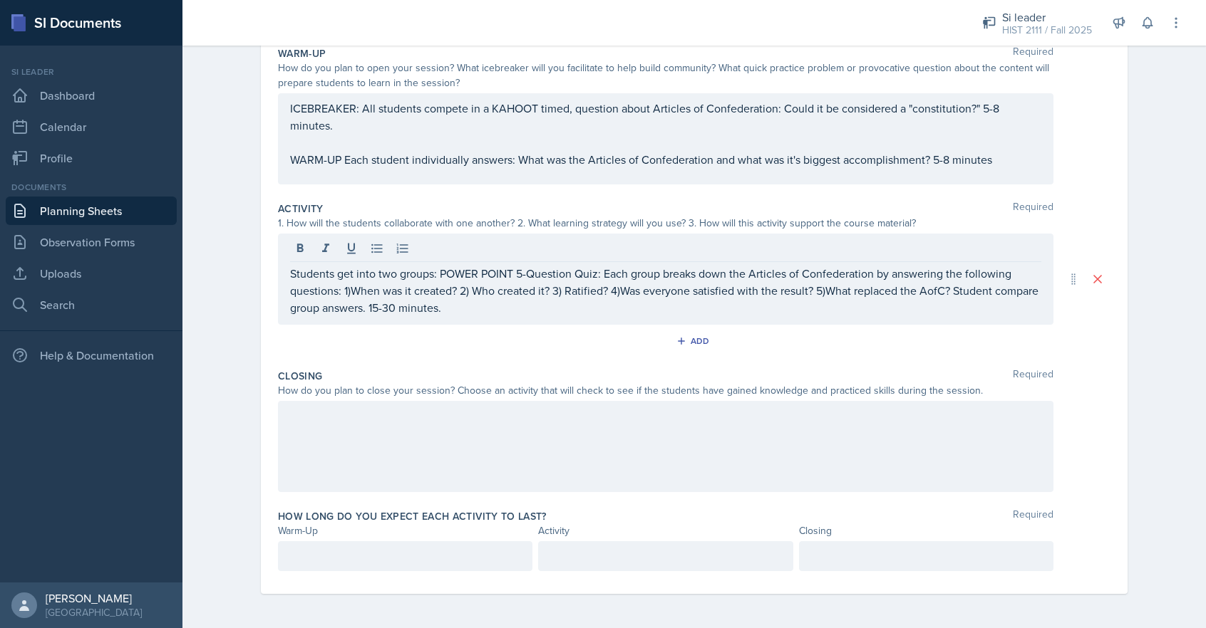
click at [369, 442] on div at bounding box center [665, 446] width 775 height 91
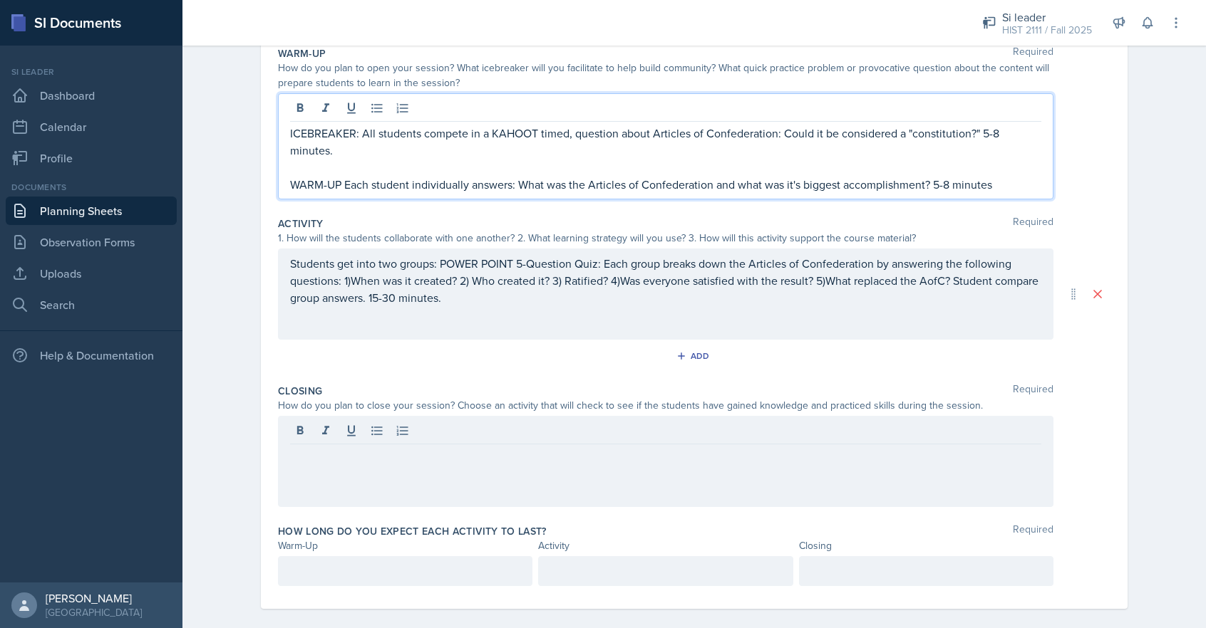
scroll to position [162, 0]
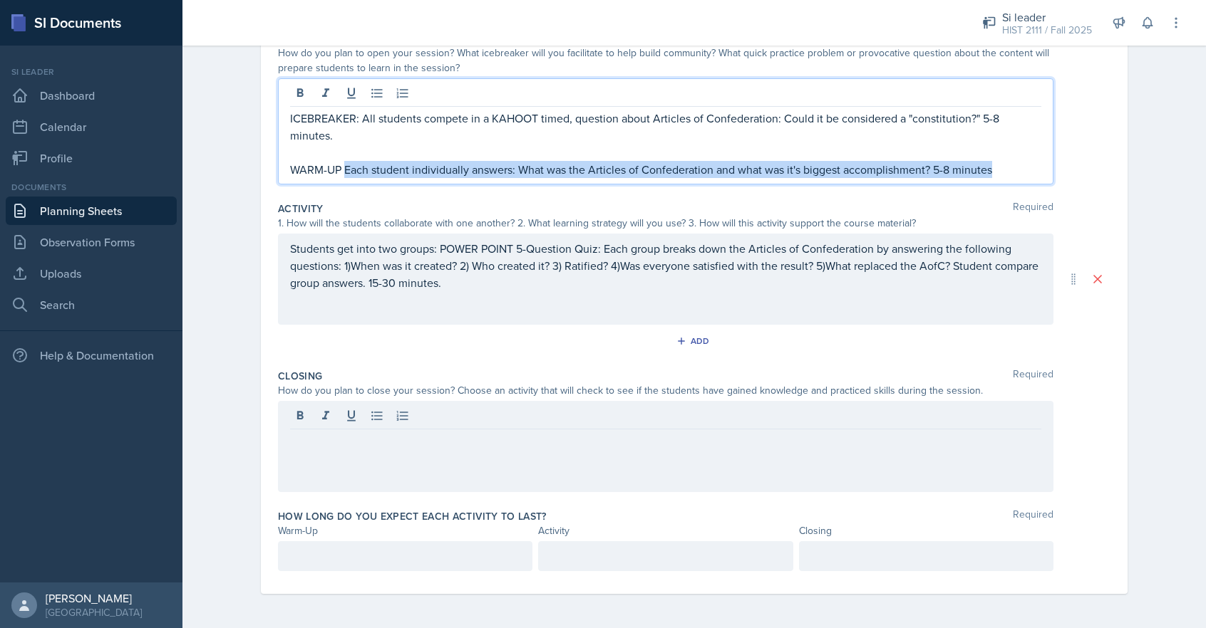
drag, startPoint x: 347, startPoint y: 161, endPoint x: 1018, endPoint y: 175, distance: 671.4
click at [1018, 175] on p "WARM-UP Each student individually answers: What was the Articles of Confederati…" at bounding box center [665, 169] width 751 height 17
copy p "Each student individually answers: What was the Articles of Confederation and w…"
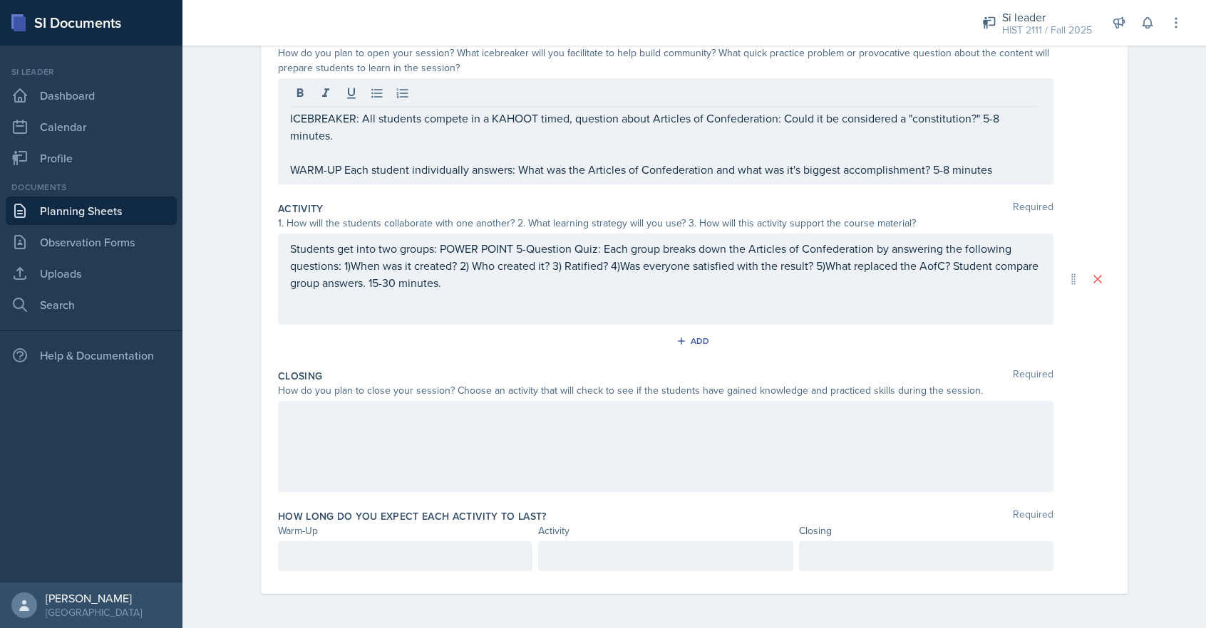
click at [341, 450] on div at bounding box center [665, 446] width 775 height 91
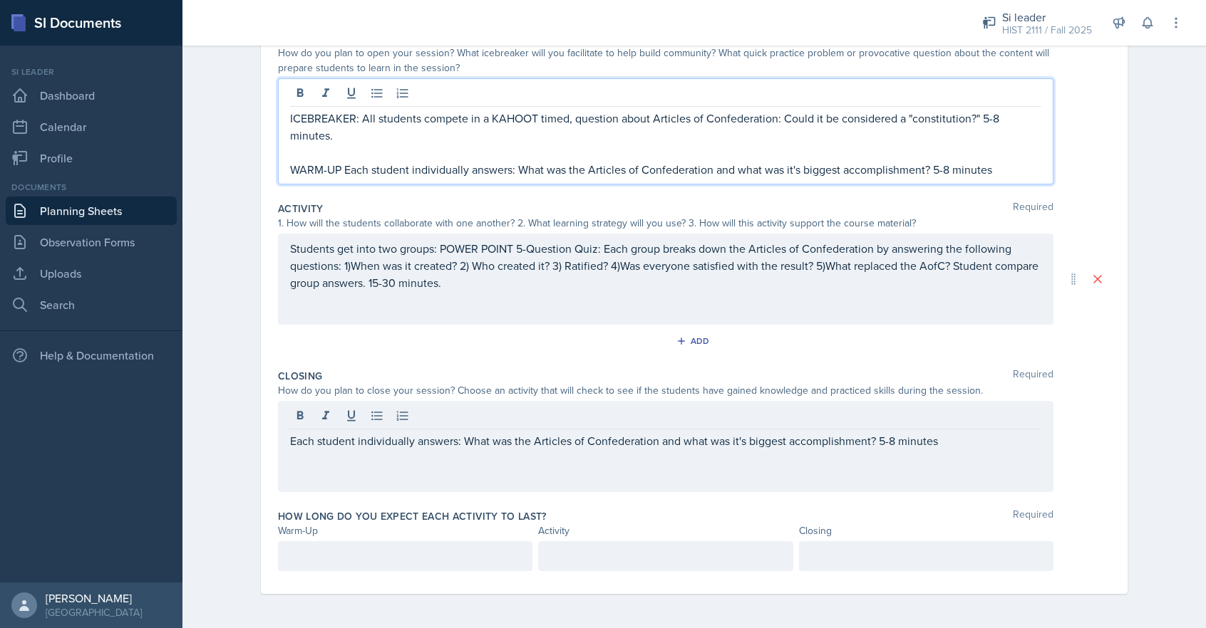
drag, startPoint x: 344, startPoint y: 159, endPoint x: 923, endPoint y: 163, distance: 579.3
click at [856, 157] on div "ICEBREAKER: All students compete in a KAHOOT timed, question about Articles of …" at bounding box center [665, 144] width 751 height 68
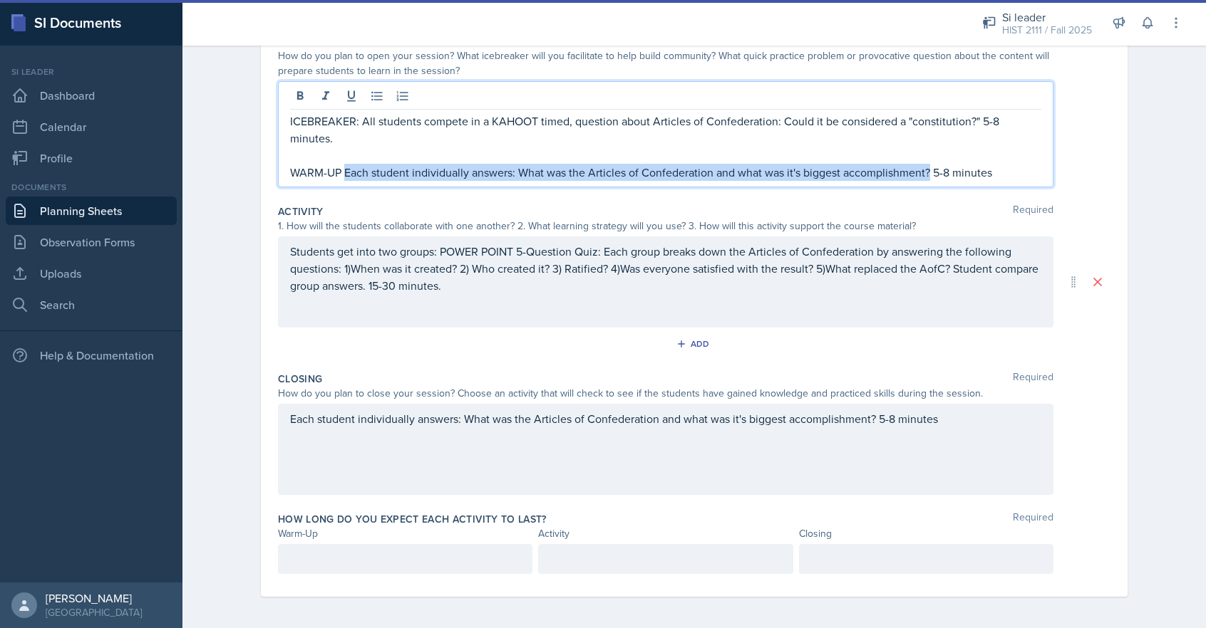
drag, startPoint x: 929, startPoint y: 172, endPoint x: 349, endPoint y: 175, distance: 580.0
click at [347, 175] on p "WARM-UP Each student individually answers: What was the Articles of Confederati…" at bounding box center [665, 172] width 751 height 17
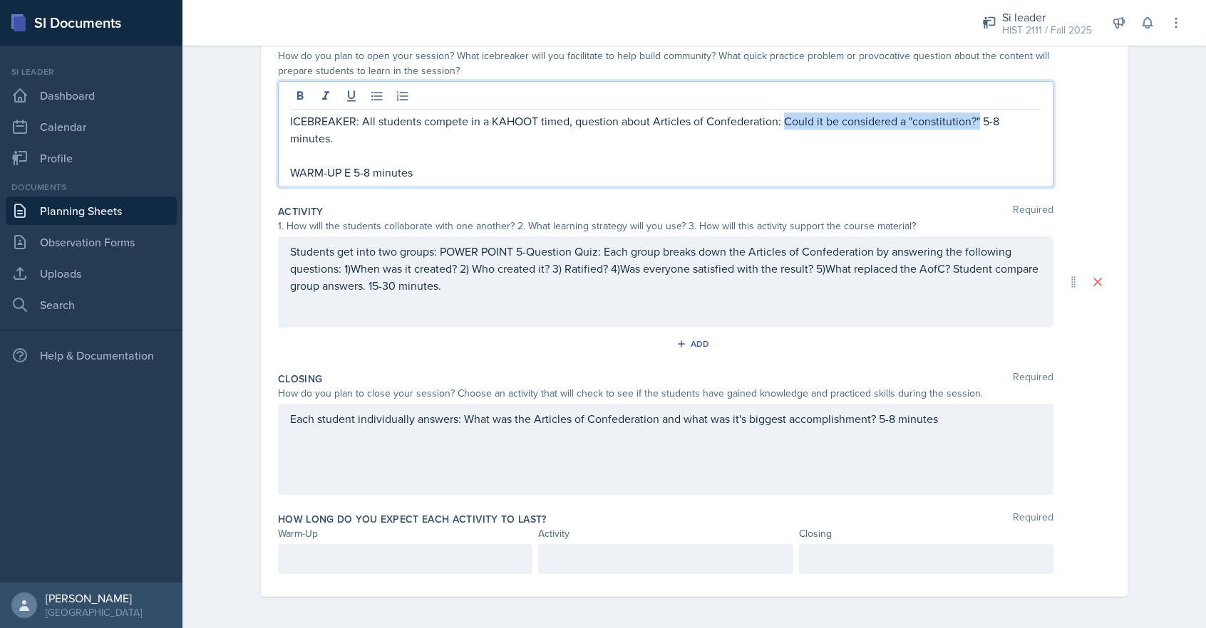
drag, startPoint x: 977, startPoint y: 120, endPoint x: 797, endPoint y: 149, distance: 182.6
click at [783, 120] on p "ICEBREAKER: All students compete in a KAHOOT timed, question about Articles of …" at bounding box center [665, 130] width 751 height 34
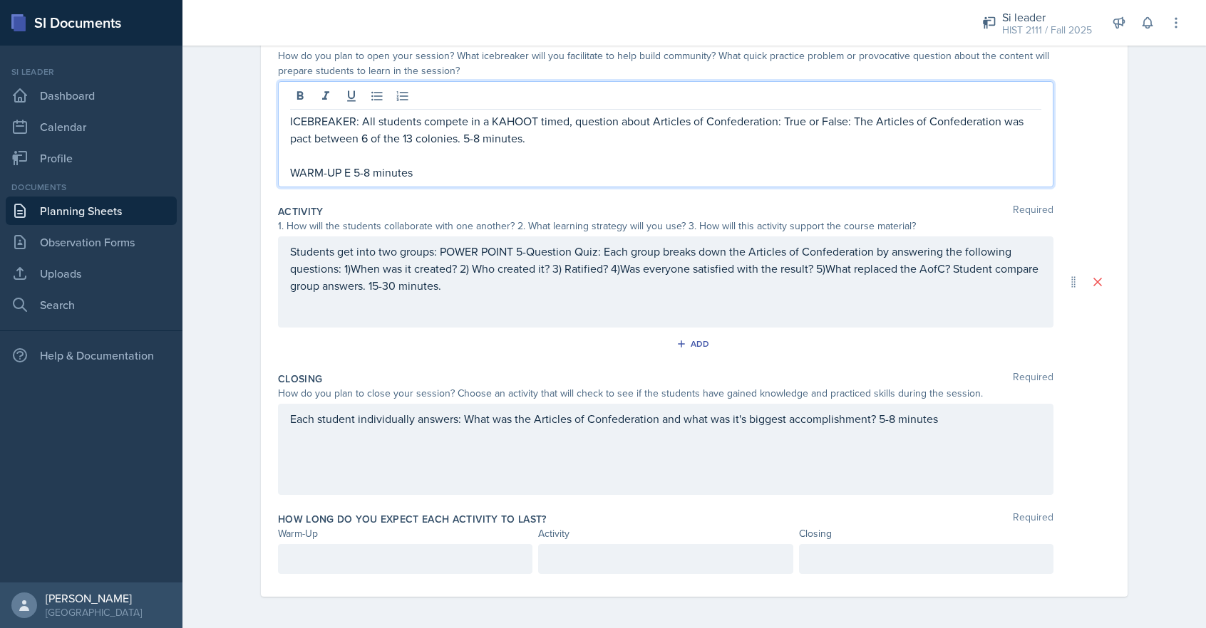
click at [349, 173] on p "WARM-UP E 5-8 minutes" at bounding box center [665, 172] width 751 height 17
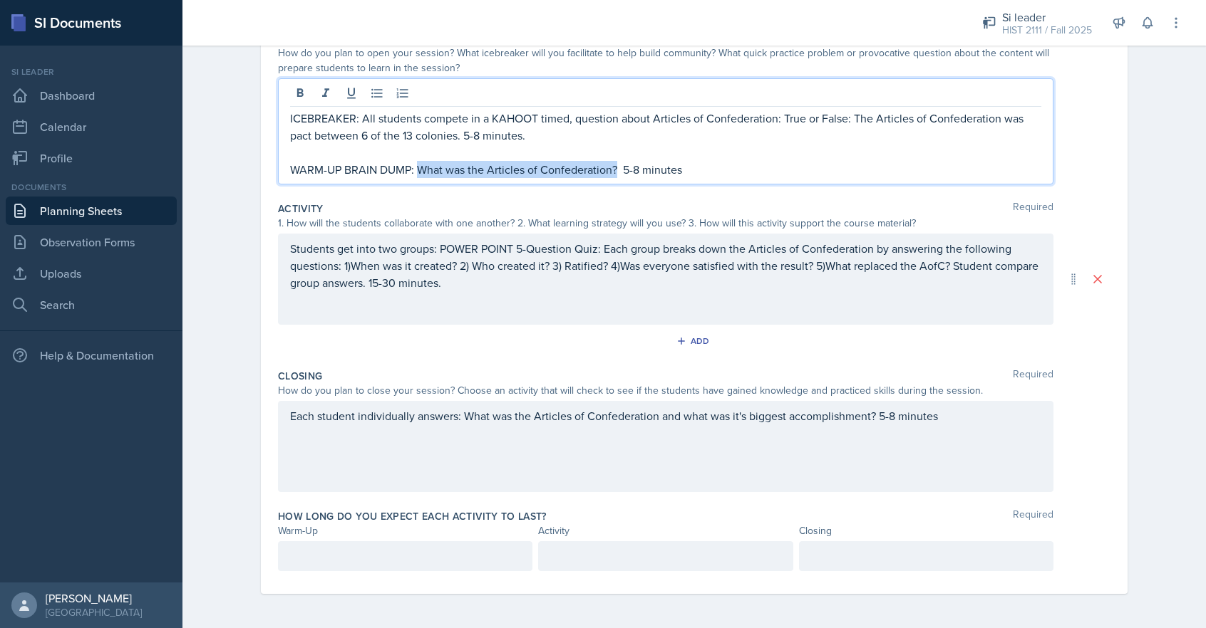
drag, startPoint x: 418, startPoint y: 169, endPoint x: 618, endPoint y: 171, distance: 199.5
click at [618, 171] on p "WARM-UP BRAIN DUMP: What was the Articles of Confederation? 5-8 minutes" at bounding box center [665, 169] width 751 height 17
drag, startPoint x: 490, startPoint y: 119, endPoint x: 517, endPoint y: 154, distance: 44.2
click at [490, 120] on p "ICEBREAKER: All students compete in a KAHOOT timed, question about Articles of …" at bounding box center [665, 127] width 751 height 34
click at [343, 170] on p "WARM-UP KAHOOT 5-8 minutes" at bounding box center [665, 169] width 751 height 17
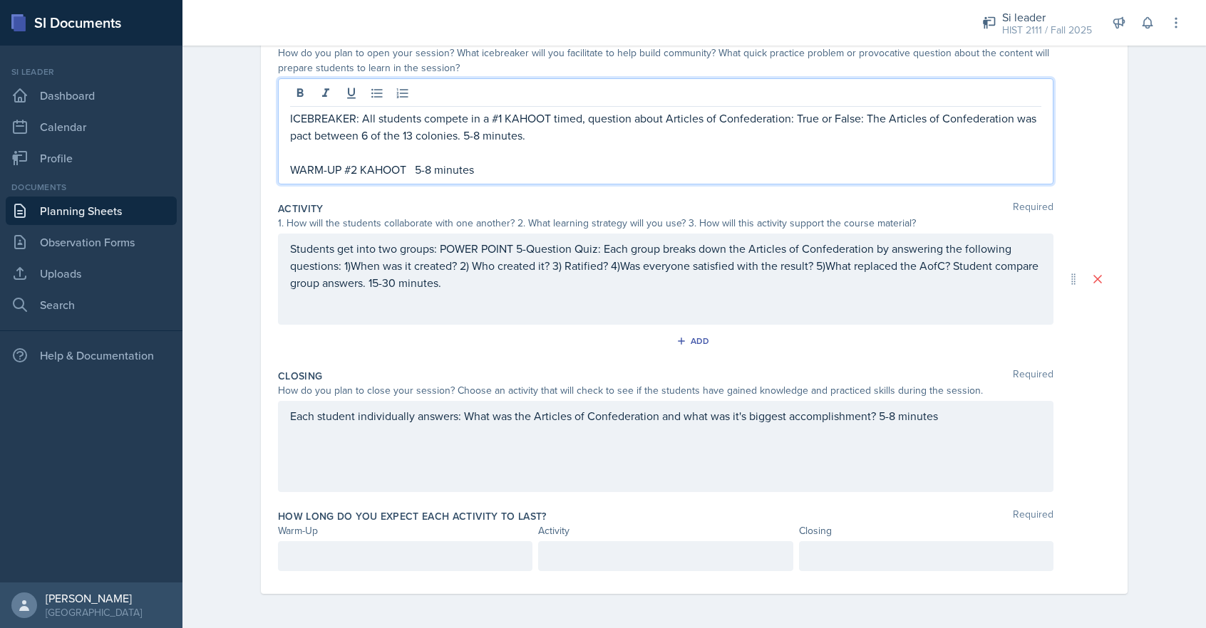
click at [412, 171] on p "WARM-UP #2 KAHOOT 5-8 minutes" at bounding box center [665, 169] width 751 height 17
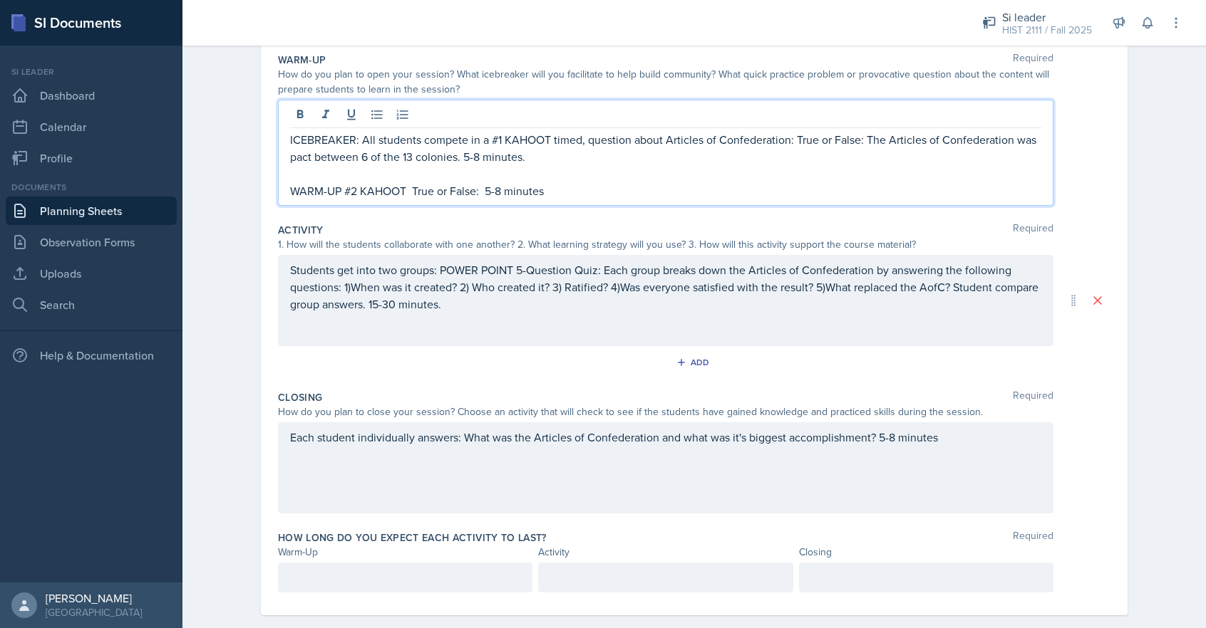
scroll to position [140, 0]
drag, startPoint x: 361, startPoint y: 141, endPoint x: 542, endPoint y: 249, distance: 210.3
click at [361, 142] on p "ICEBREAKER: All students compete in a #1 KAHOOT timed, question about Articles …" at bounding box center [665, 149] width 751 height 34
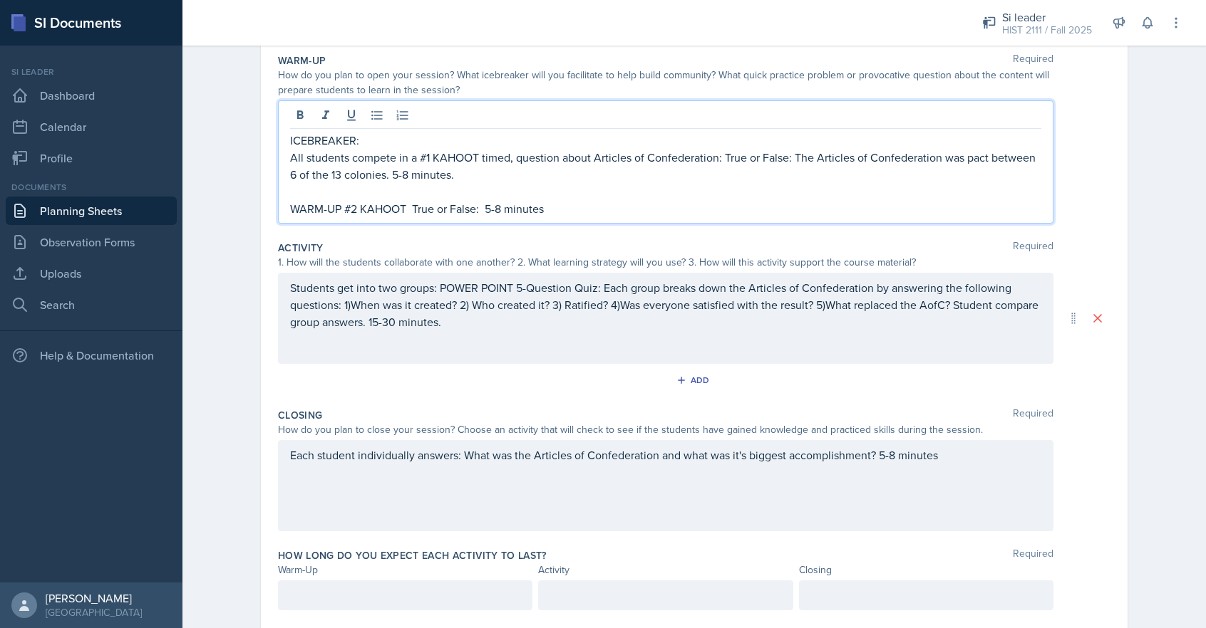
click at [371, 138] on p "ICEBREAKER:" at bounding box center [665, 140] width 751 height 17
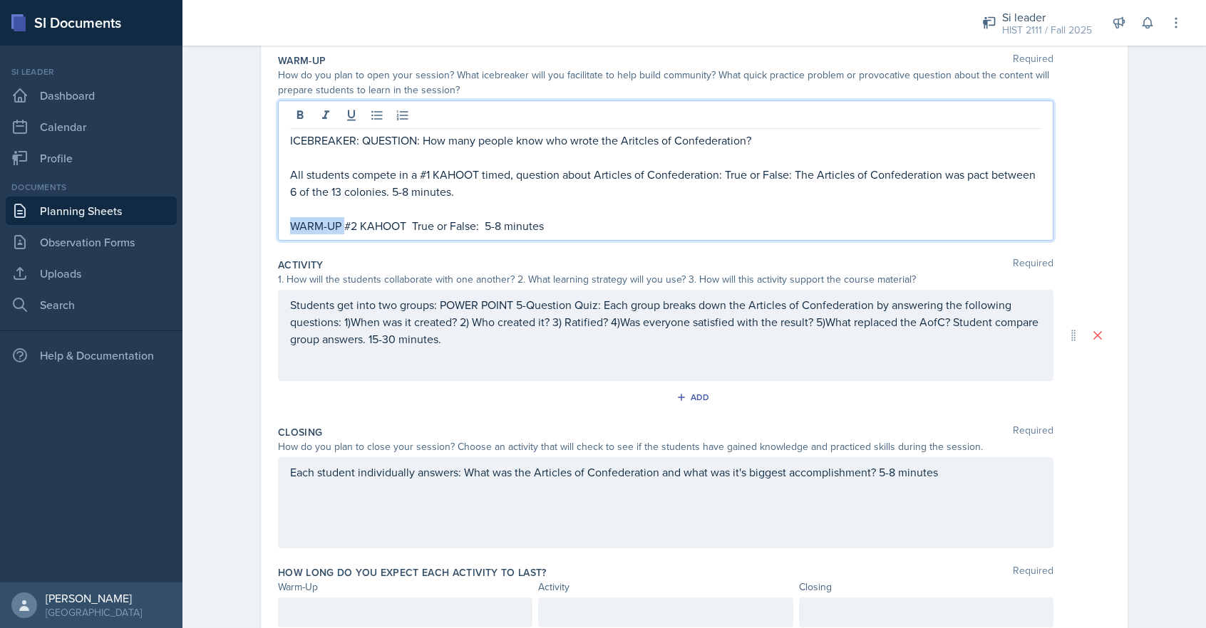
drag, startPoint x: 291, startPoint y: 227, endPoint x: 337, endPoint y: 227, distance: 46.3
click at [342, 227] on p "WARM-UP #2 KAHOOT True or False: 5-8 minutes" at bounding box center [665, 225] width 751 height 17
copy p "WARM-UP"
click at [291, 177] on p "All students compete in a #1 KAHOOT timed, question about Articles of Confedera…" at bounding box center [665, 183] width 751 height 34
drag, startPoint x: 342, startPoint y: 228, endPoint x: 267, endPoint y: 227, distance: 74.8
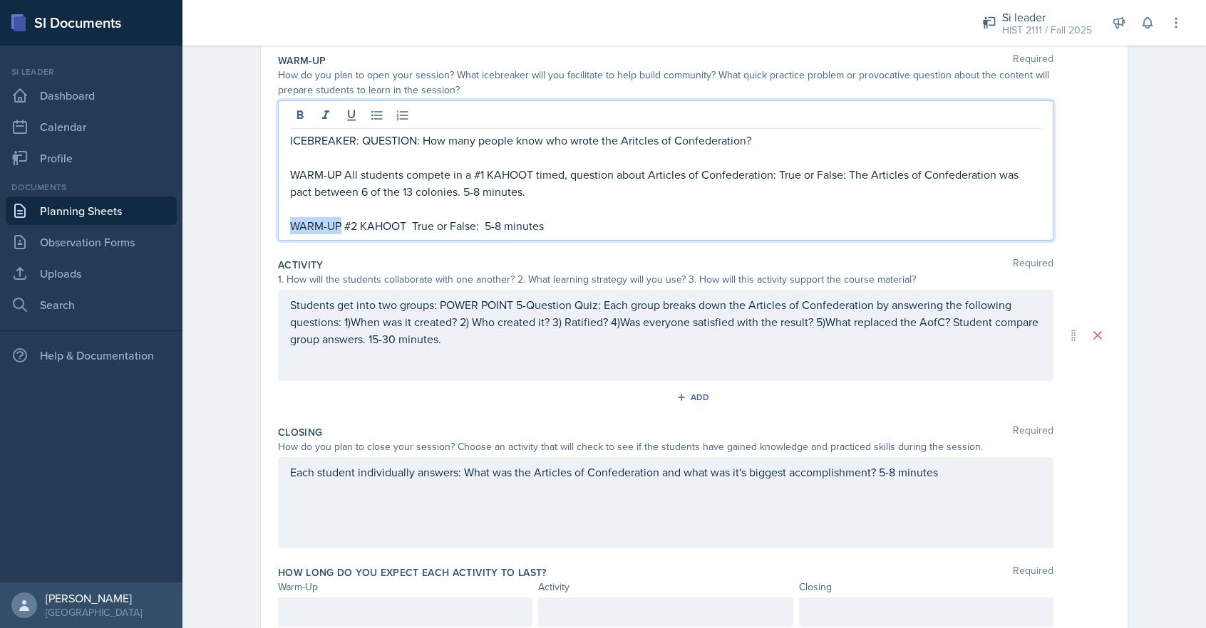
click at [276, 229] on div "Date [DATE] [DATE] 31 1 2 3 4 5 6 7 8 9 10 11 12 13 14 15 16 17 18 19 20 21 22 …" at bounding box center [694, 310] width 866 height 679
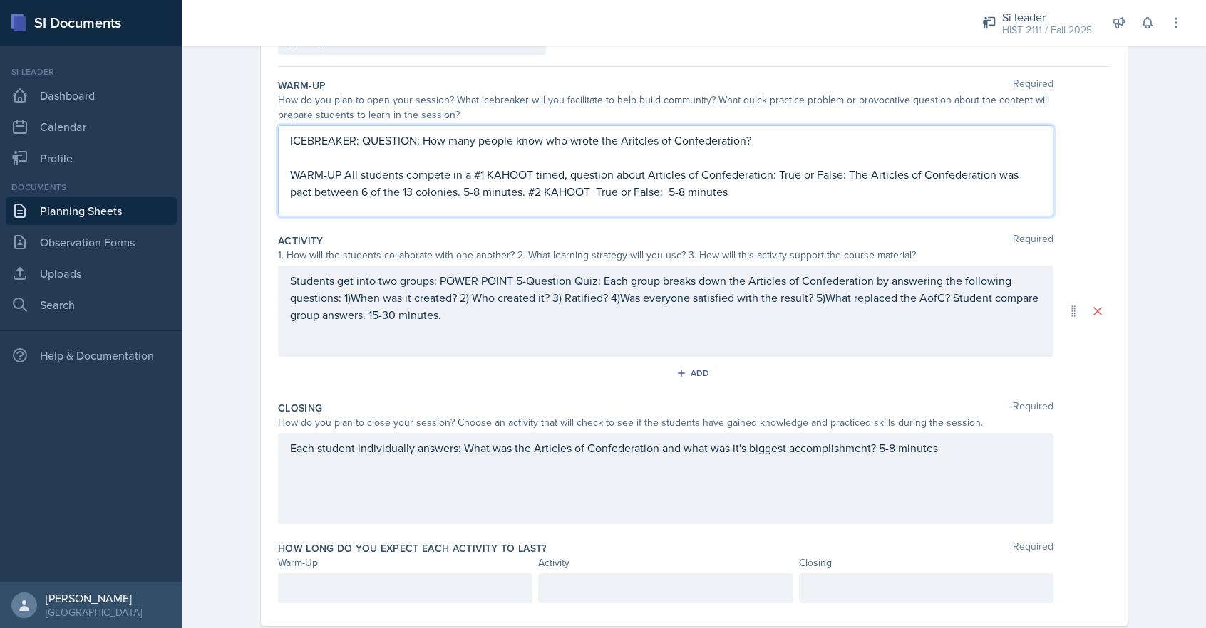
click at [670, 193] on p "WARM-UP All students compete in a #1 KAHOOT timed, question about Articles of C…" at bounding box center [665, 183] width 751 height 34
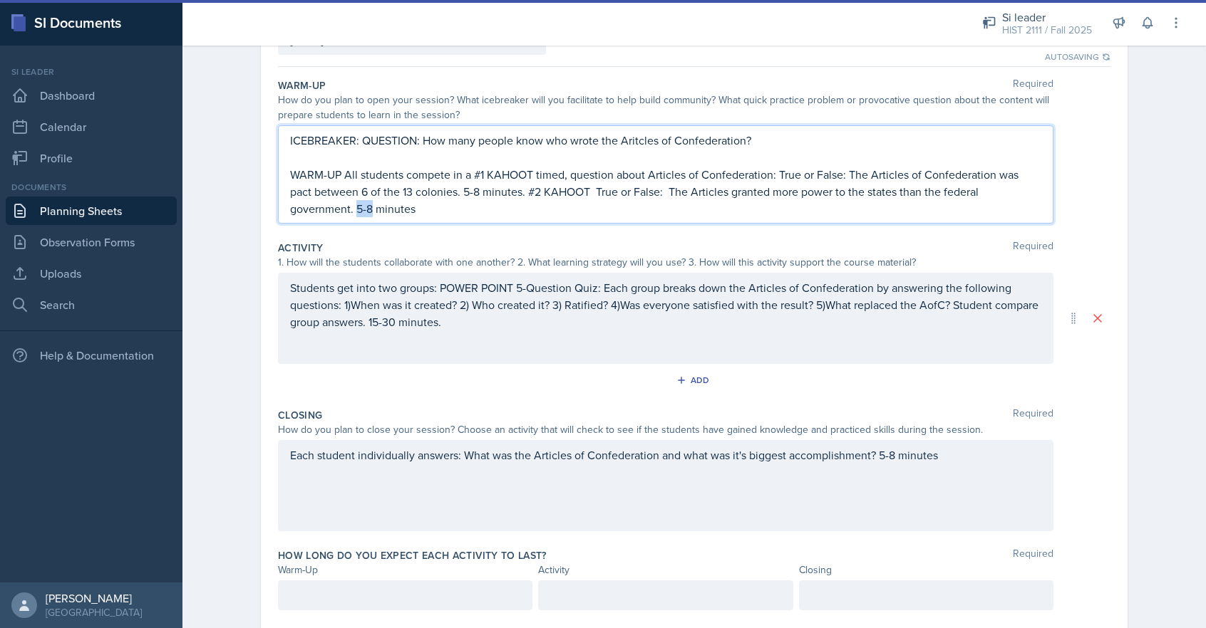
drag, startPoint x: 358, startPoint y: 209, endPoint x: 371, endPoint y: 273, distance: 64.7
click at [371, 211] on p "WARM-UP All students compete in a #1 KAHOOT timed, question about Articles of C…" at bounding box center [665, 191] width 751 height 51
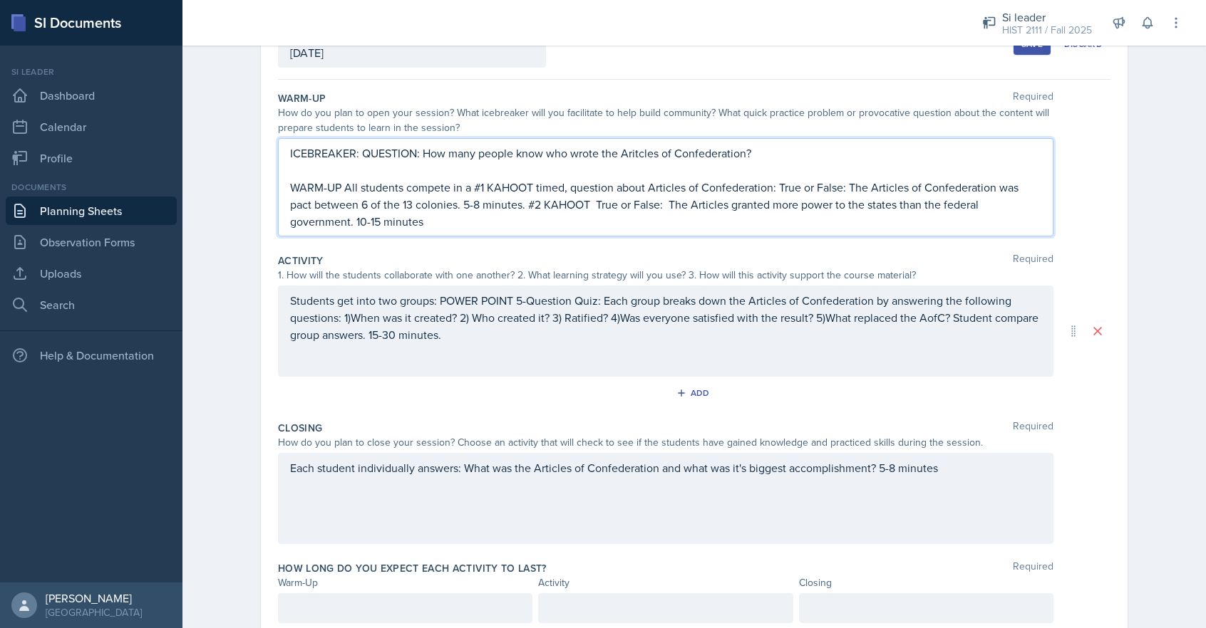
scroll to position [101, 0]
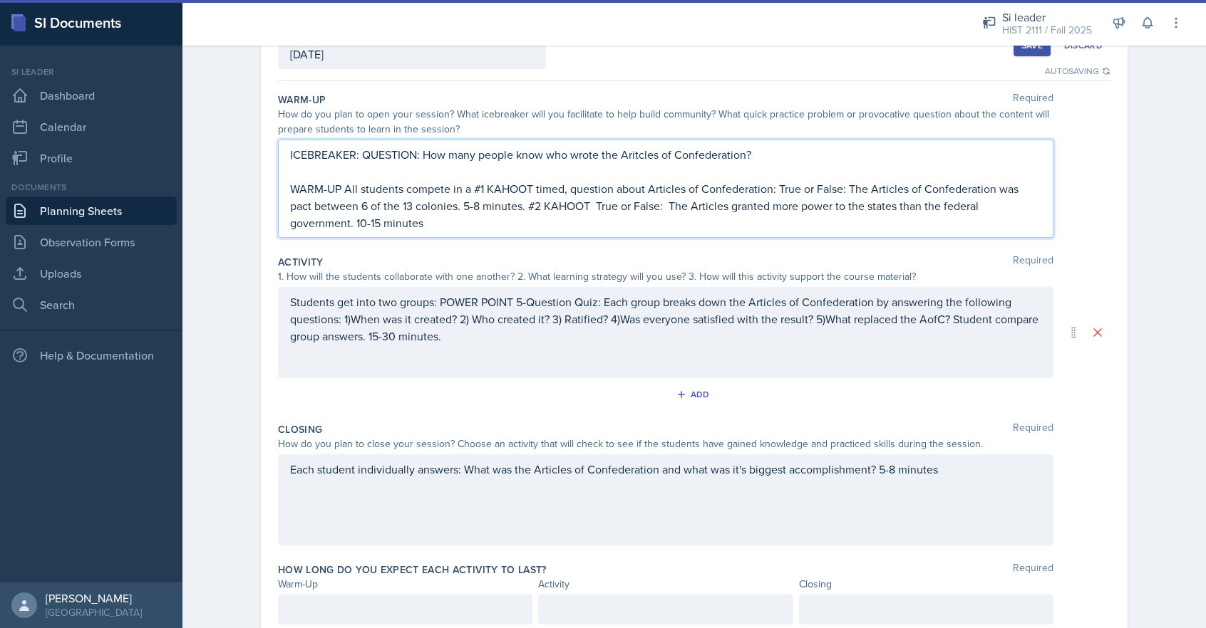
click at [672, 208] on p "WARM-UP All students compete in a #1 KAHOOT timed, question about Articles of C…" at bounding box center [665, 205] width 751 height 51
drag, startPoint x: 444, startPoint y: 342, endPoint x: 472, endPoint y: 361, distance: 34.4
click at [444, 342] on p "Students get into two groups: POWER POINT 5-Question Quiz: Each group breaks do…" at bounding box center [665, 319] width 751 height 51
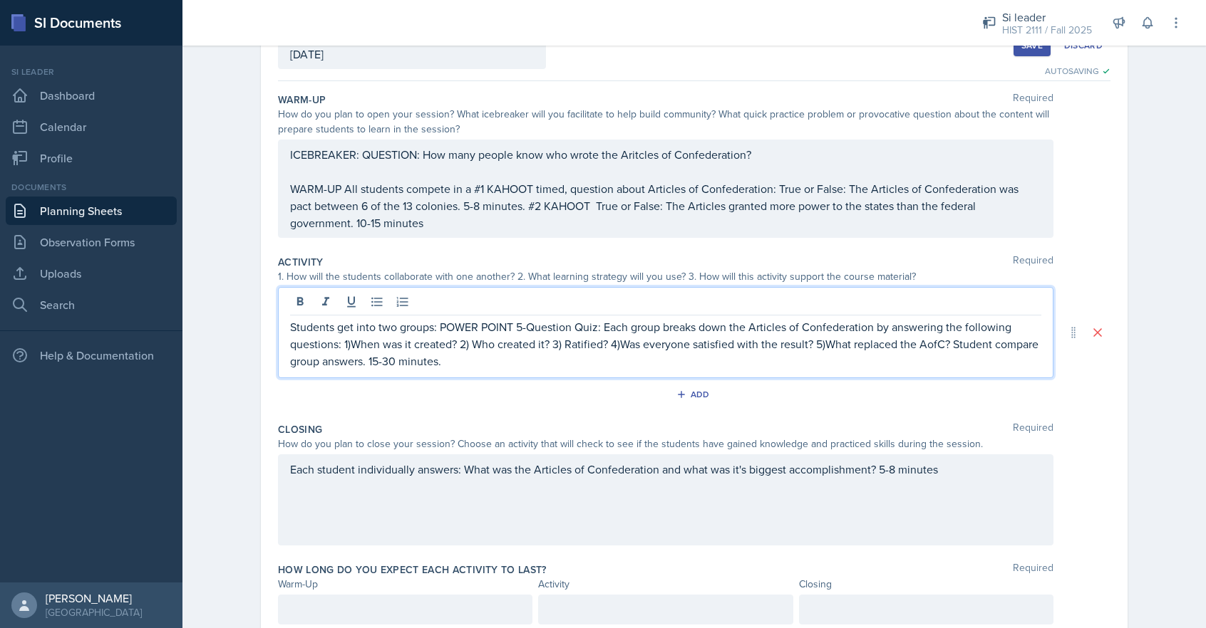
click at [290, 327] on p "Students get into two groups: POWER POINT 5-Question Quiz: Each group breaks do…" at bounding box center [665, 343] width 751 height 51
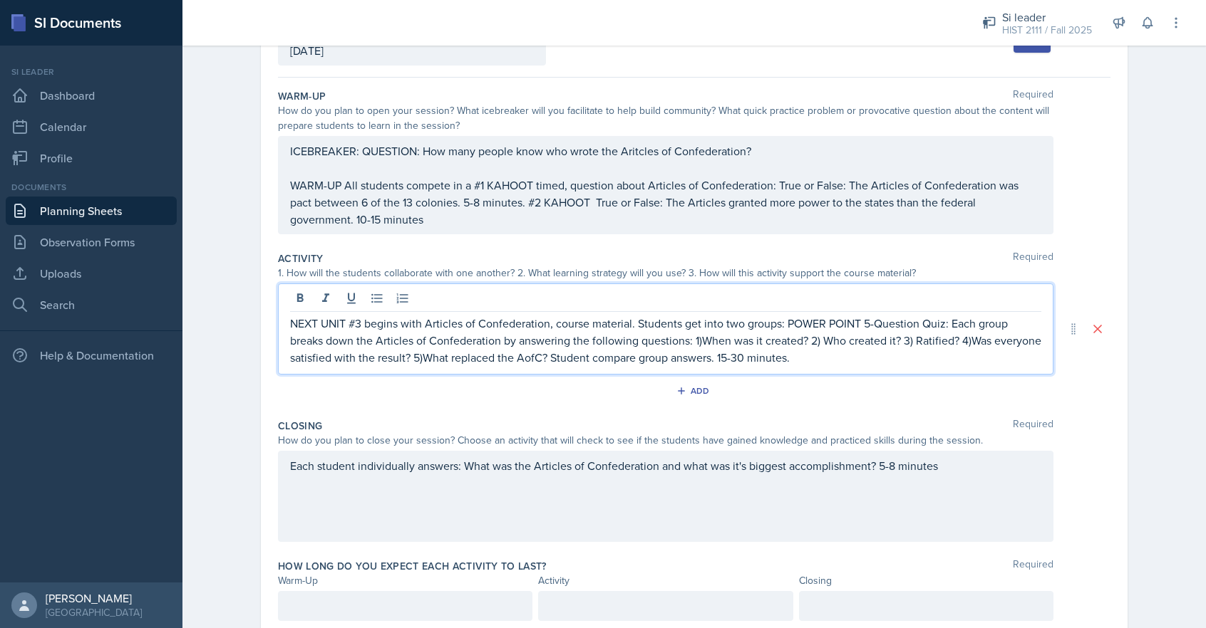
scroll to position [130, 0]
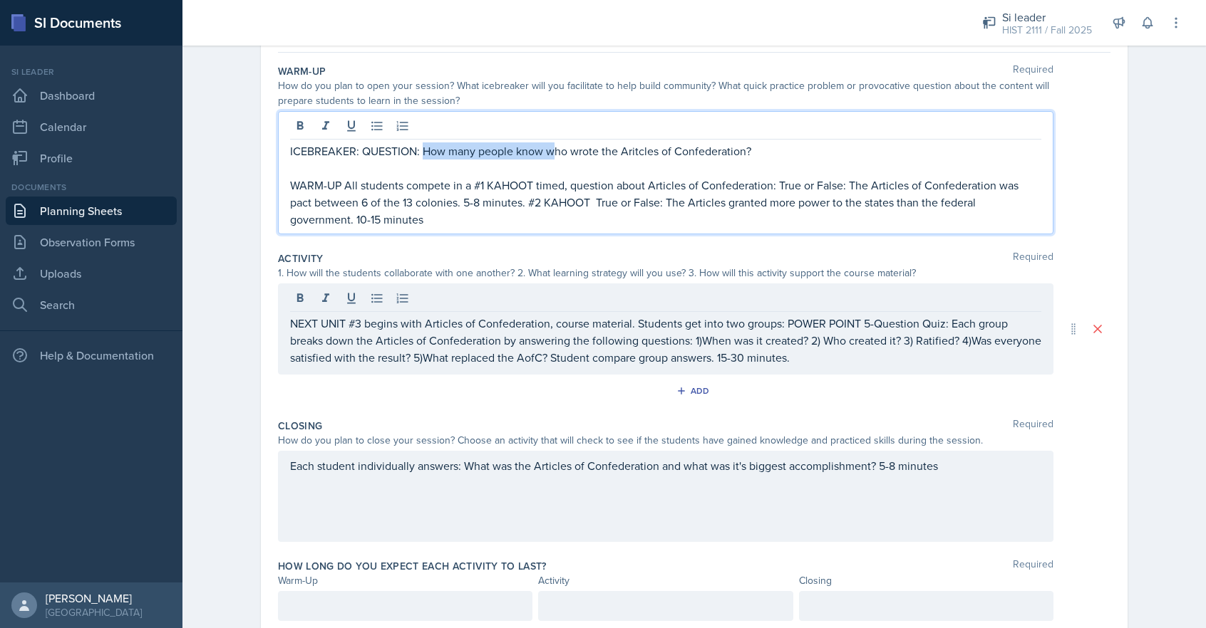
drag, startPoint x: 554, startPoint y: 151, endPoint x: 417, endPoint y: 151, distance: 136.8
click at [422, 152] on p "ICEBREAKER: QUESTION: How many people know who wrote the Aritcles of Confederat…" at bounding box center [665, 151] width 751 height 17
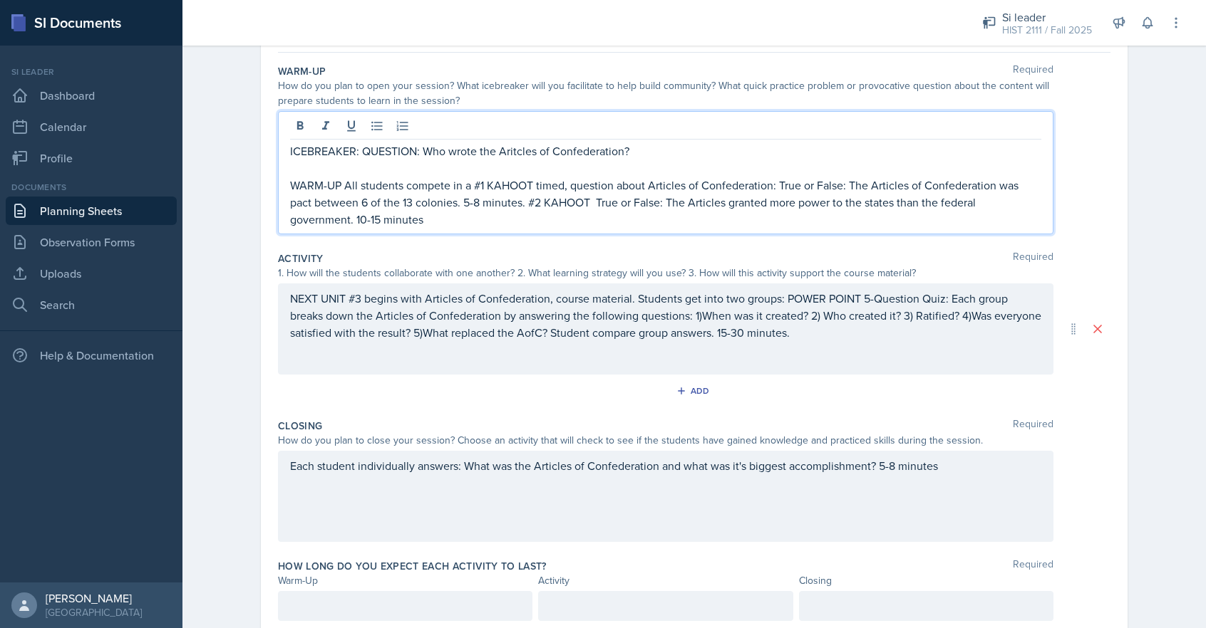
click at [482, 151] on p "ICEBREAKER: QUESTION: Who wrote the Aritcles of Confederation?" at bounding box center [665, 151] width 751 height 17
click at [529, 151] on p "ICEBREAKER: QUESTION: Who wrote The Aritcles of Confederation?" at bounding box center [665, 151] width 751 height 17
click at [517, 154] on p "ICEBREAKER: QUESTION: Who wrote The Aritcles of Confederation?" at bounding box center [665, 151] width 751 height 17
drag, startPoint x: 538, startPoint y: 151, endPoint x: 502, endPoint y: 152, distance: 36.3
click at [502, 152] on p "ICEBREAKER: QUESTION: Who wrote The Aritcles of Confederation?" at bounding box center [665, 151] width 751 height 17
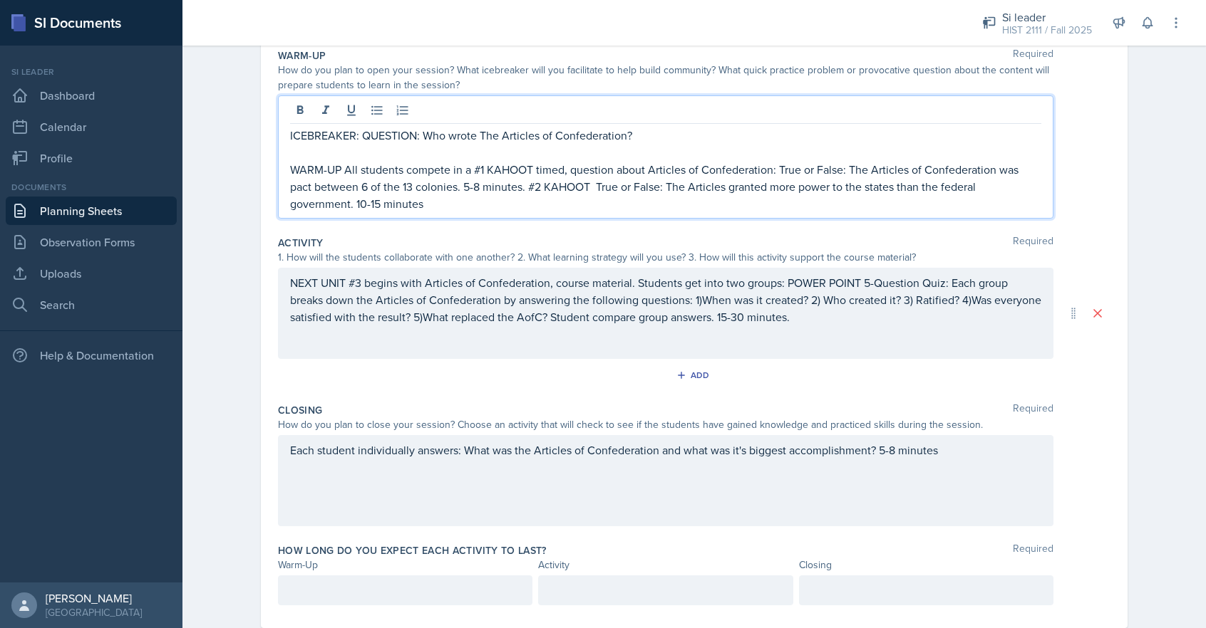
scroll to position [154, 0]
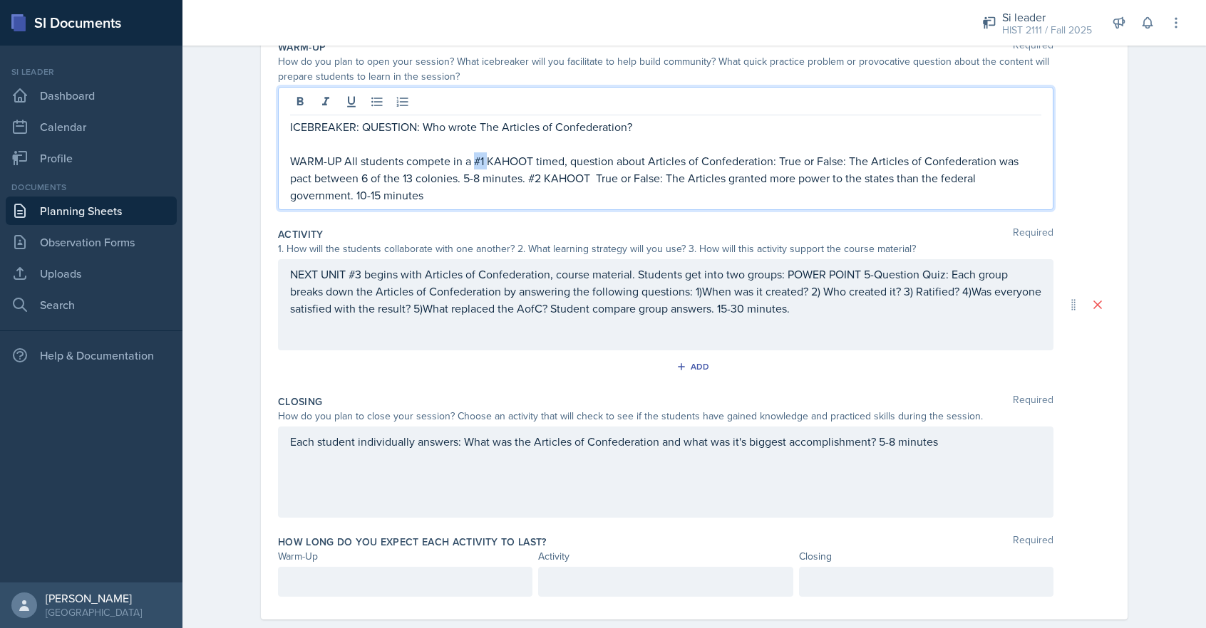
drag, startPoint x: 487, startPoint y: 162, endPoint x: 475, endPoint y: 164, distance: 12.3
click at [475, 164] on p "WARM-UP All students compete in a #1 KAHOOT timed, question about Articles of C…" at bounding box center [665, 177] width 751 height 51
click at [598, 160] on p "WARM-UP All students compete in a KAHOOT timed, question about Articles of Conf…" at bounding box center [665, 177] width 751 height 51
click at [770, 161] on p "WARM-UP All students compete in a KAHOOT timed, questions about Articles of Con…" at bounding box center [665, 177] width 751 height 51
drag, startPoint x: 544, startPoint y: 182, endPoint x: 592, endPoint y: 184, distance: 48.5
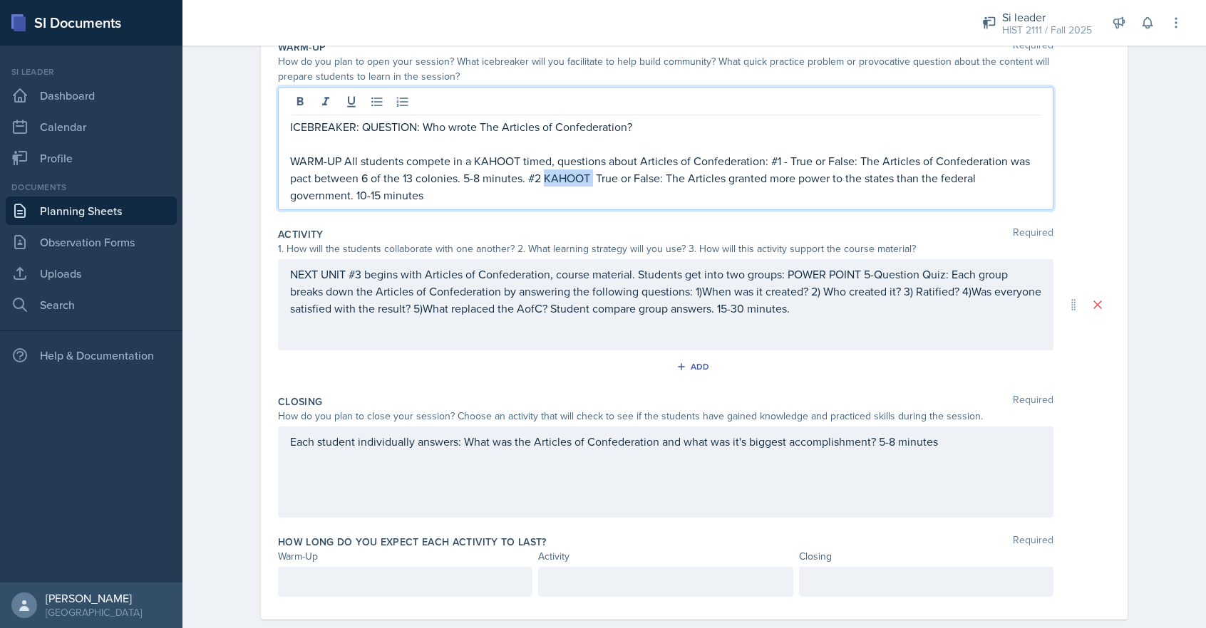
click at [592, 184] on p "WARM-UP All students compete in a KAHOOT timed, questions about Articles of Con…" at bounding box center [665, 177] width 751 height 51
click at [519, 161] on p "WARM-UP All students compete in a KAHOOT timed, questions about Articles of Con…" at bounding box center [665, 177] width 751 height 51
drag, startPoint x: 1000, startPoint y: 179, endPoint x: 1029, endPoint y: 245, distance: 72.1
click at [1000, 179] on p "WARM-UP All students compete in a KAHOOT: timed, questions about Articles of Co…" at bounding box center [665, 177] width 751 height 51
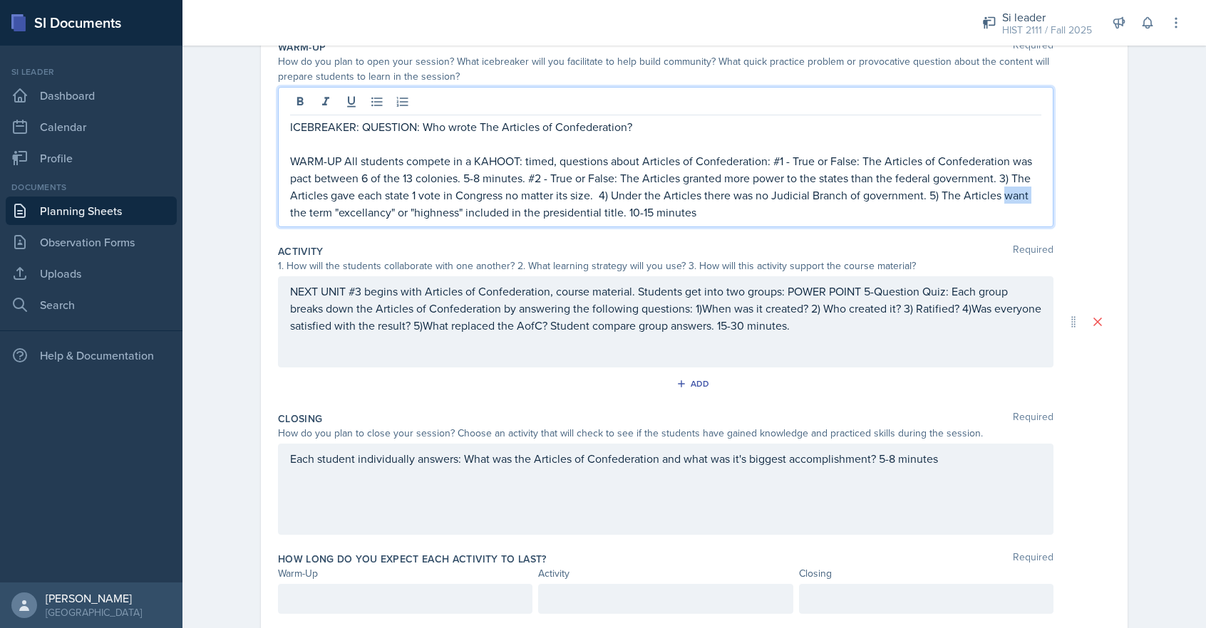
drag, startPoint x: 1005, startPoint y: 197, endPoint x: 1020, endPoint y: 200, distance: 15.1
click at [1025, 197] on p "WARM-UP All students compete in a KAHOOT: timed, questions about Articles of Co…" at bounding box center [665, 186] width 751 height 68
click at [1030, 197] on p "WARM-UP All students compete in a KAHOOT: timed, questions about Articles of Co…" at bounding box center [665, 186] width 751 height 68
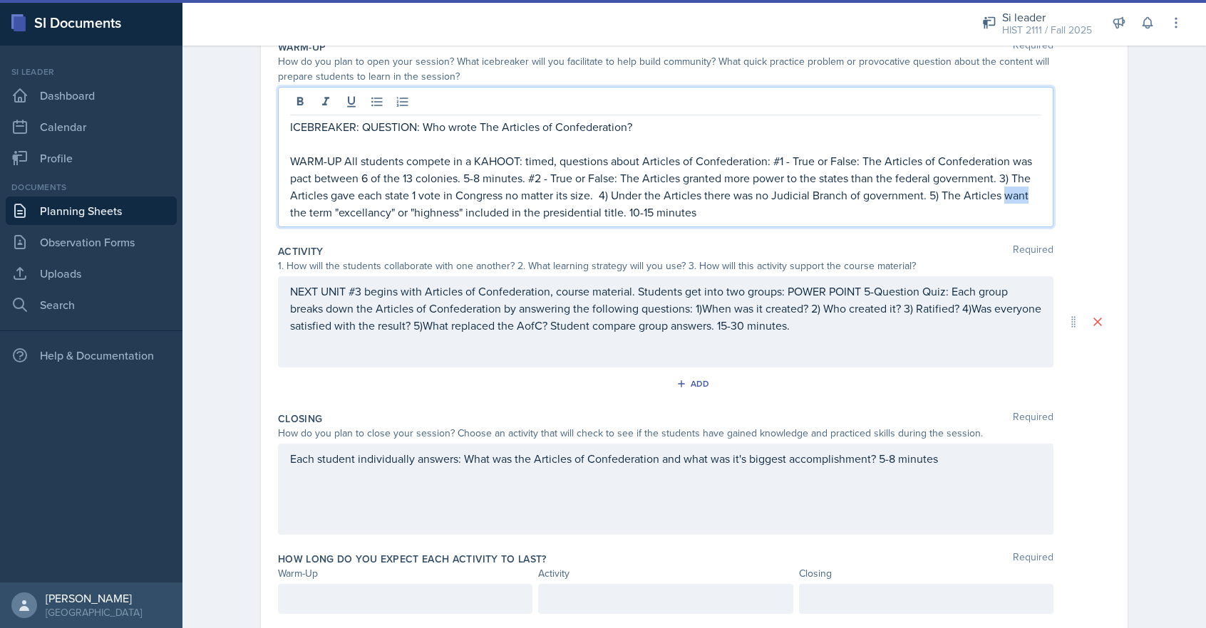
drag, startPoint x: 1020, startPoint y: 197, endPoint x: 1003, endPoint y: 200, distance: 17.5
click at [1003, 200] on p "WARM-UP All students compete in a KAHOOT: timed, questions about Articles of Co…" at bounding box center [665, 186] width 751 height 68
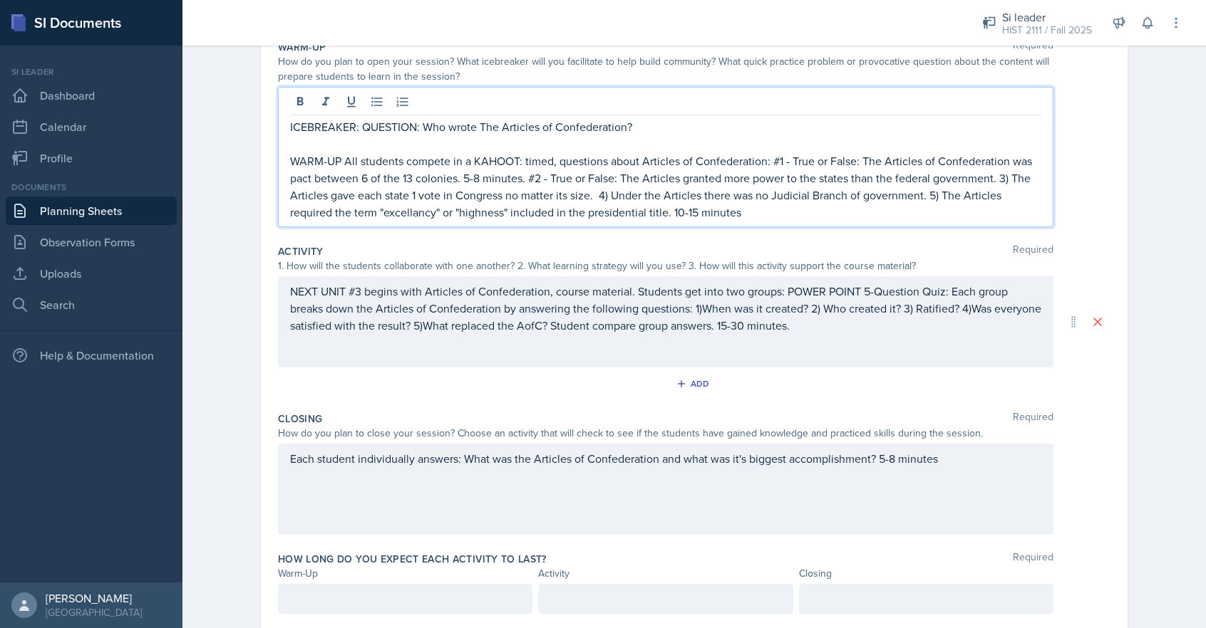
click at [512, 215] on p "WARM-UP All students compete in a KAHOOT: timed, questions about Articles of Co…" at bounding box center [665, 186] width 751 height 68
drag, startPoint x: 290, startPoint y: 213, endPoint x: 616, endPoint y: 217, distance: 325.6
click at [616, 217] on p "WARM-UP All students compete in a KAHOOT: timed, questions about Articles of Co…" at bounding box center [665, 186] width 751 height 68
drag, startPoint x: 370, startPoint y: 214, endPoint x: 427, endPoint y: 244, distance: 64.4
click at [370, 214] on p "WARM-UP All students compete in a KAHOOT: timed, questions about Articles of Co…" at bounding box center [665, 186] width 751 height 68
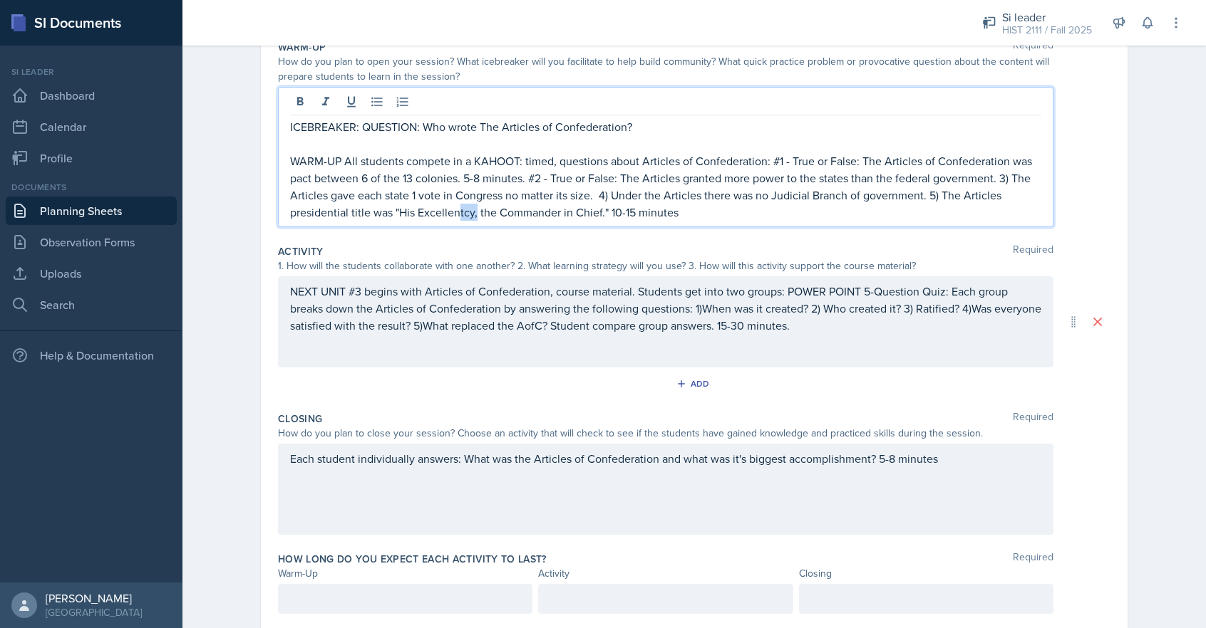
drag, startPoint x: 460, startPoint y: 213, endPoint x: 477, endPoint y: 214, distance: 17.8
click at [477, 214] on p "WARM-UP All students compete in a KAHOOT: timed, questions about Articles of Co…" at bounding box center [665, 186] width 751 height 68
click at [477, 213] on p "WARM-UP All students compete in a KAHOOT: timed, questions about Articles of Co…" at bounding box center [665, 186] width 751 height 68
click at [499, 214] on p "WARM-UP All students compete in a KAHOOT: timed, questions about Articles of Co…" at bounding box center [665, 186] width 751 height 68
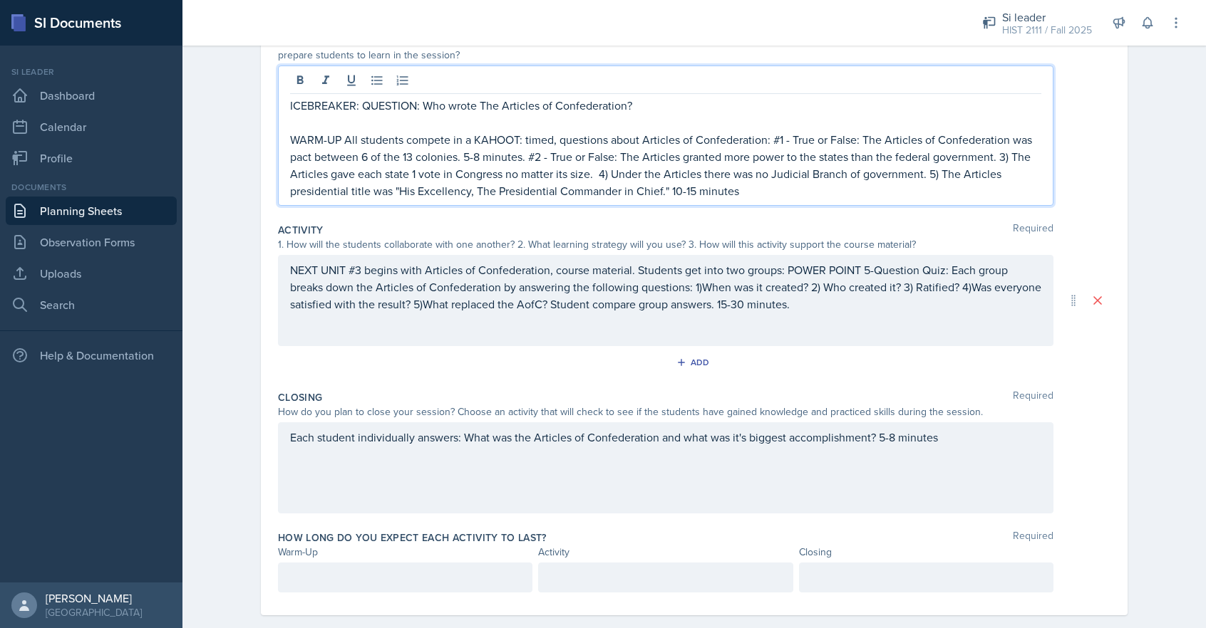
scroll to position [180, 0]
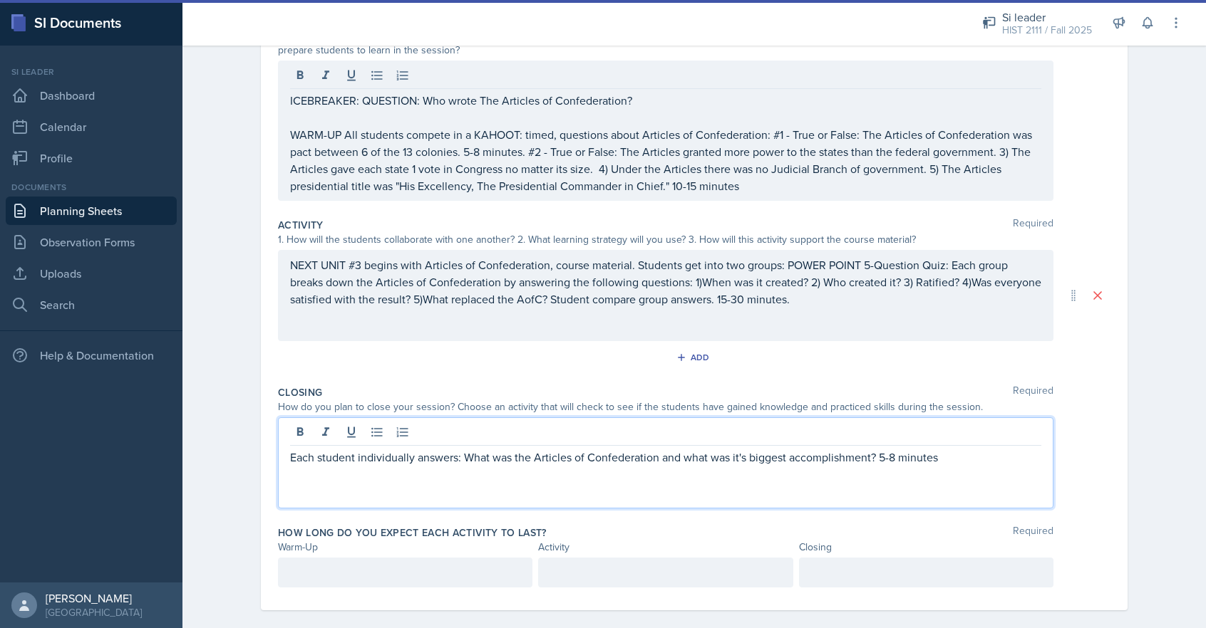
click at [878, 432] on div "Each student individually answers: What was the Articles of Confederation and w…" at bounding box center [665, 463] width 775 height 91
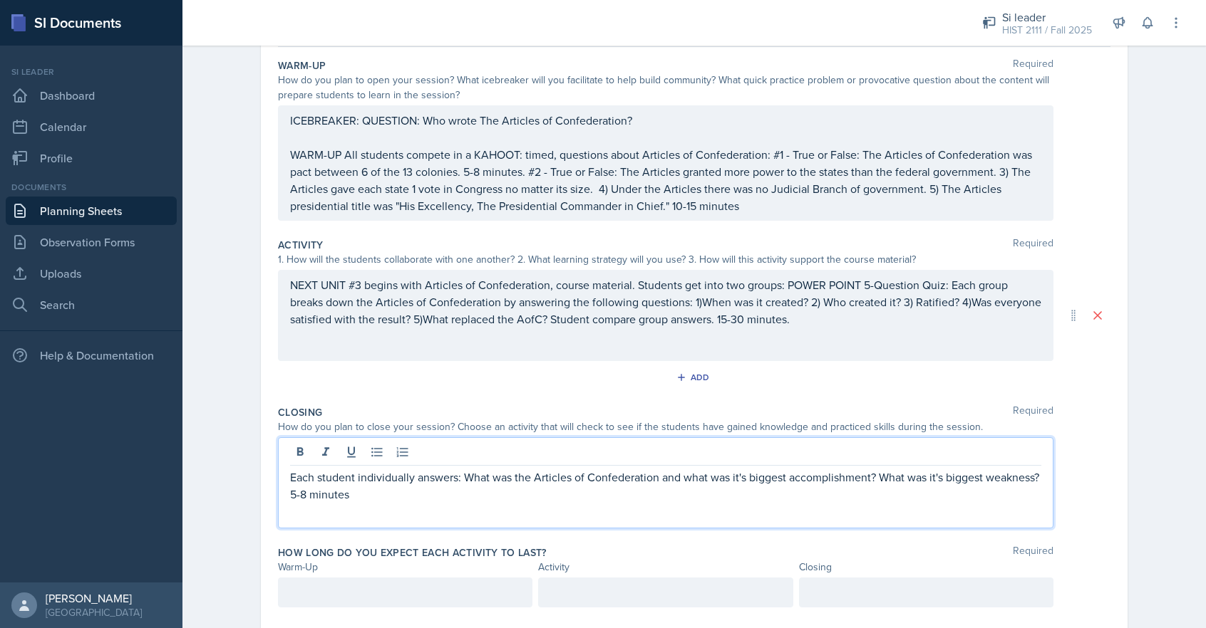
scroll to position [134, 0]
drag, startPoint x: 364, startPoint y: 497, endPoint x: 358, endPoint y: 507, distance: 10.9
click at [353, 500] on p "Each student individually answers: What was the Articles of Confederation and w…" at bounding box center [665, 487] width 751 height 34
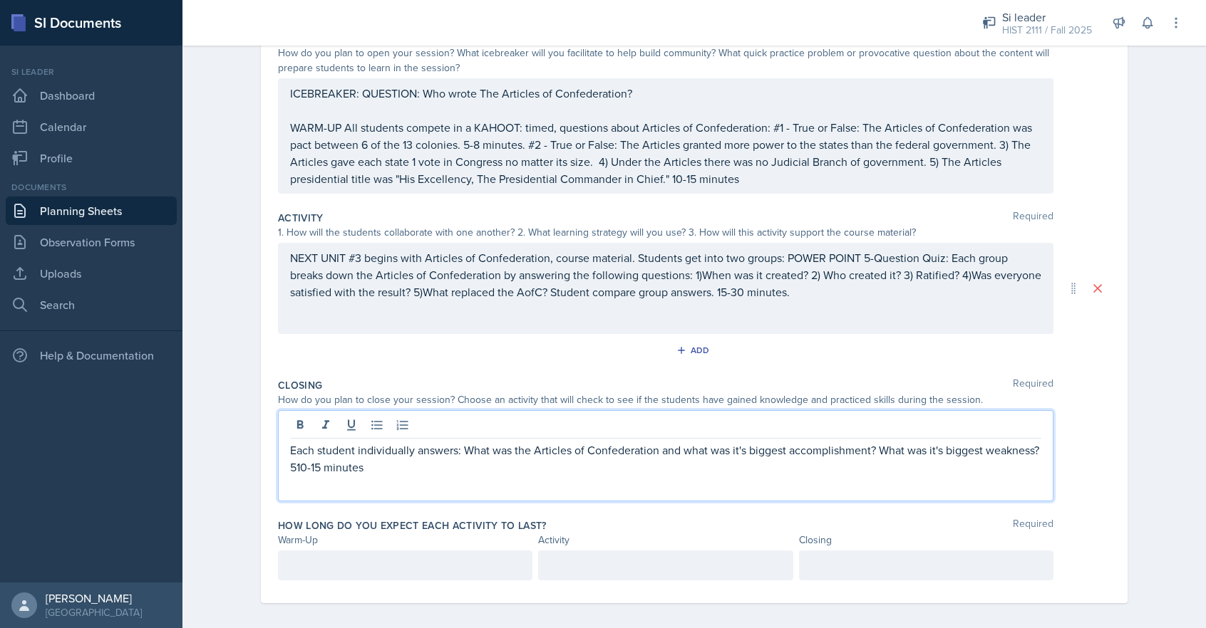
scroll to position [172, 0]
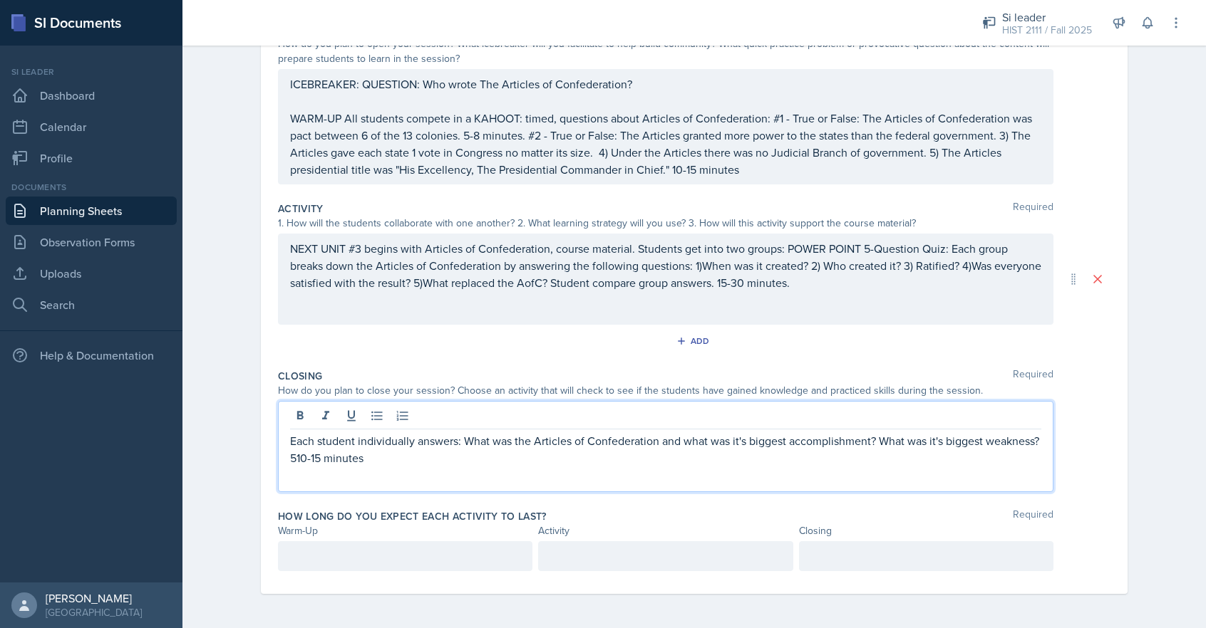
click at [355, 457] on p "Each student individually answers: What was the Articles of Confederation and w…" at bounding box center [665, 450] width 751 height 34
drag, startPoint x: 683, startPoint y: 441, endPoint x: 658, endPoint y: 445, distance: 25.3
click at [658, 445] on p "Each student individually answers: What was the Articles of Confederation and w…" at bounding box center [665, 450] width 751 height 34
click at [671, 442] on p "Each student individually answers: What was the Articles of Confederation? what…" at bounding box center [665, 450] width 751 height 34
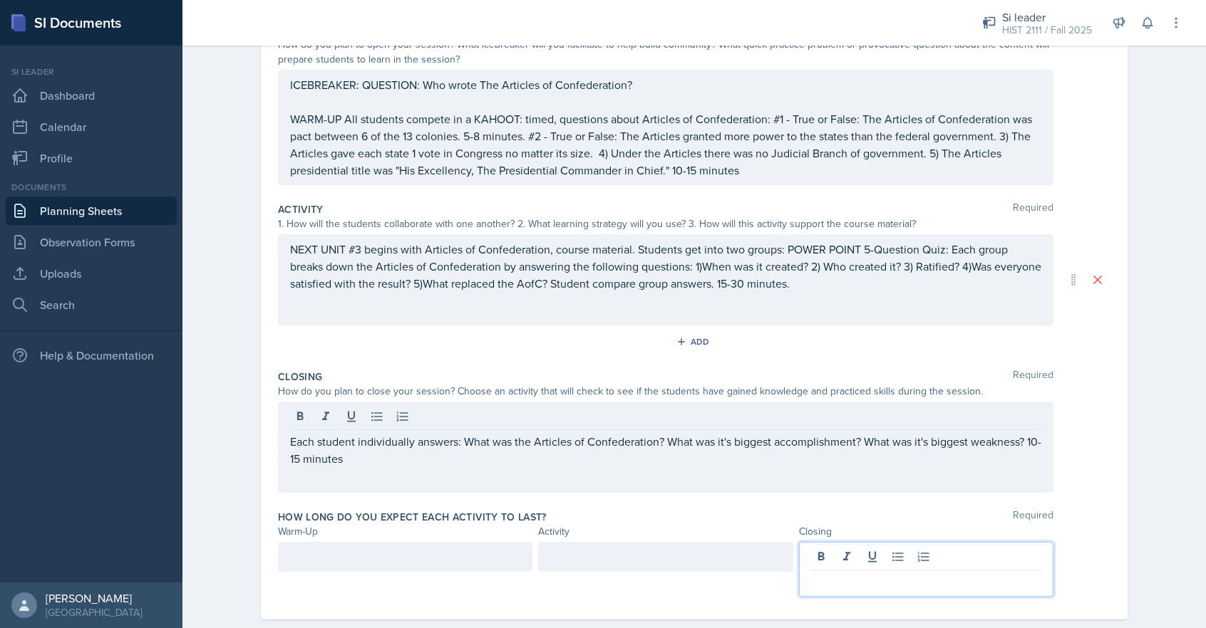
scroll to position [196, 0]
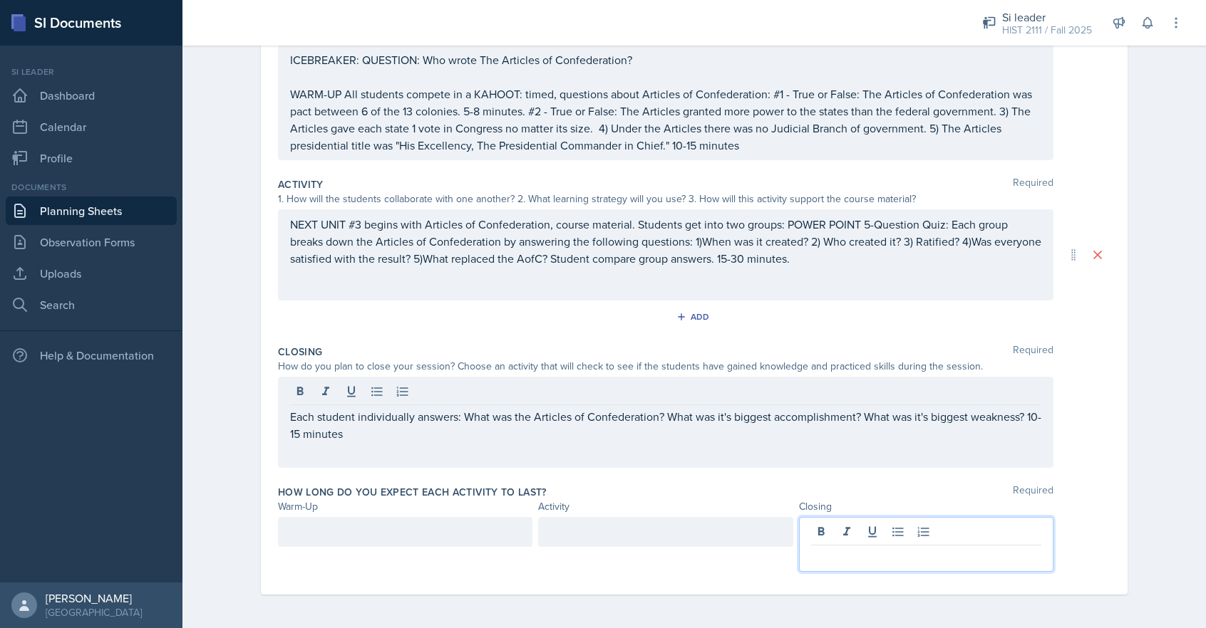
click at [889, 561] on p at bounding box center [926, 557] width 230 height 17
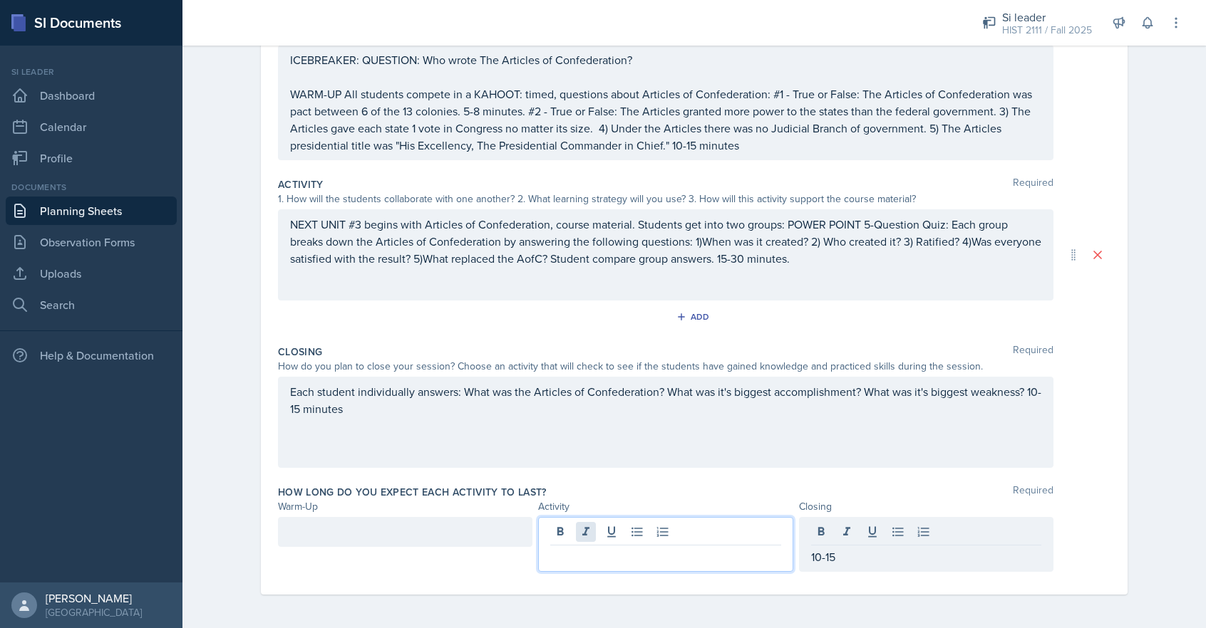
click at [580, 535] on div at bounding box center [665, 544] width 254 height 55
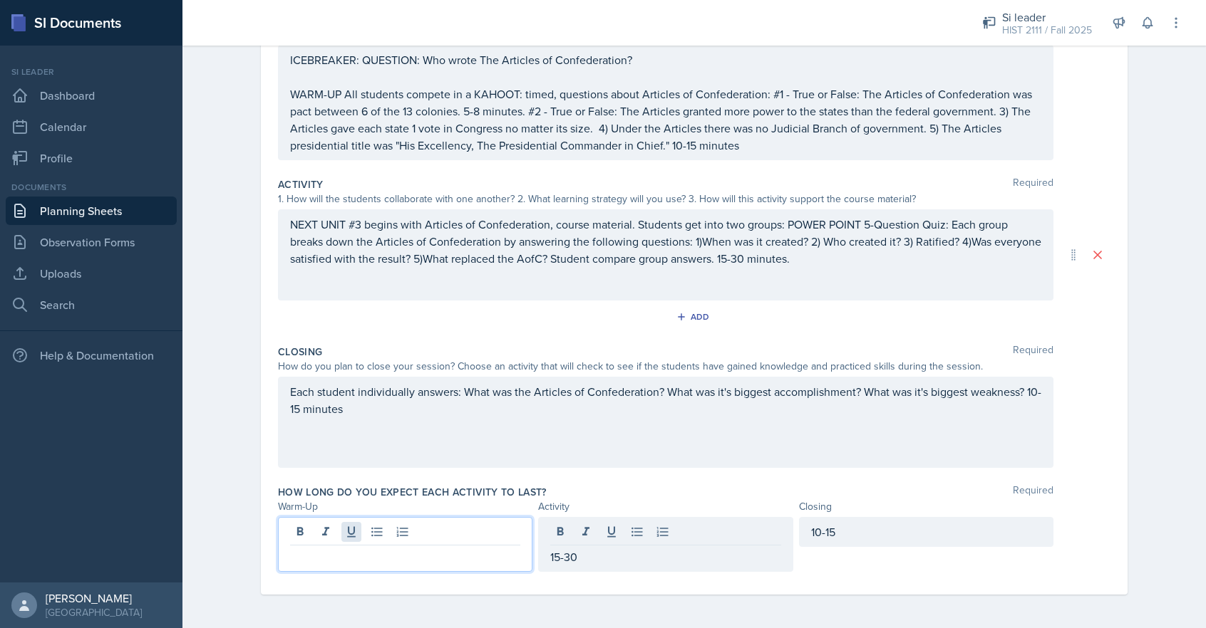
click at [343, 532] on div at bounding box center [405, 544] width 254 height 55
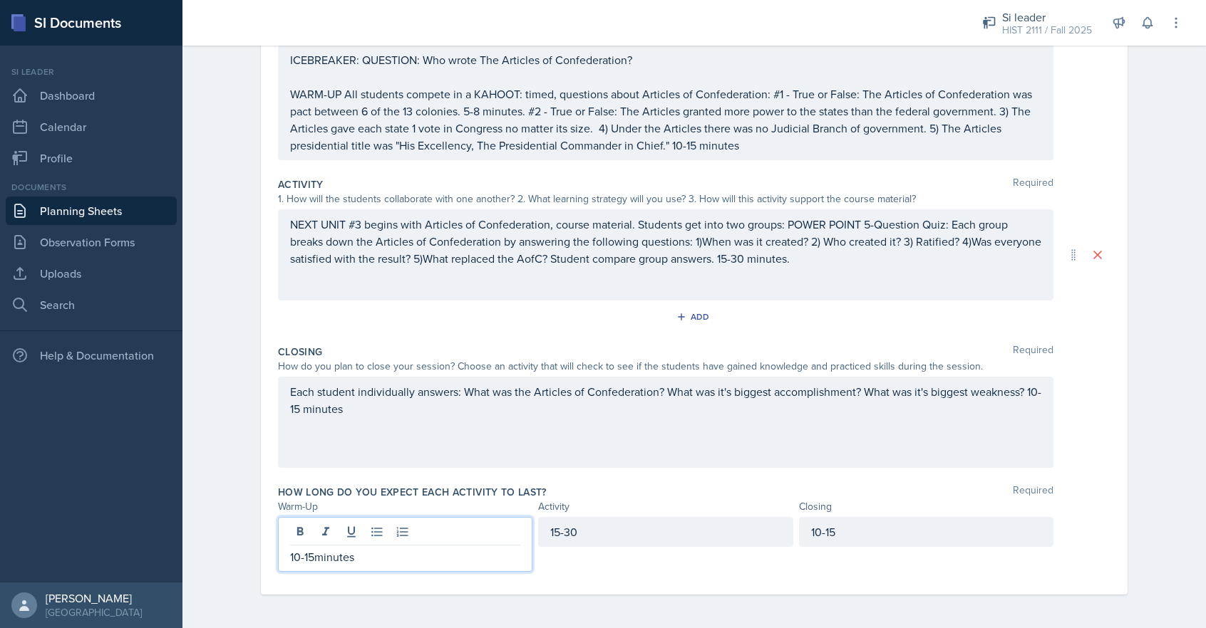
click at [576, 533] on div "15-30" at bounding box center [665, 532] width 254 height 30
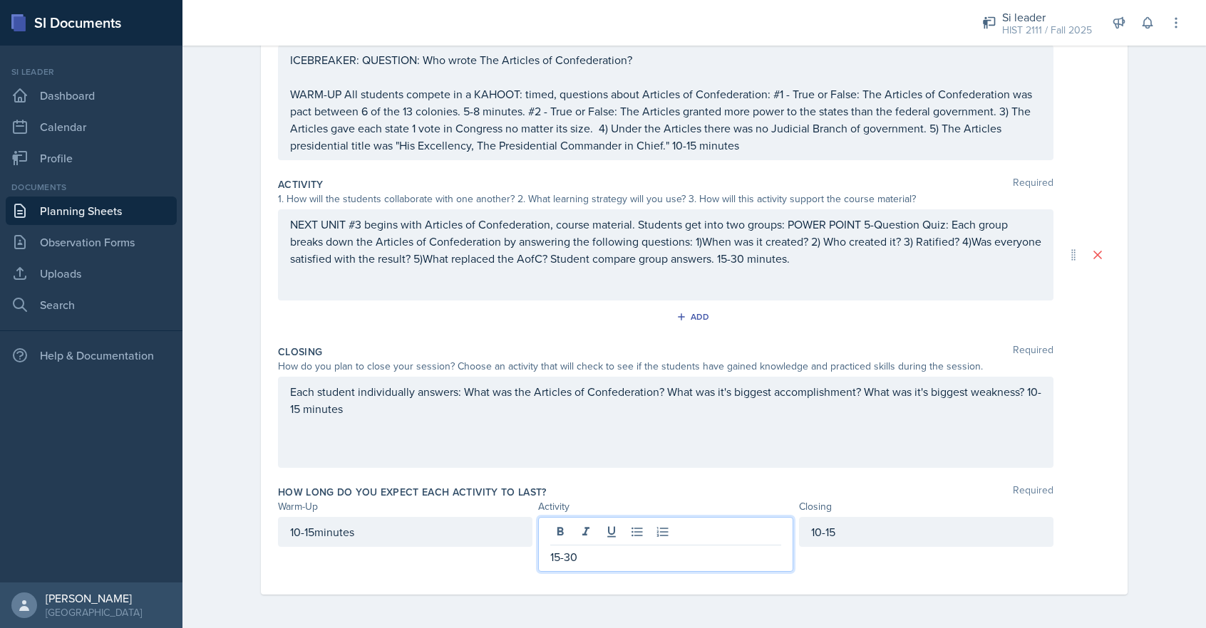
click at [582, 556] on p "15-30" at bounding box center [665, 557] width 230 height 17
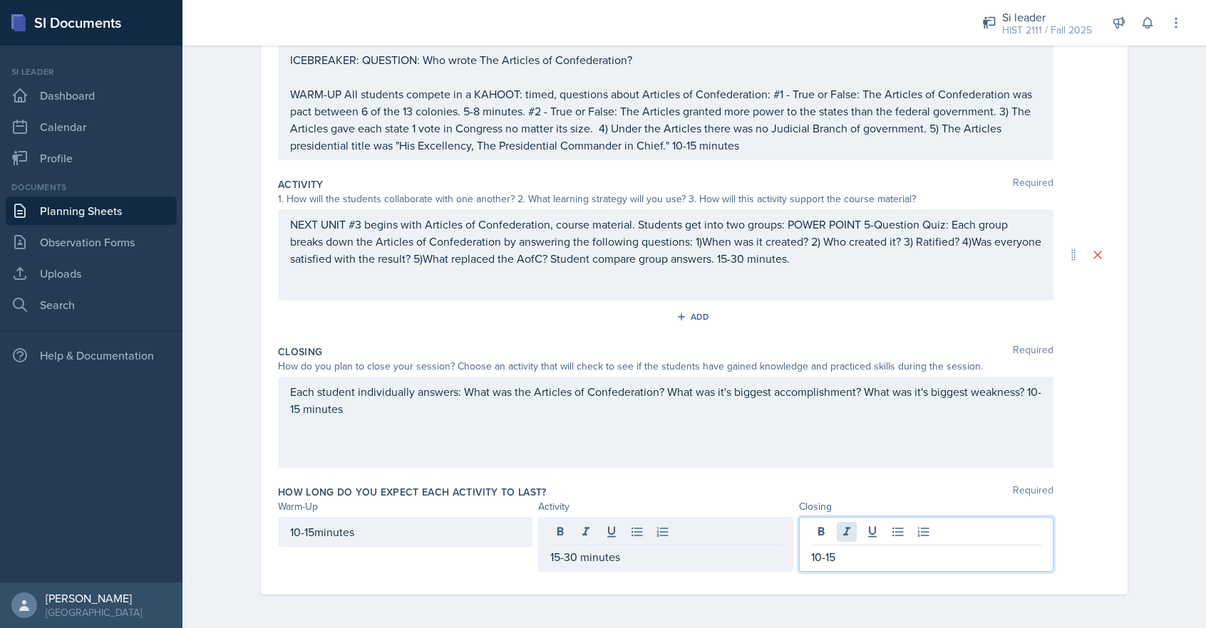
click at [837, 534] on div "10-15" at bounding box center [926, 544] width 254 height 55
click at [838, 559] on p "10-15" at bounding box center [926, 557] width 230 height 17
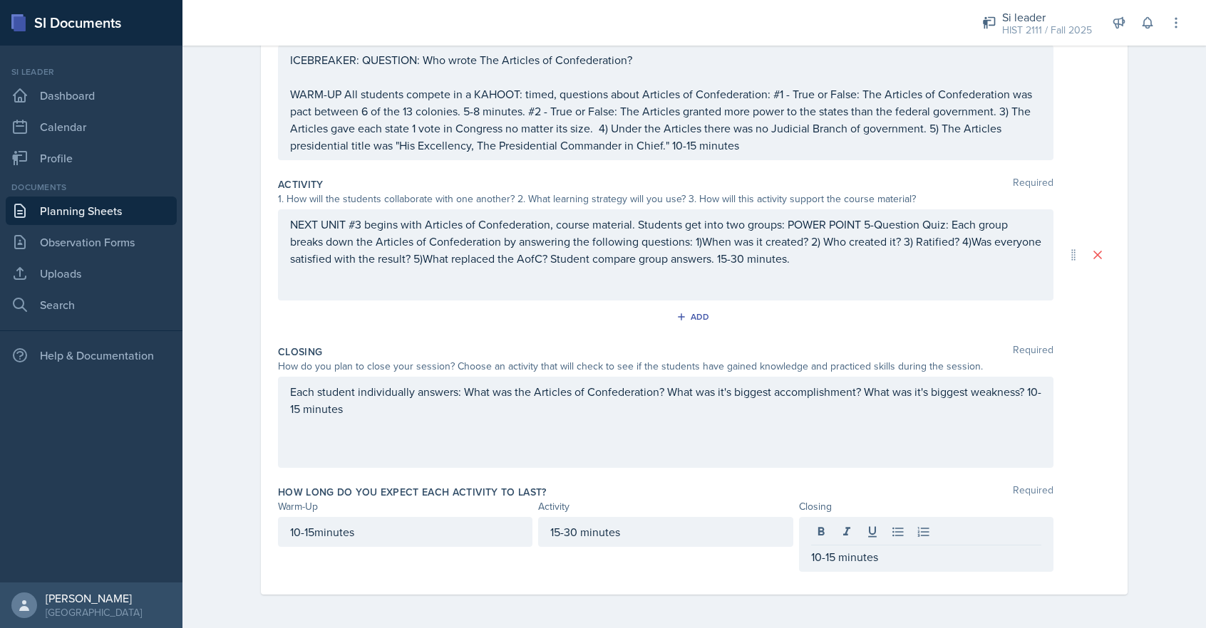
click at [428, 571] on div "10-15minutes" at bounding box center [405, 544] width 254 height 55
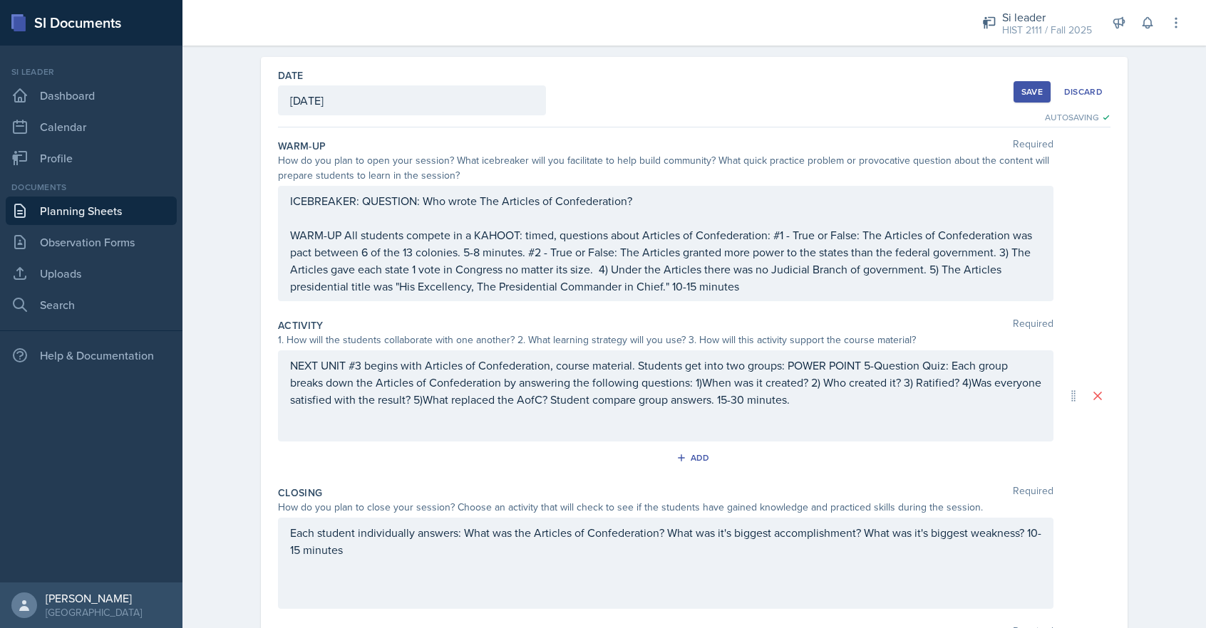
scroll to position [58, 0]
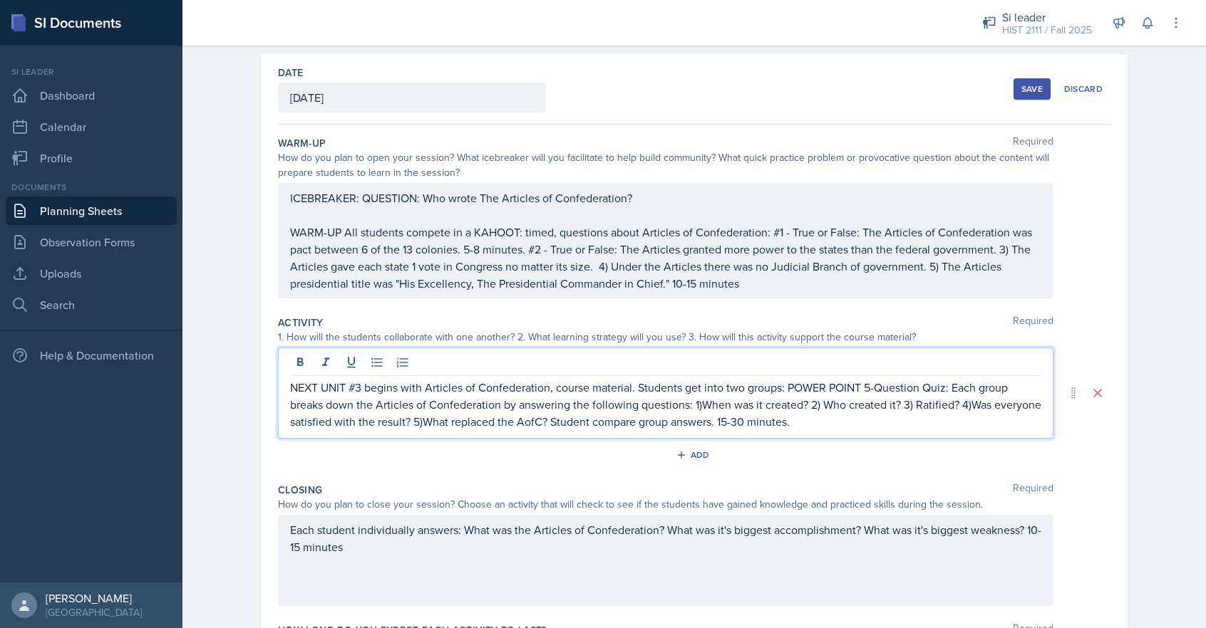
click at [321, 363] on div "NEXT UNIT #3 begins with Articles of Confederation, course material. Students g…" at bounding box center [665, 393] width 775 height 91
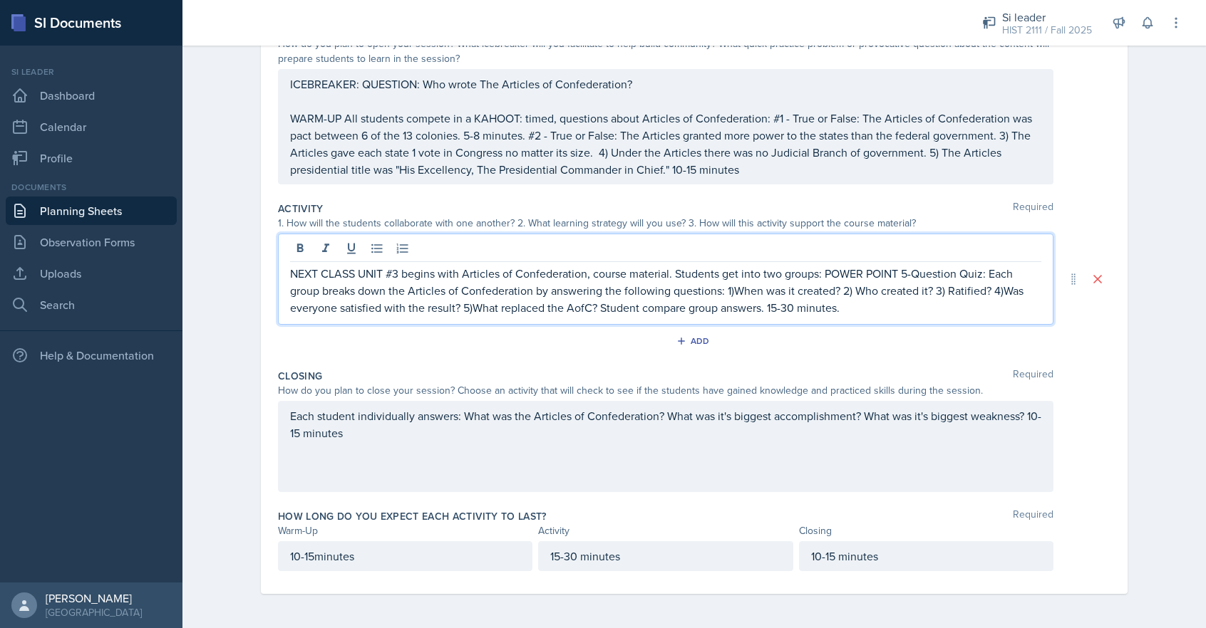
scroll to position [0, 0]
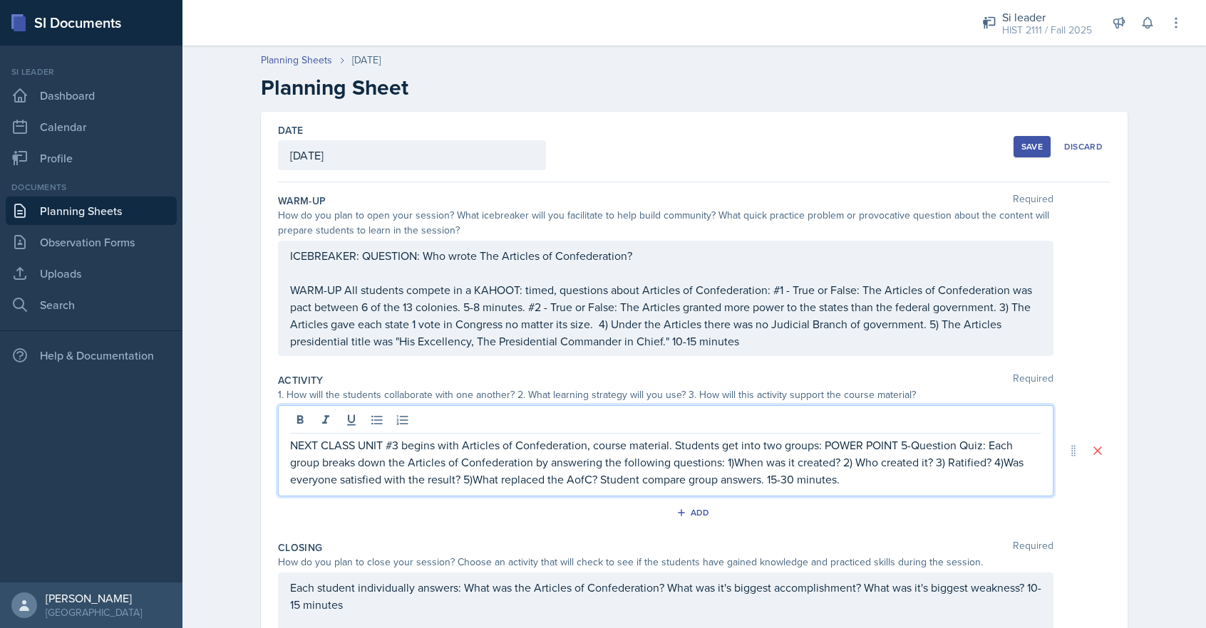
click at [1032, 143] on div "Save" at bounding box center [1031, 146] width 21 height 11
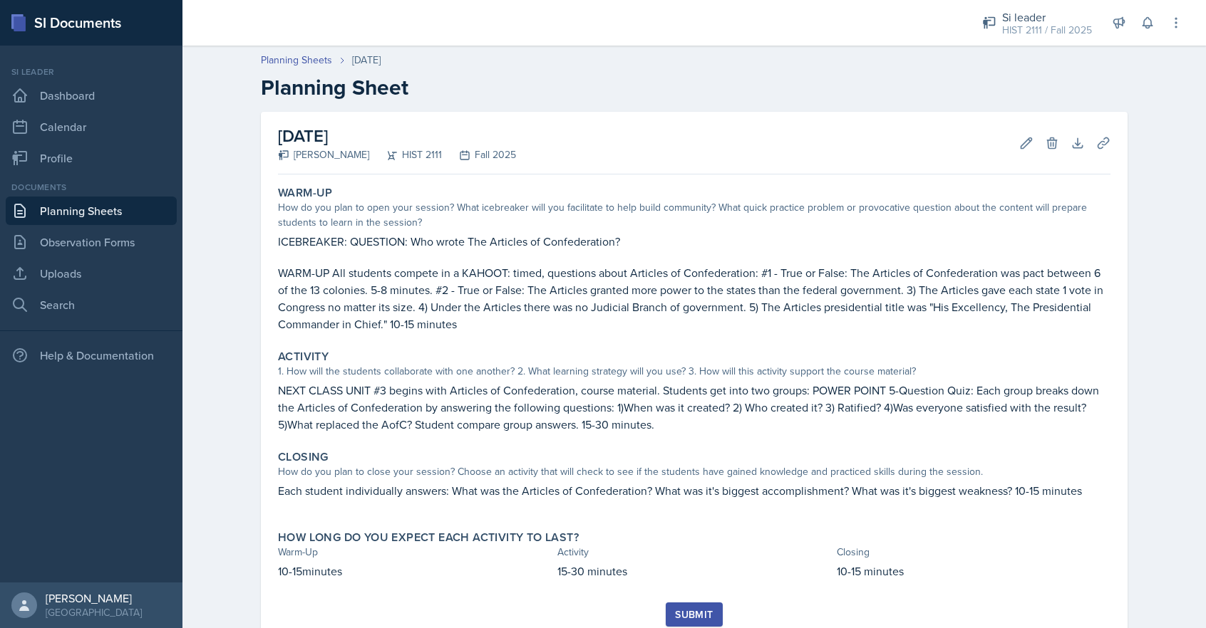
click at [700, 614] on div "Submit" at bounding box center [694, 614] width 38 height 11
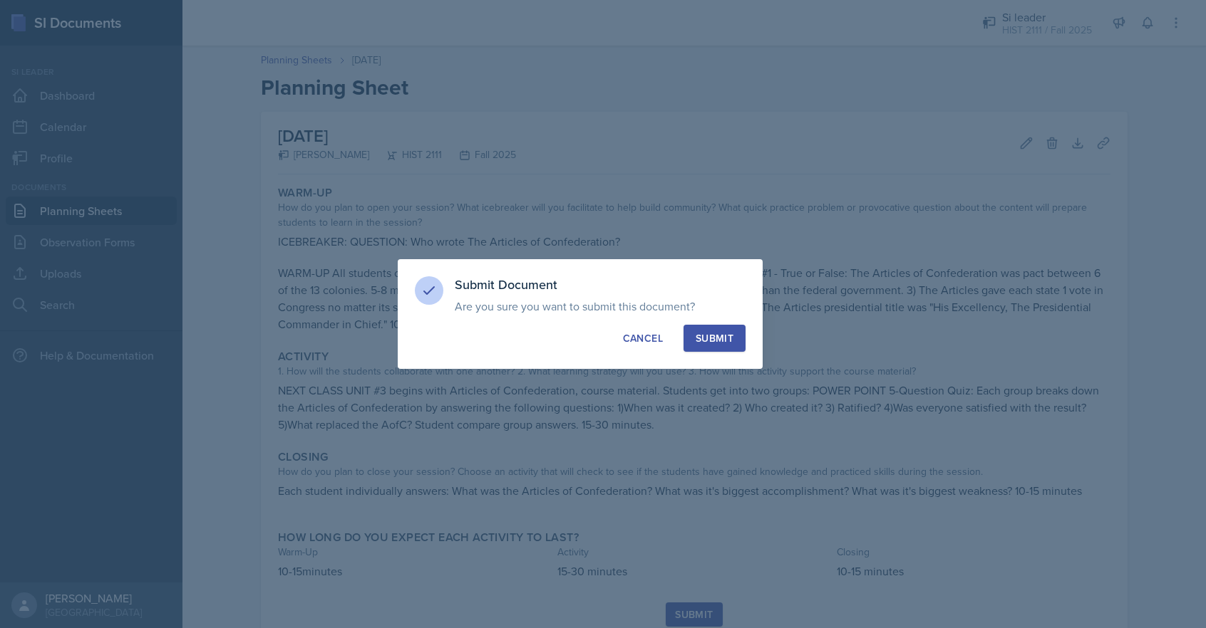
click at [694, 333] on button "Submit" at bounding box center [714, 338] width 62 height 27
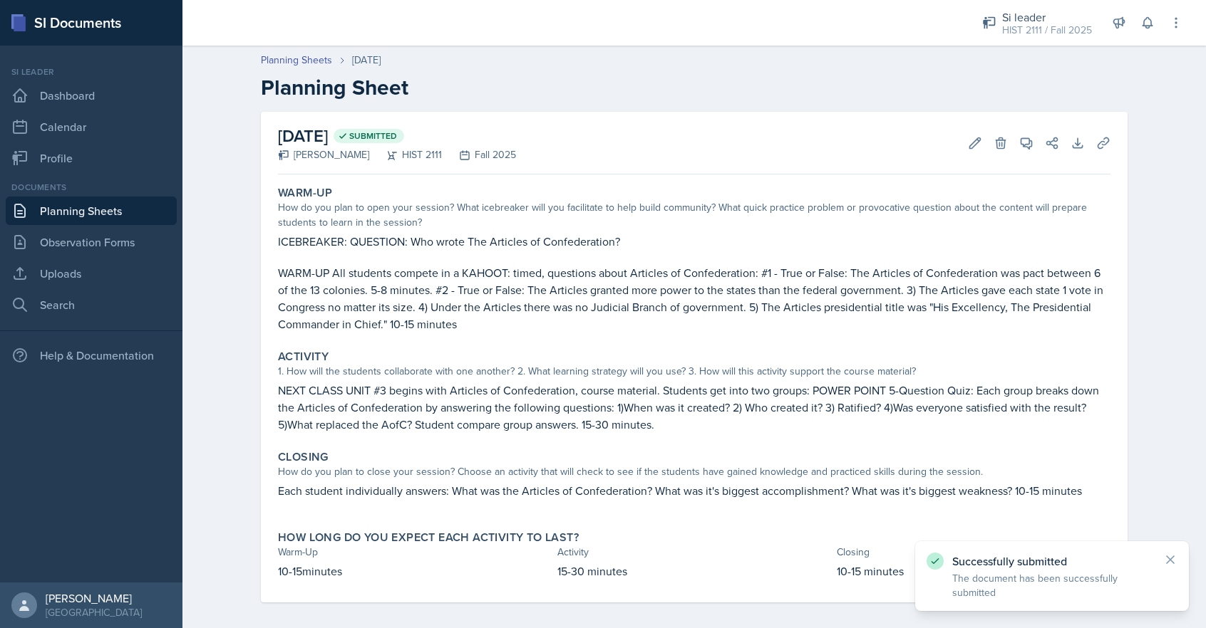
click at [106, 209] on link "Planning Sheets" at bounding box center [91, 211] width 171 height 29
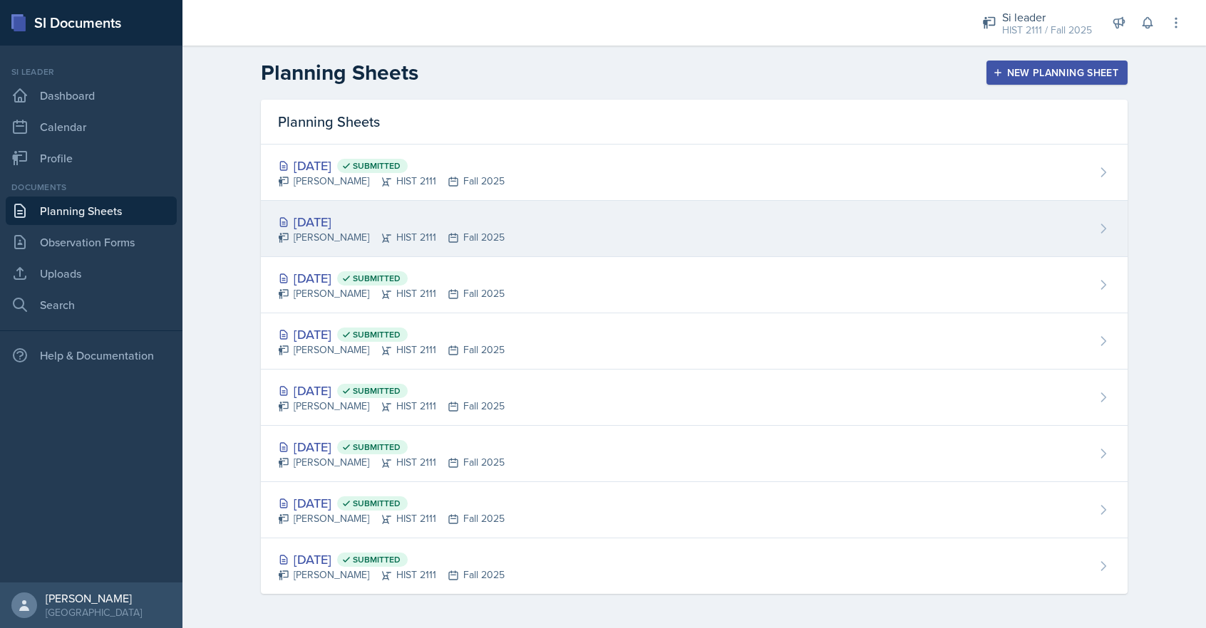
click at [395, 217] on div "[DATE]" at bounding box center [391, 221] width 227 height 19
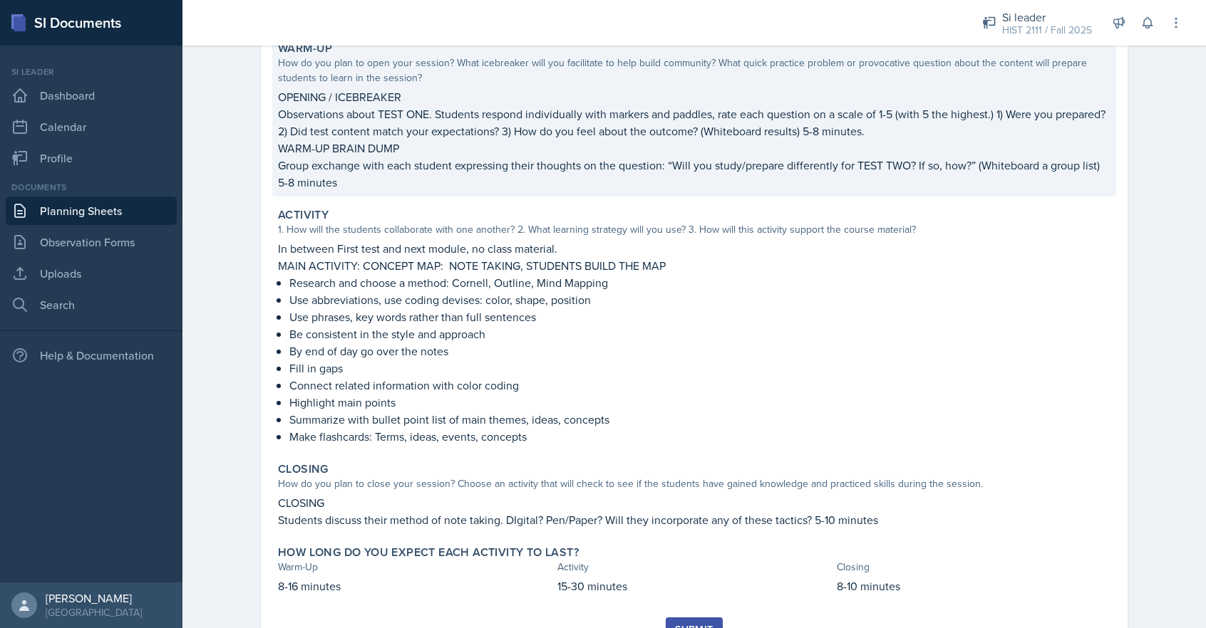
scroll to position [209, 0]
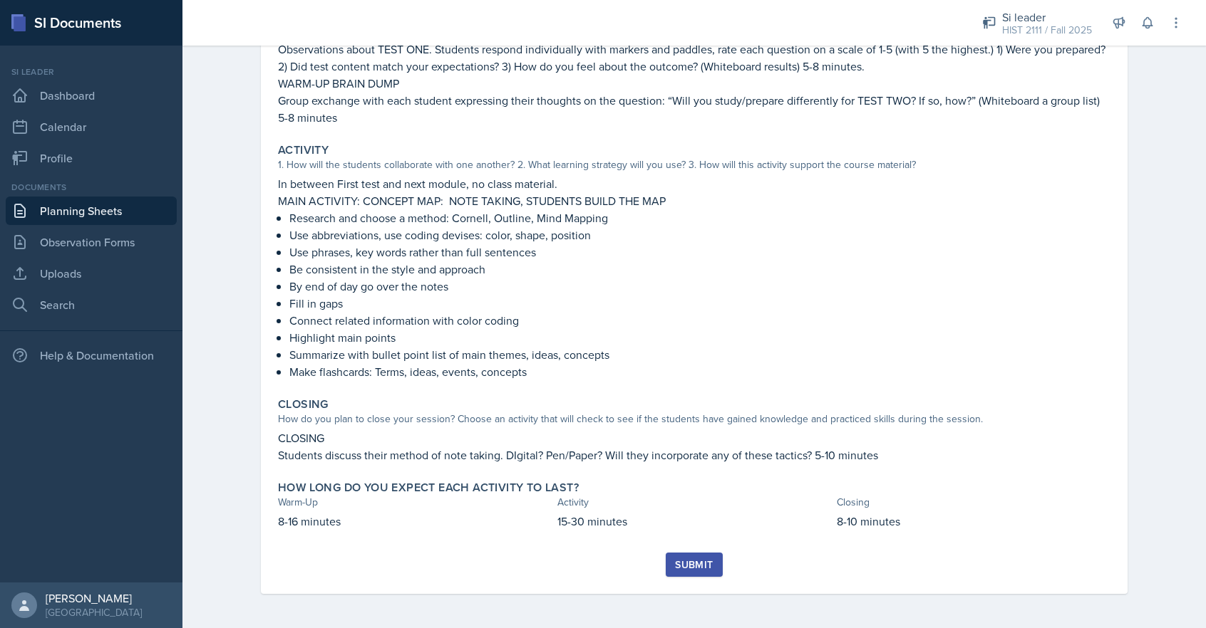
drag, startPoint x: 680, startPoint y: 566, endPoint x: 636, endPoint y: 564, distance: 43.5
click at [680, 565] on div "Submit" at bounding box center [694, 564] width 38 height 11
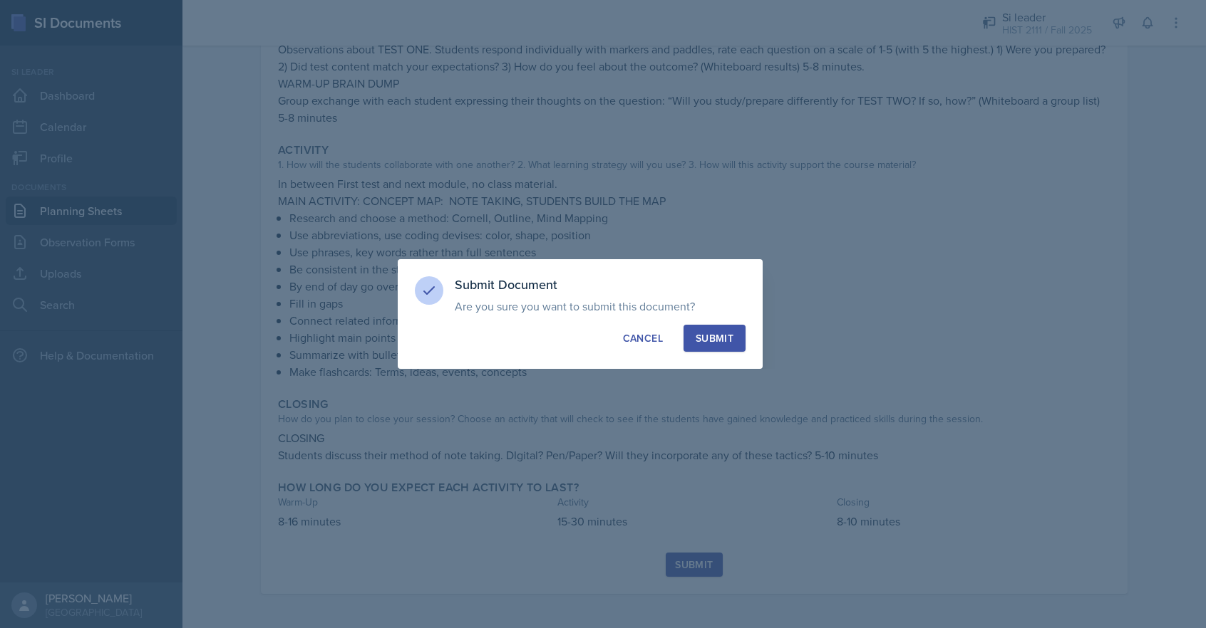
click at [701, 331] on div "Submit" at bounding box center [714, 338] width 38 height 14
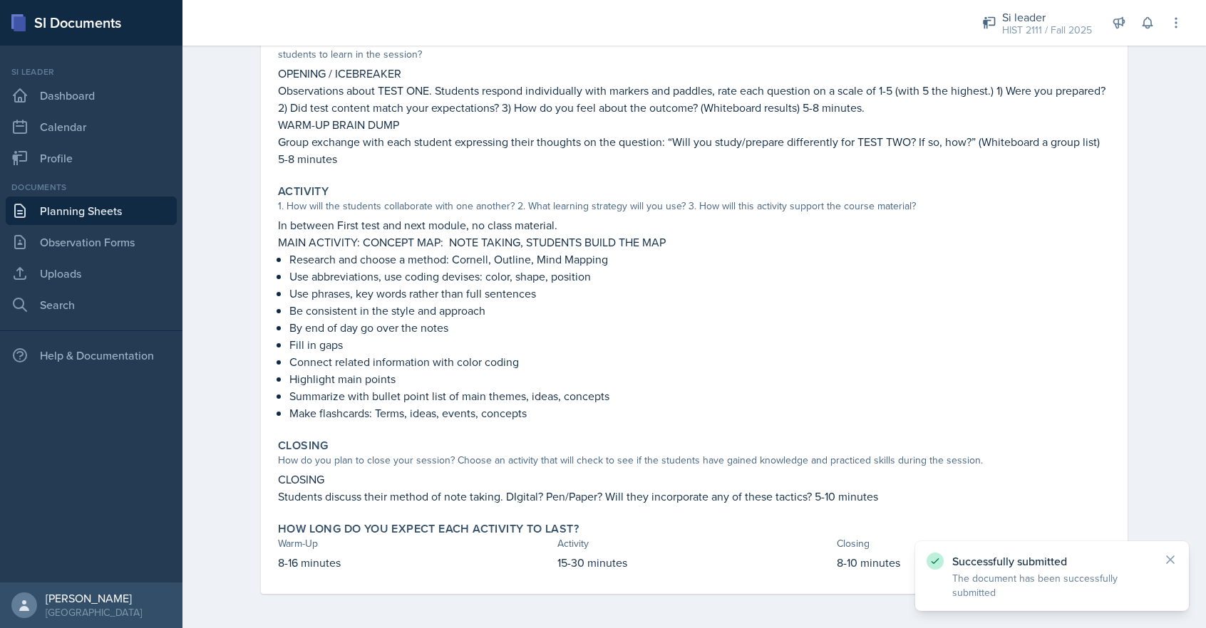
scroll to position [168, 0]
drag, startPoint x: 93, startPoint y: 212, endPoint x: 103, endPoint y: 218, distance: 11.5
click at [93, 213] on link "Planning Sheets" at bounding box center [91, 211] width 171 height 29
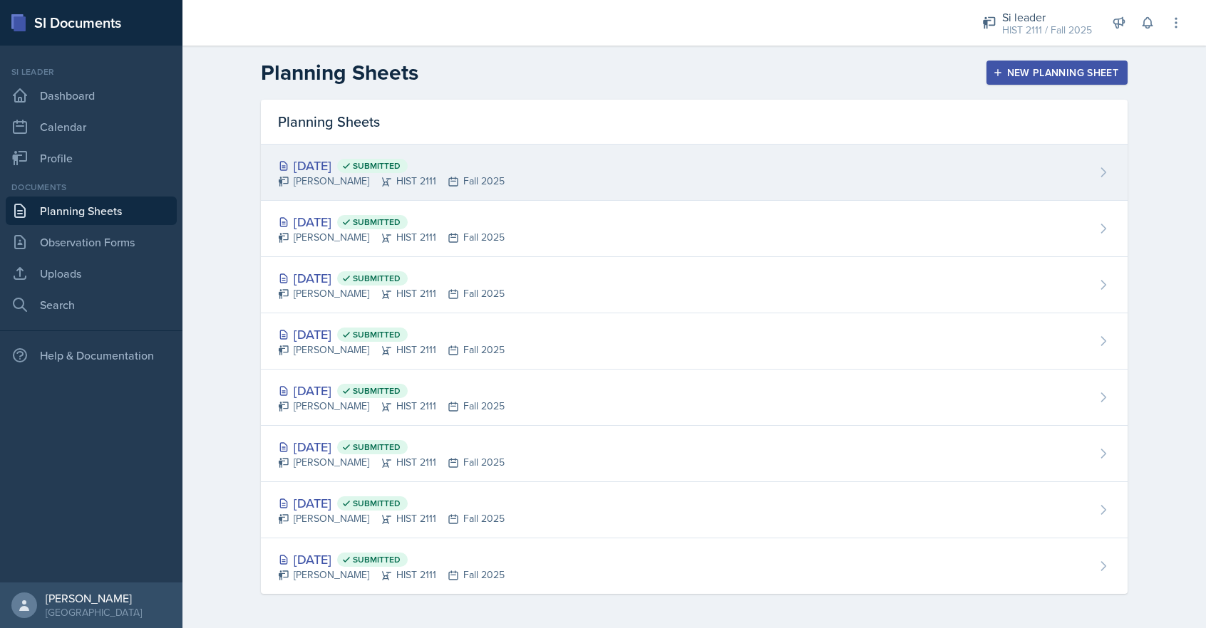
click at [285, 165] on icon at bounding box center [283, 166] width 6 height 9
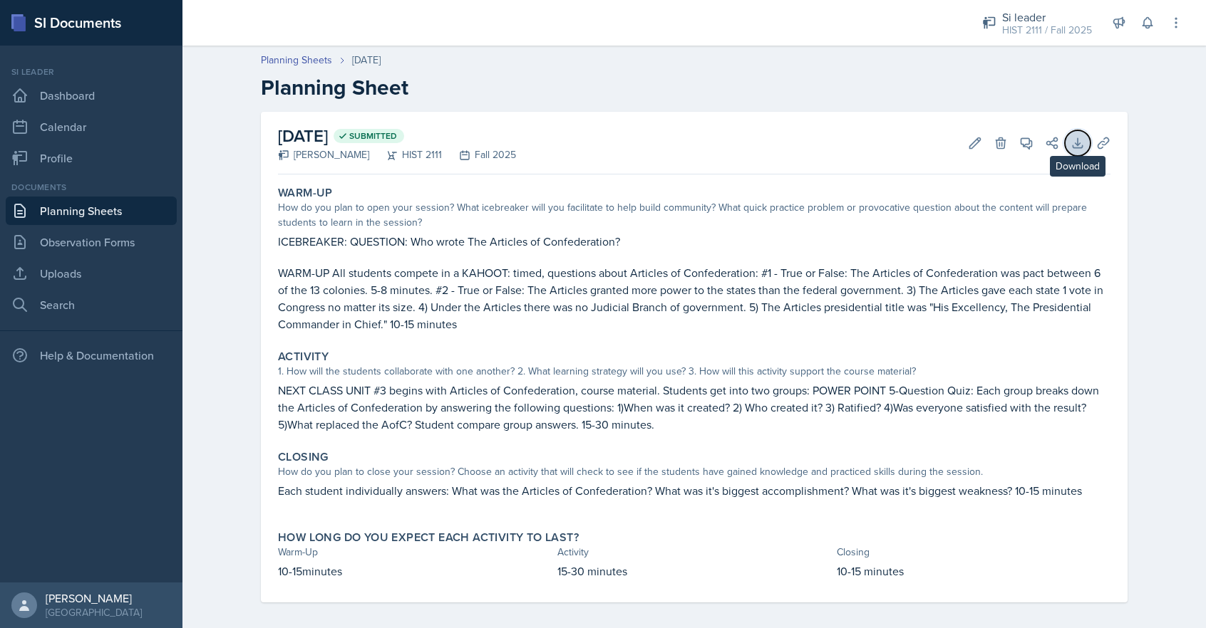
click at [1082, 139] on icon at bounding box center [1077, 143] width 14 height 14
click at [1048, 143] on icon at bounding box center [1052, 142] width 14 height 14
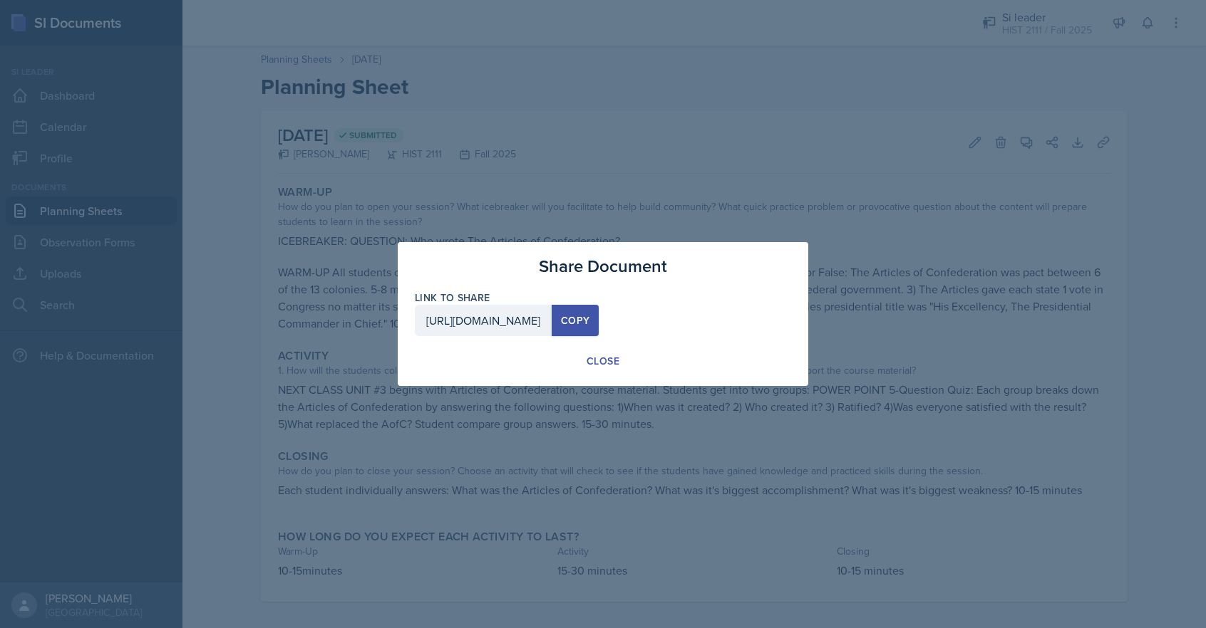
drag, startPoint x: 608, startPoint y: 356, endPoint x: 1000, endPoint y: 190, distance: 426.0
click at [621, 351] on button "Close" at bounding box center [602, 361] width 57 height 27
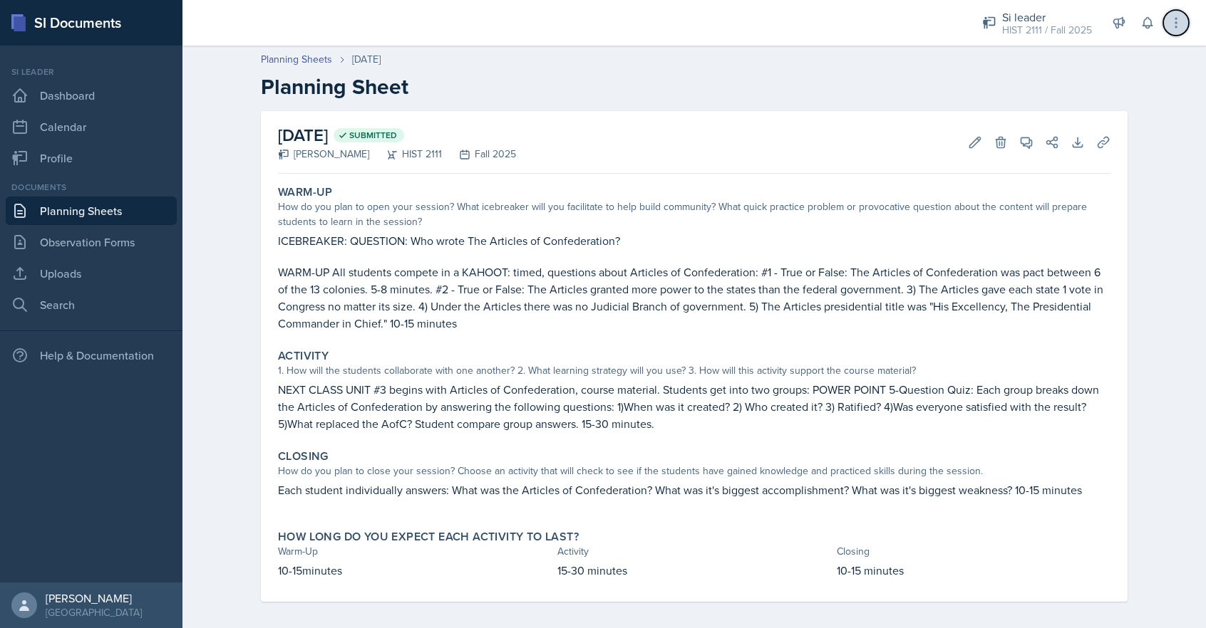
click at [1166, 18] on button at bounding box center [1176, 23] width 26 height 26
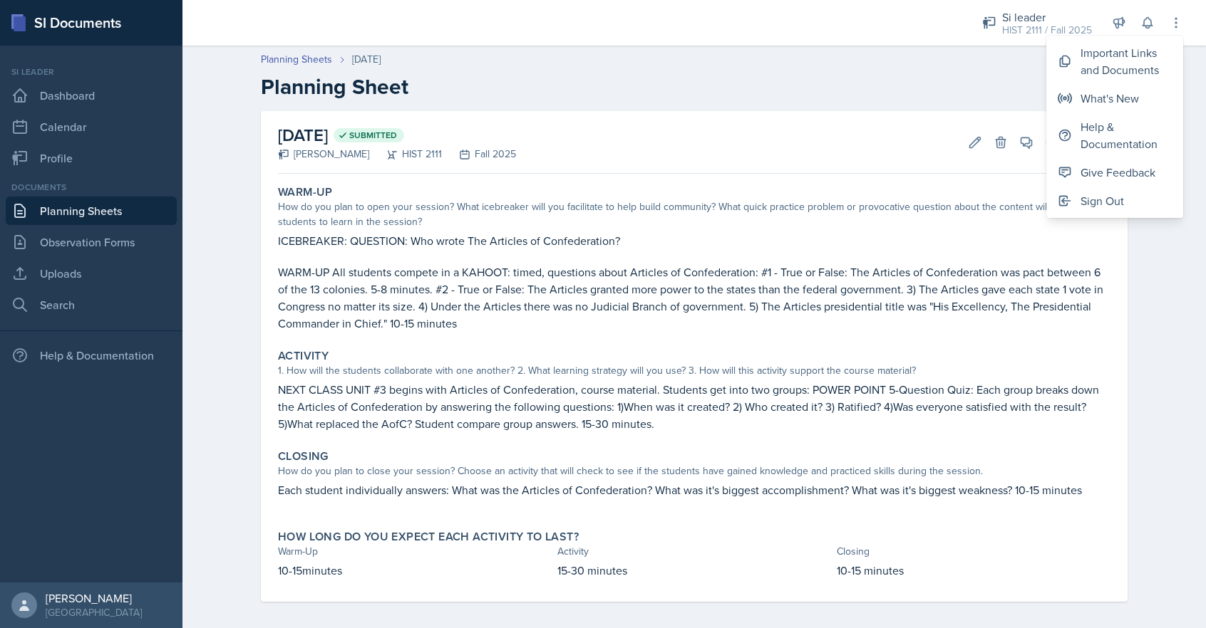
click at [945, 157] on div "[DATE] Submitted [PERSON_NAME] HIST 2111 Fall 2025 Edit Delete View Comments Co…" at bounding box center [694, 142] width 832 height 63
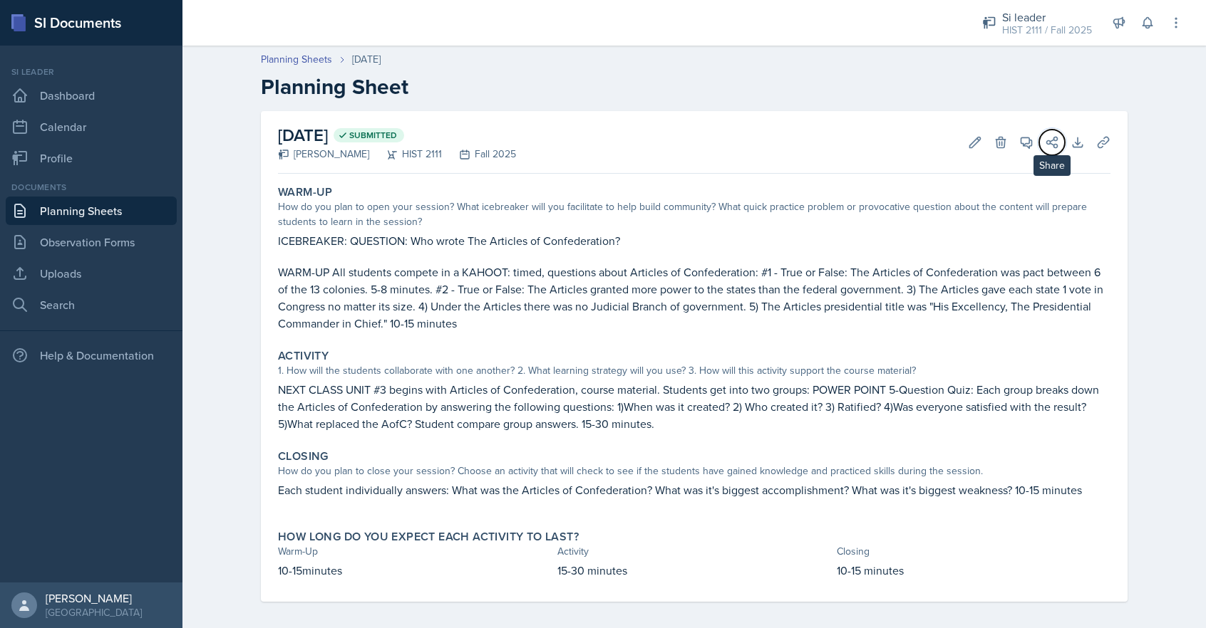
click at [1052, 140] on icon at bounding box center [1052, 142] width 14 height 14
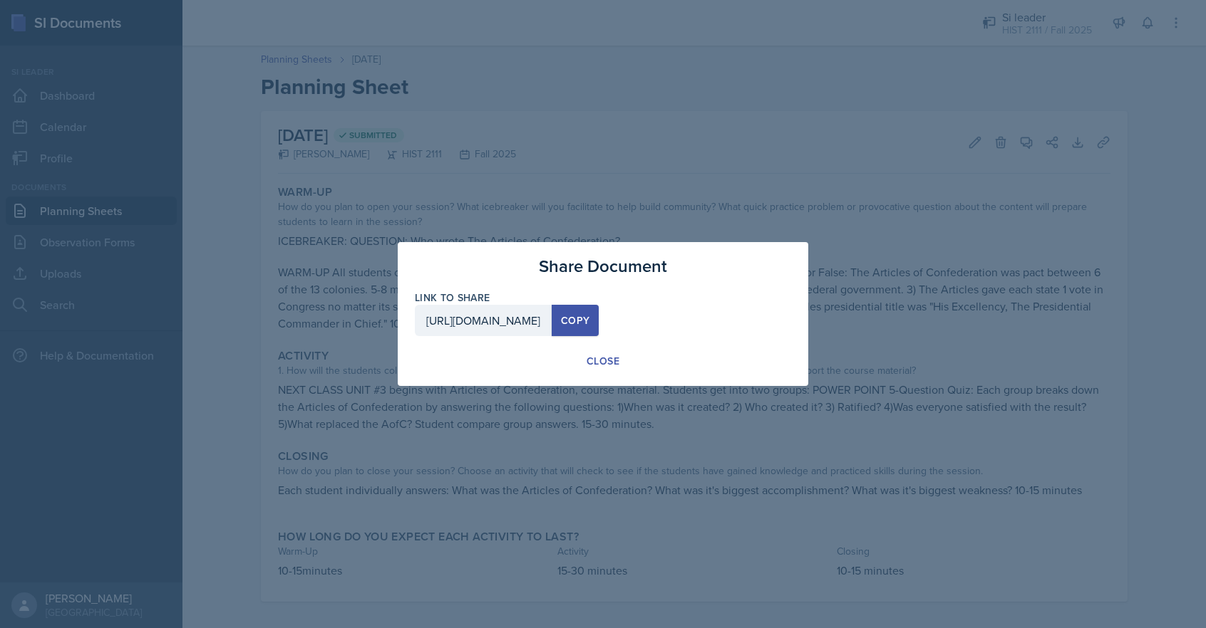
click at [589, 318] on div "Copy" at bounding box center [575, 320] width 29 height 11
drag, startPoint x: 607, startPoint y: 358, endPoint x: 584, endPoint y: 378, distance: 30.4
click at [607, 358] on div "Close" at bounding box center [602, 361] width 33 height 14
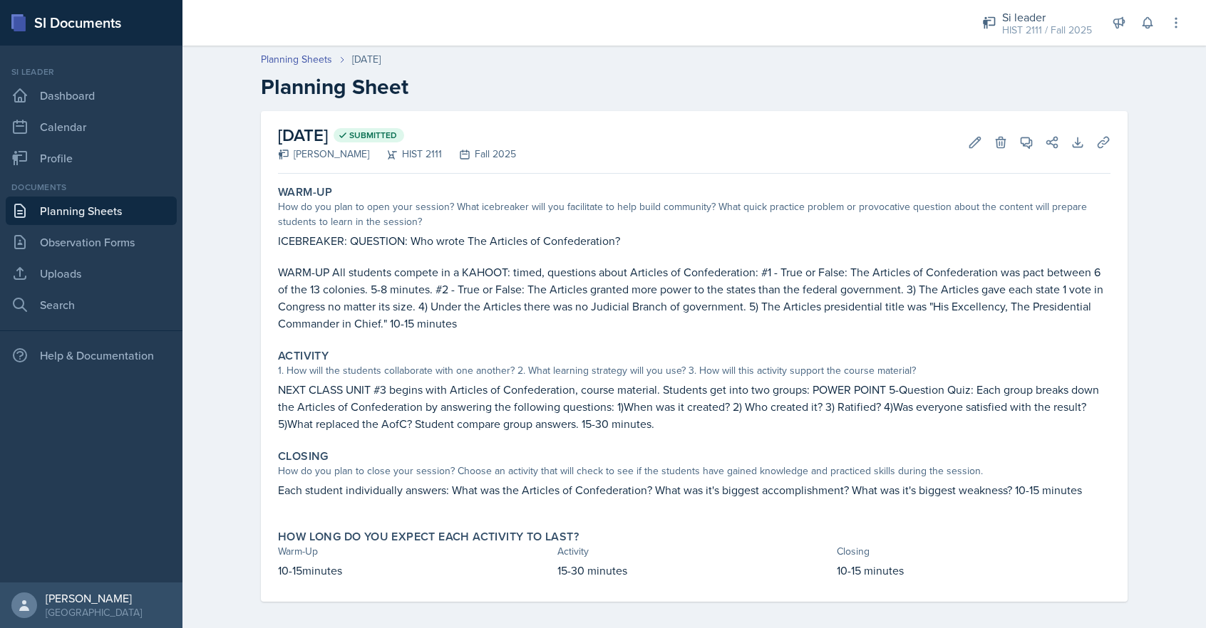
scroll to position [9, 0]
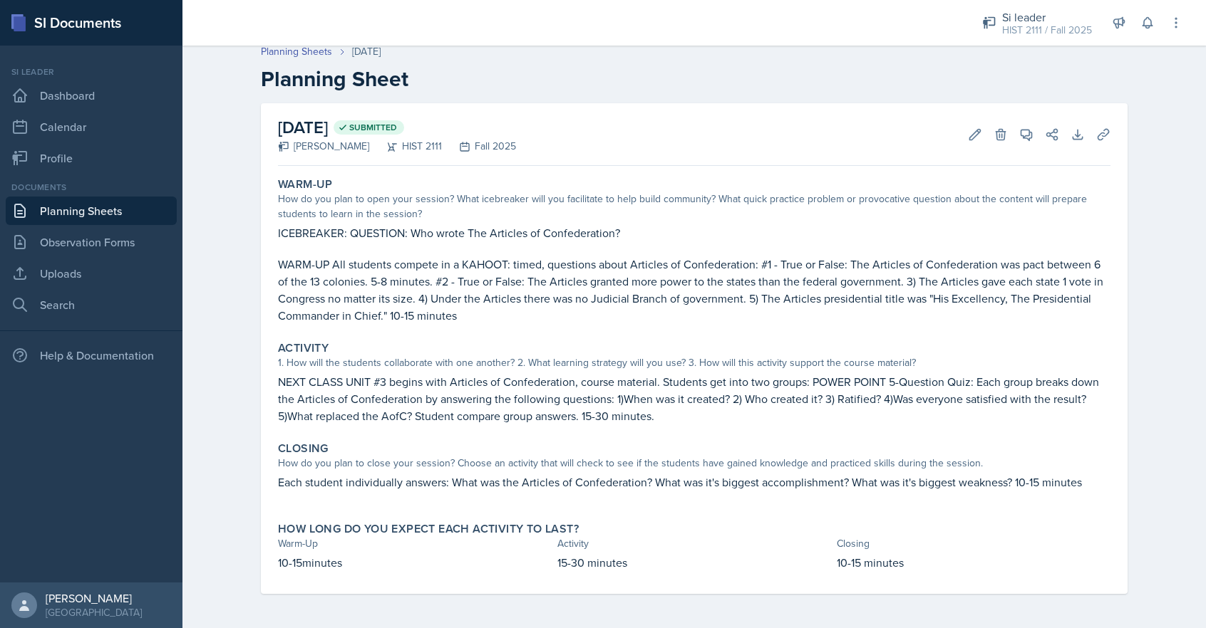
click at [67, 213] on link "Planning Sheets" at bounding box center [91, 211] width 171 height 29
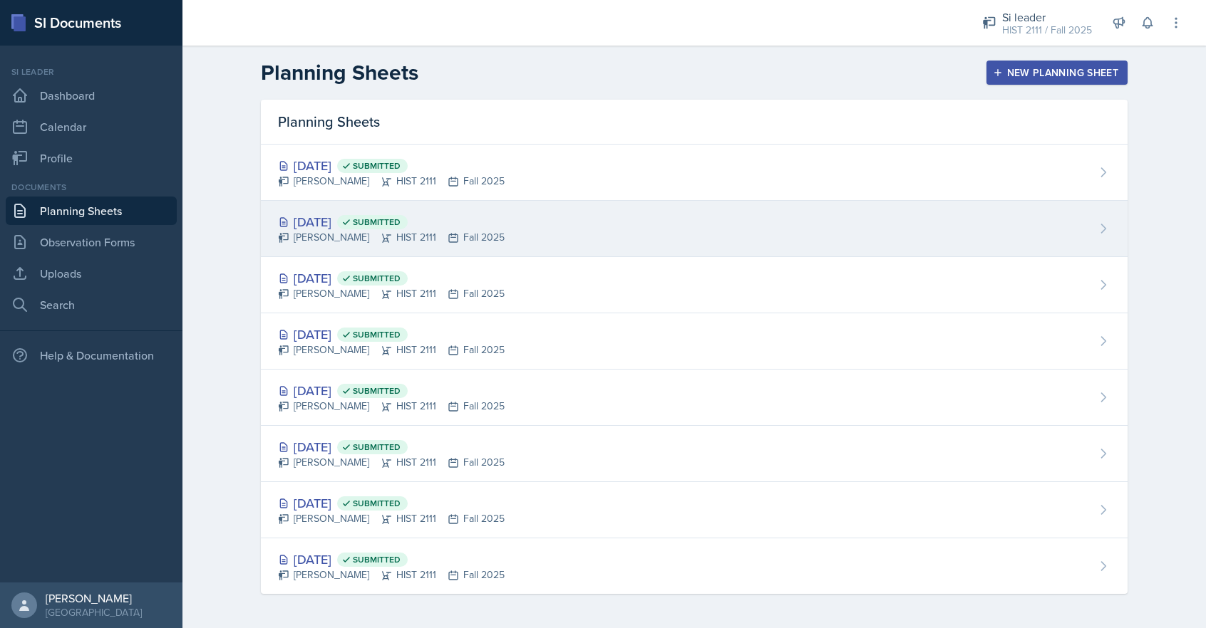
click at [361, 233] on div "[PERSON_NAME] HIST 2111 Fall 2025" at bounding box center [391, 237] width 227 height 15
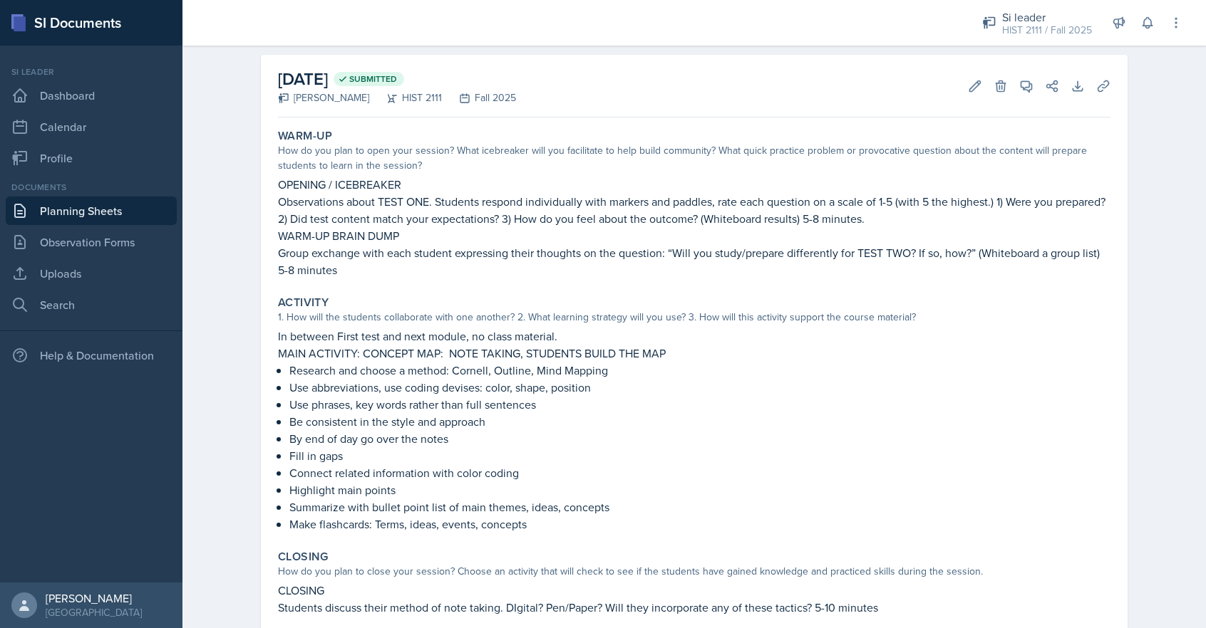
scroll to position [53, 0]
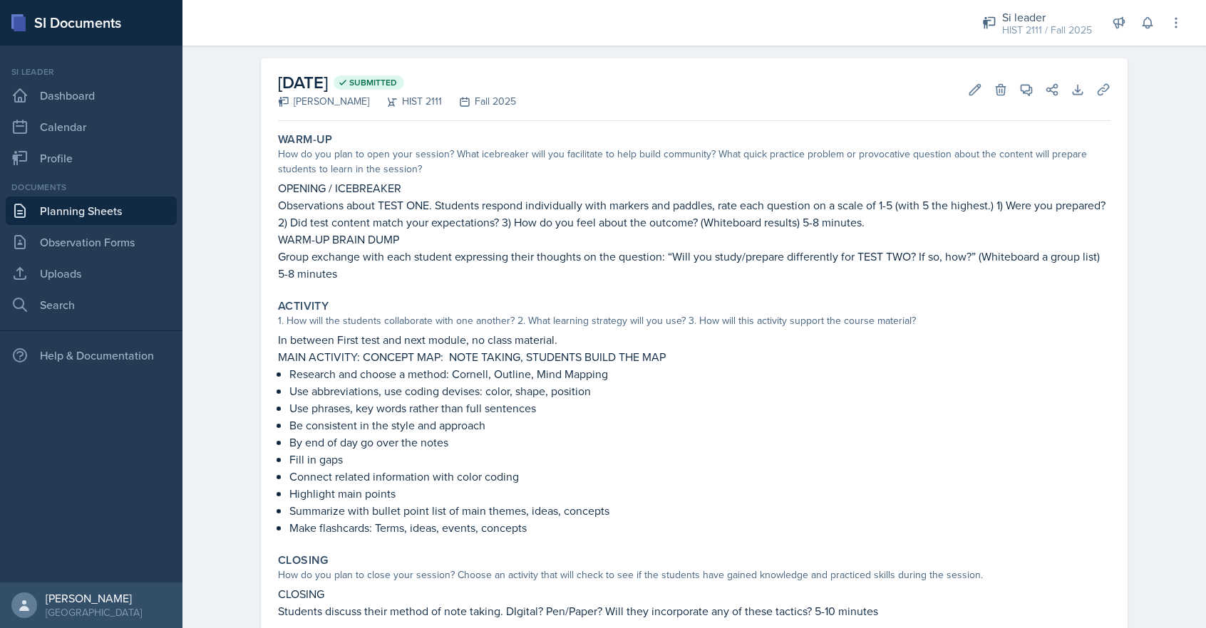
click at [95, 213] on link "Planning Sheets" at bounding box center [91, 211] width 171 height 29
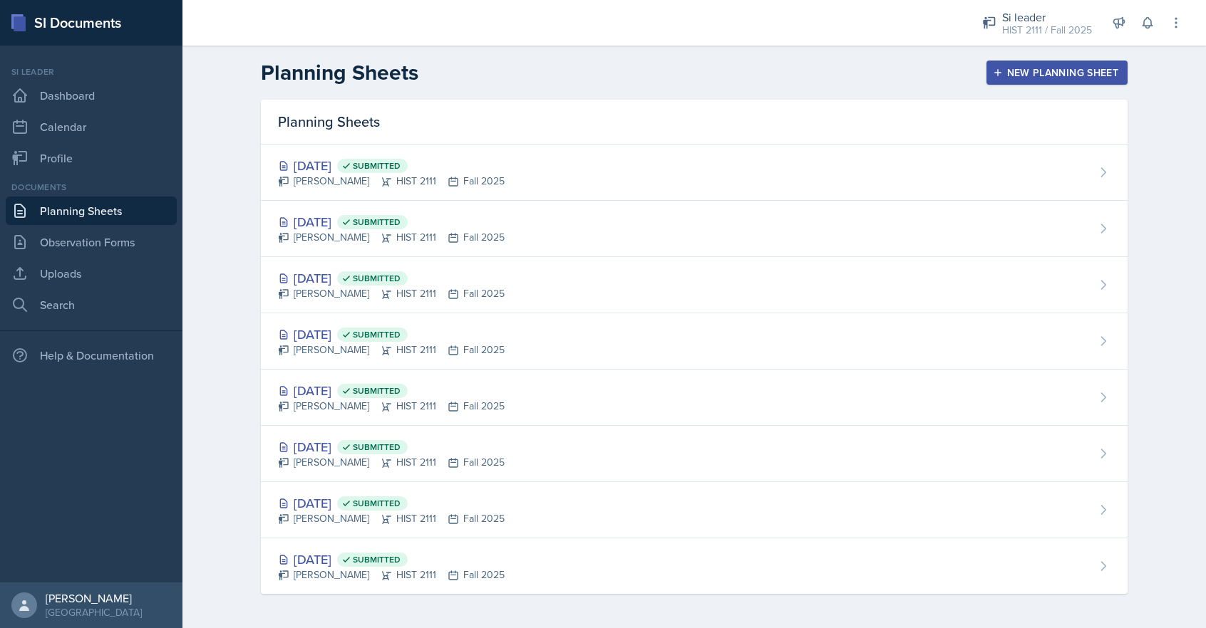
click at [1064, 70] on div "New Planning Sheet" at bounding box center [1056, 72] width 123 height 11
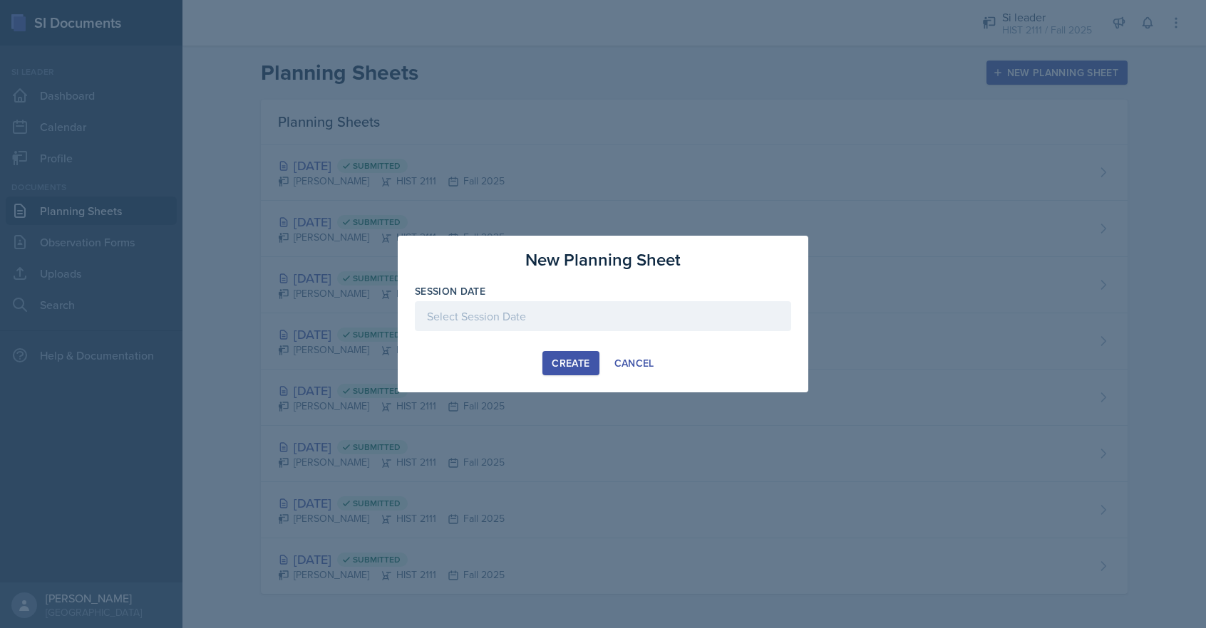
click at [452, 314] on div at bounding box center [603, 316] width 376 height 30
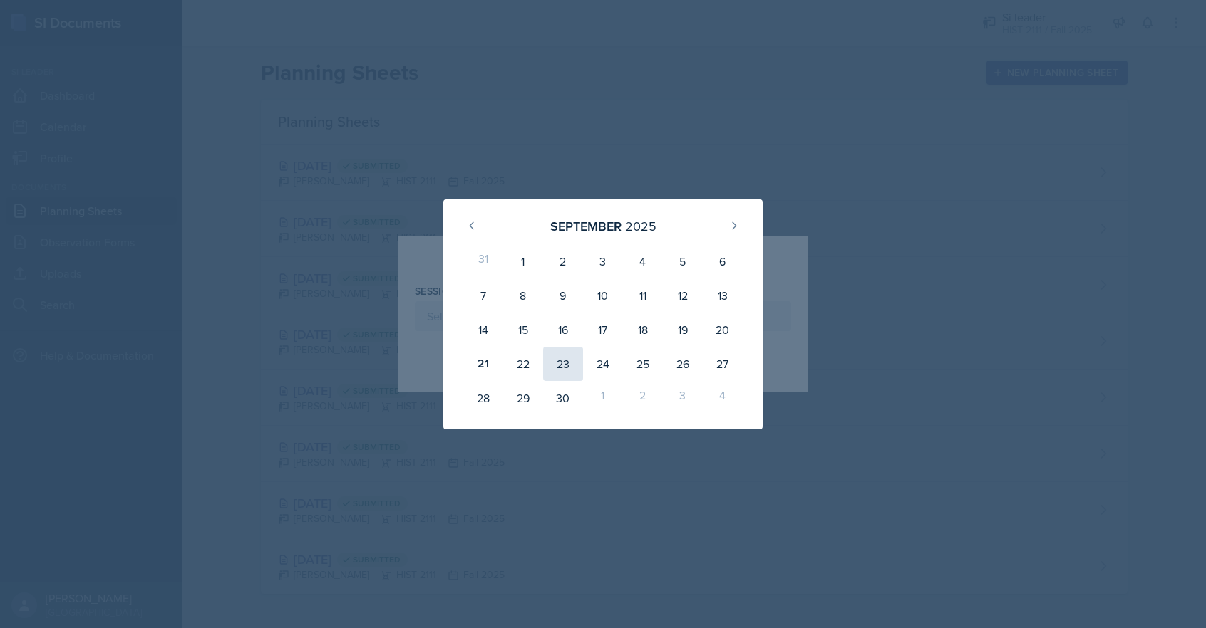
click at [564, 361] on div "23" at bounding box center [563, 364] width 40 height 34
type input "[DATE]"
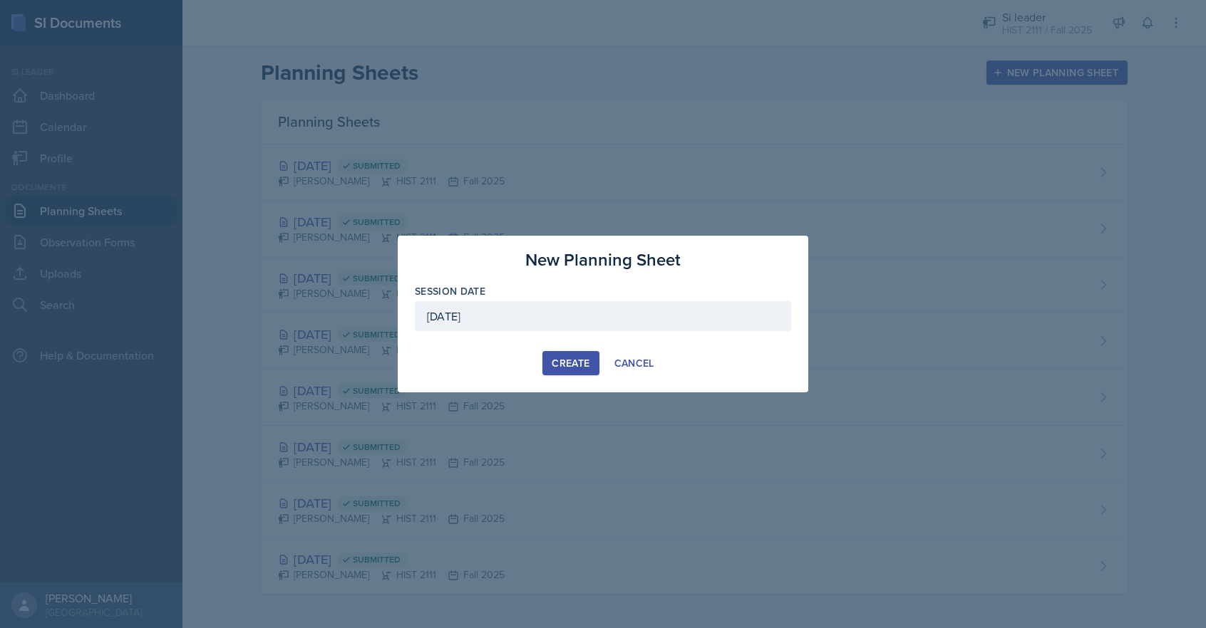
drag, startPoint x: 572, startPoint y: 364, endPoint x: 554, endPoint y: 391, distance: 32.4
click at [572, 364] on div "Create" at bounding box center [570, 363] width 38 height 11
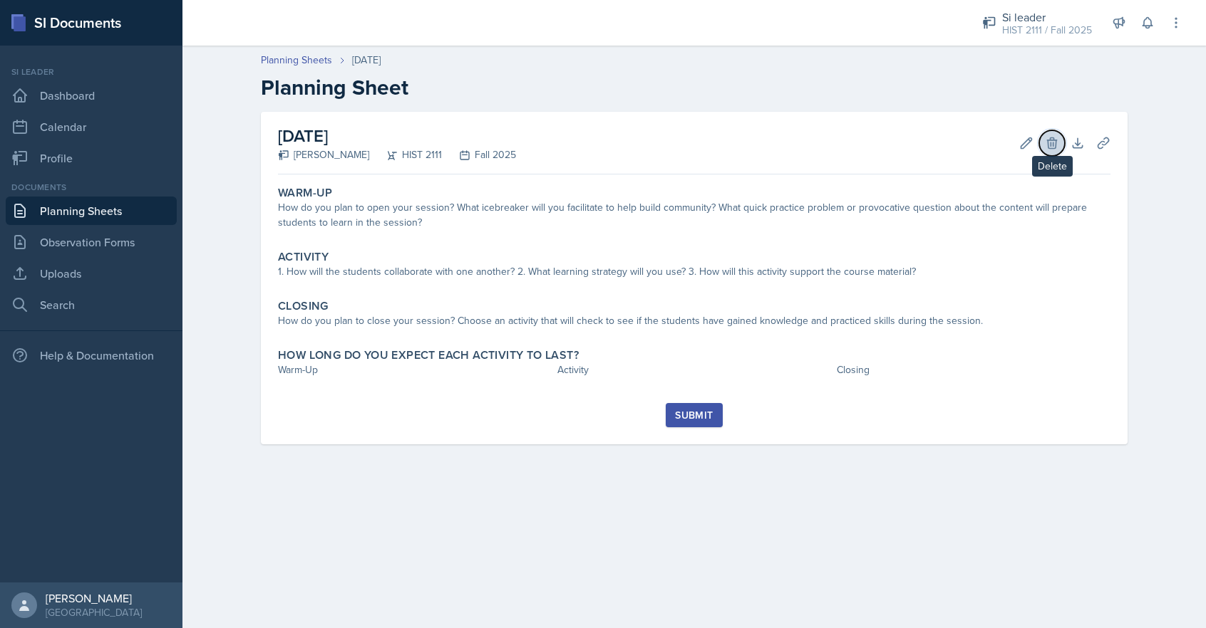
click at [1052, 140] on icon at bounding box center [1052, 143] width 14 height 14
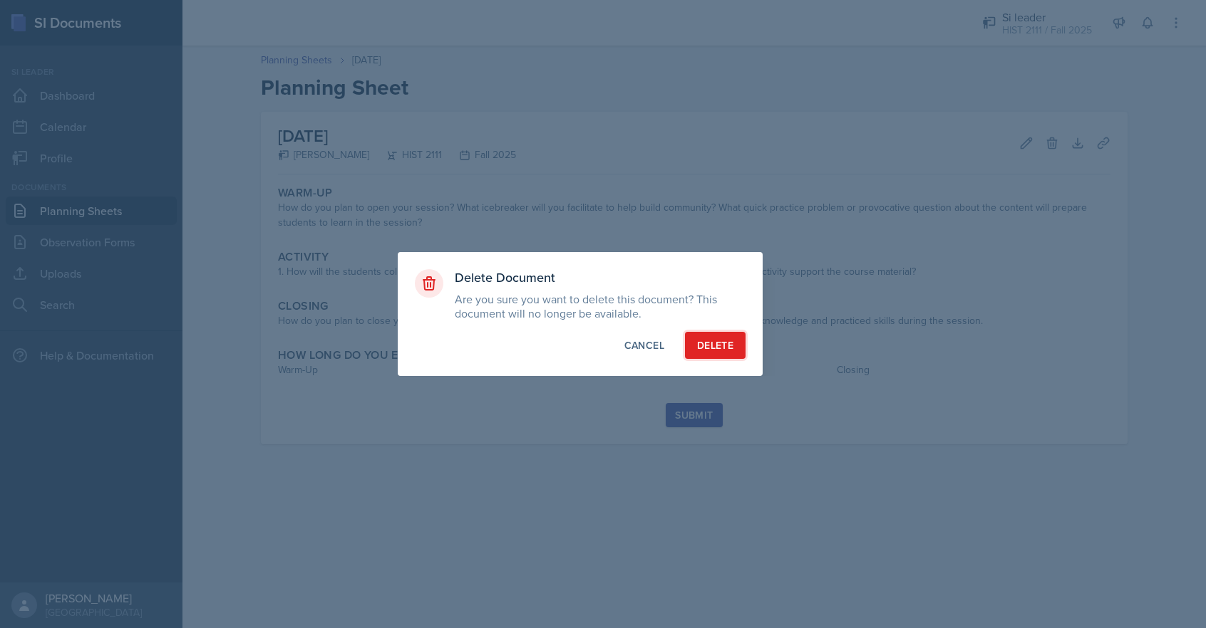
click at [707, 341] on div "Delete" at bounding box center [715, 345] width 36 height 14
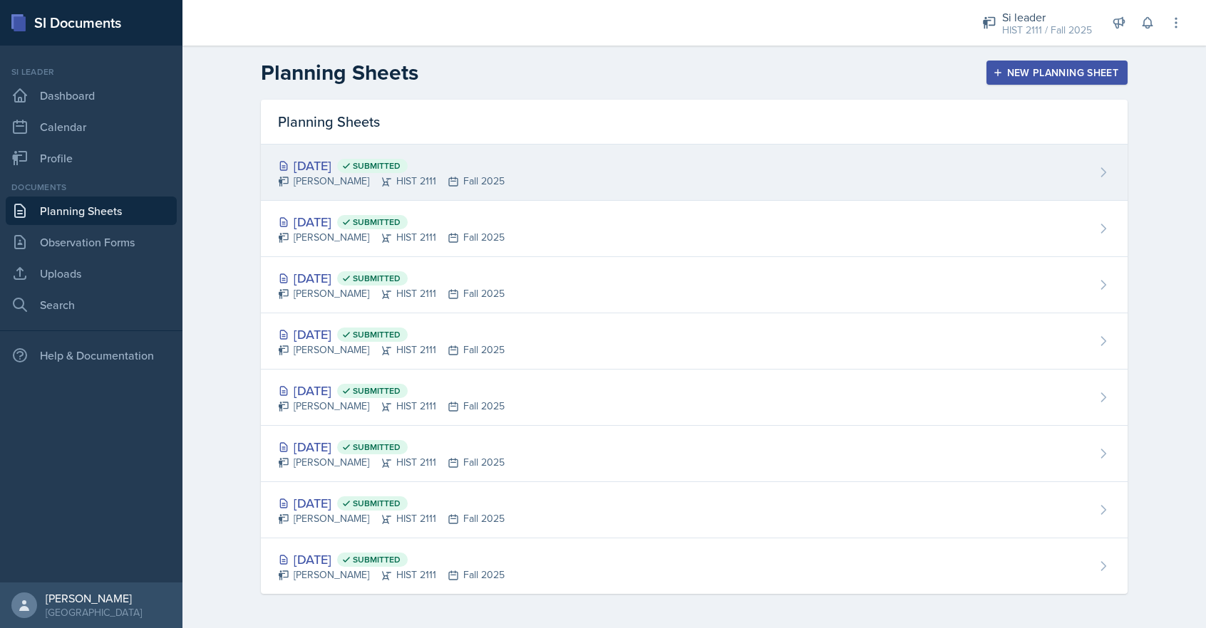
click at [282, 162] on icon at bounding box center [283, 165] width 11 height 11
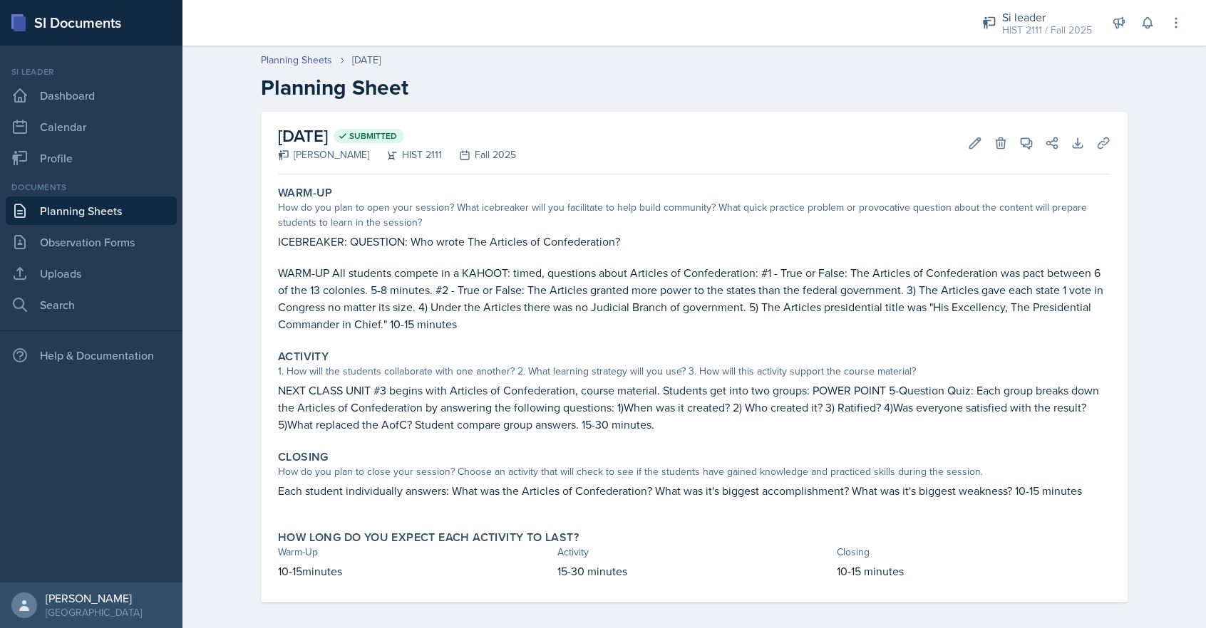
click at [60, 212] on link "Planning Sheets" at bounding box center [91, 211] width 171 height 29
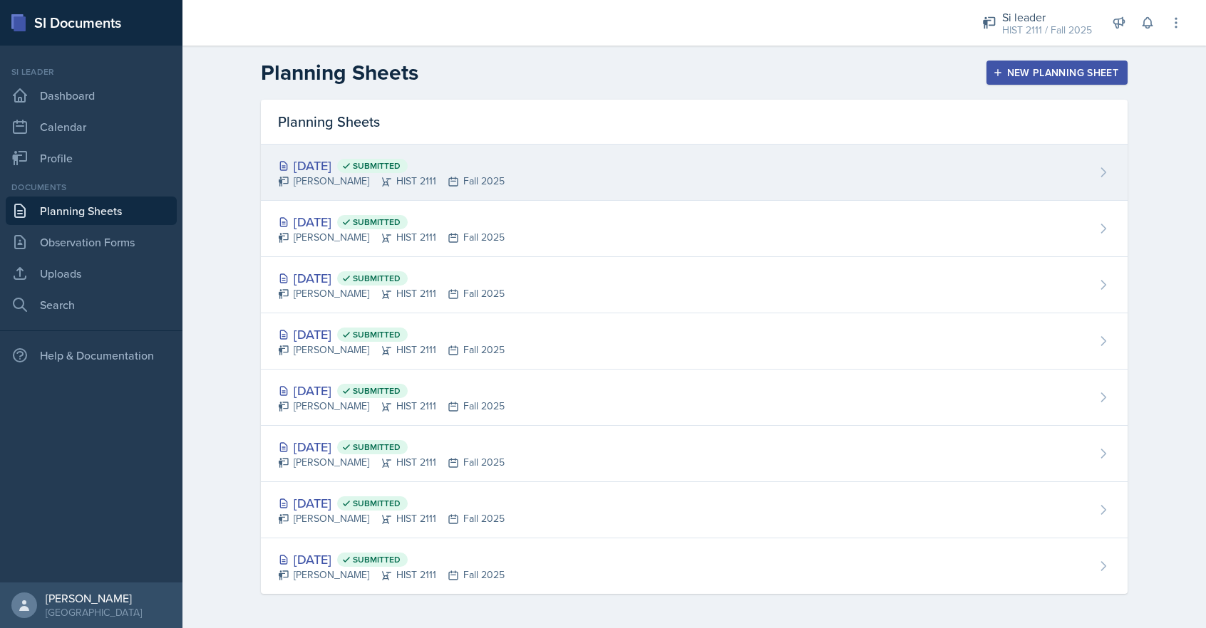
click at [352, 175] on div "[PERSON_NAME] HIST 2111 Fall 2025" at bounding box center [391, 181] width 227 height 15
